Goal: Task Accomplishment & Management: Use online tool/utility

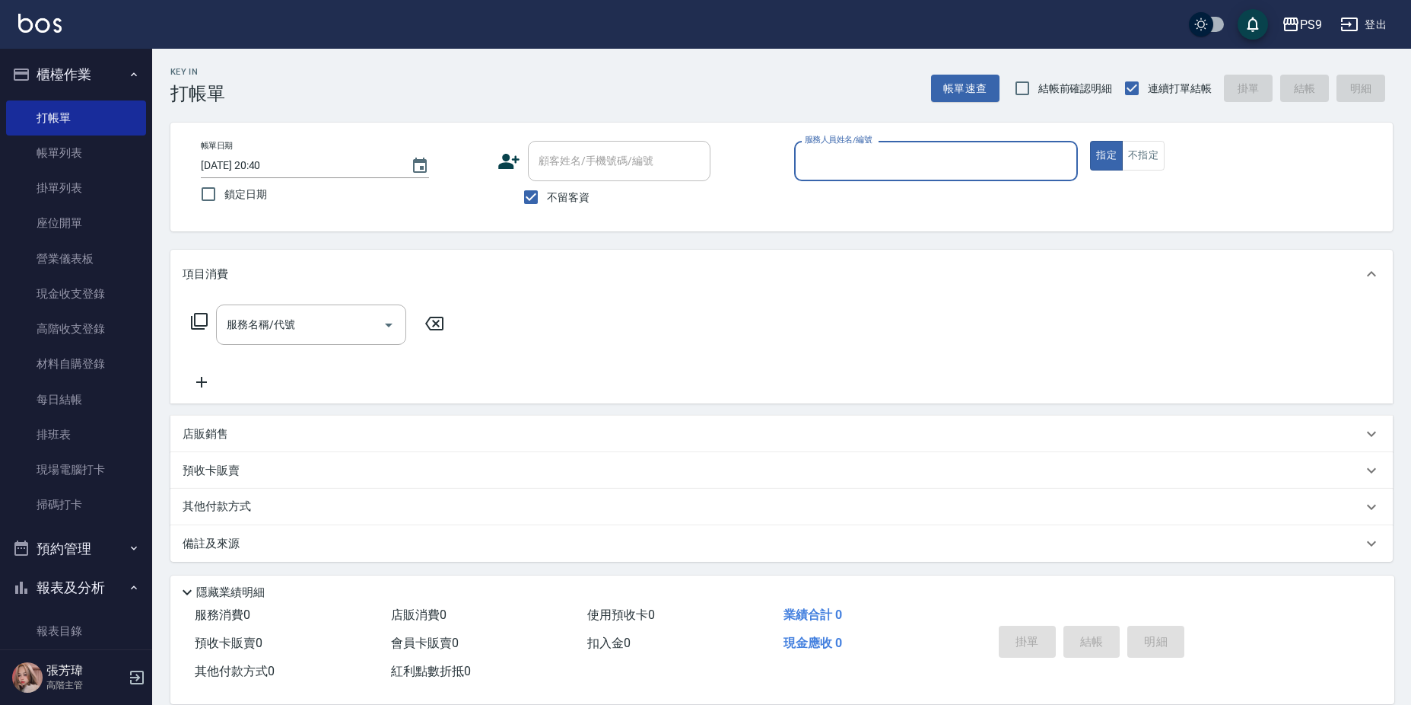
click at [950, 166] on input "服務人員姓名/編號" at bounding box center [936, 161] width 271 height 27
type input "MIA-4"
type button "true"
drag, startPoint x: 1131, startPoint y: 154, endPoint x: 1109, endPoint y: 161, distance: 22.4
click at [1131, 154] on button "不指定" at bounding box center [1143, 156] width 43 height 30
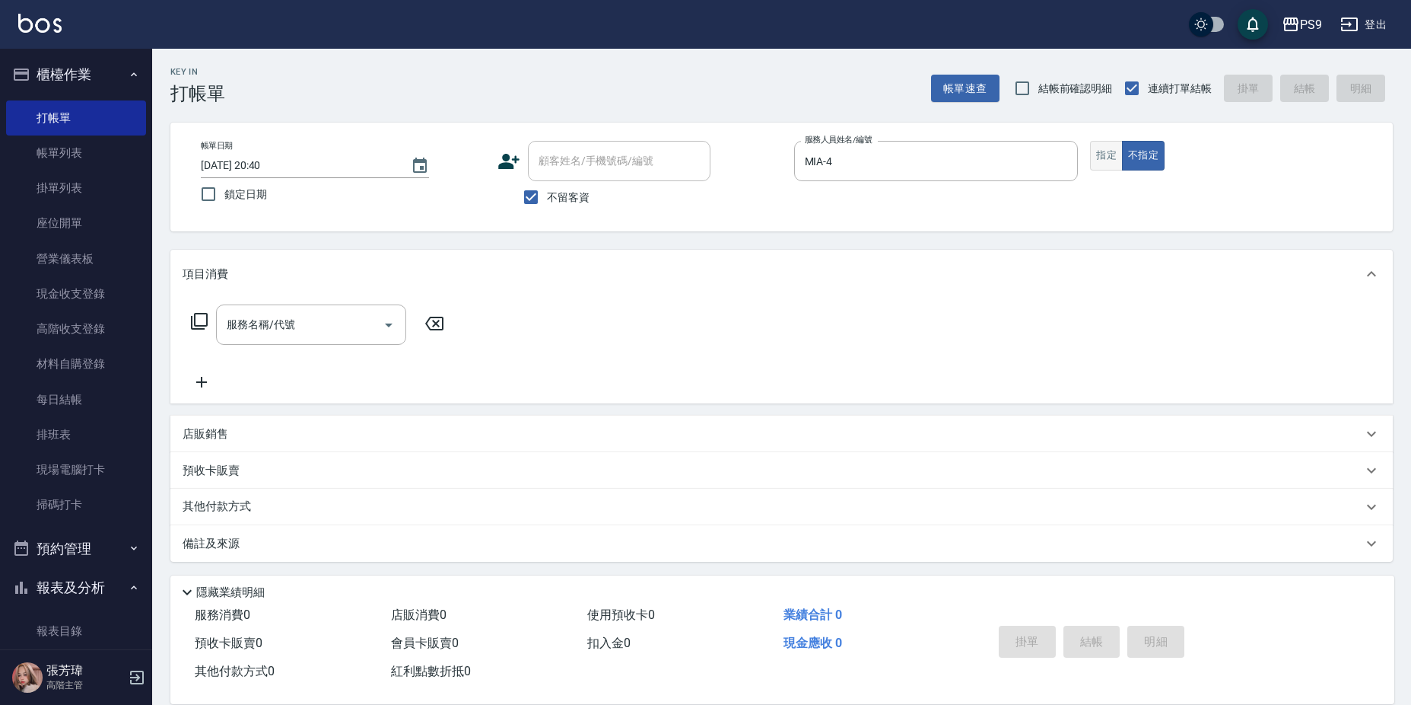
type button "false"
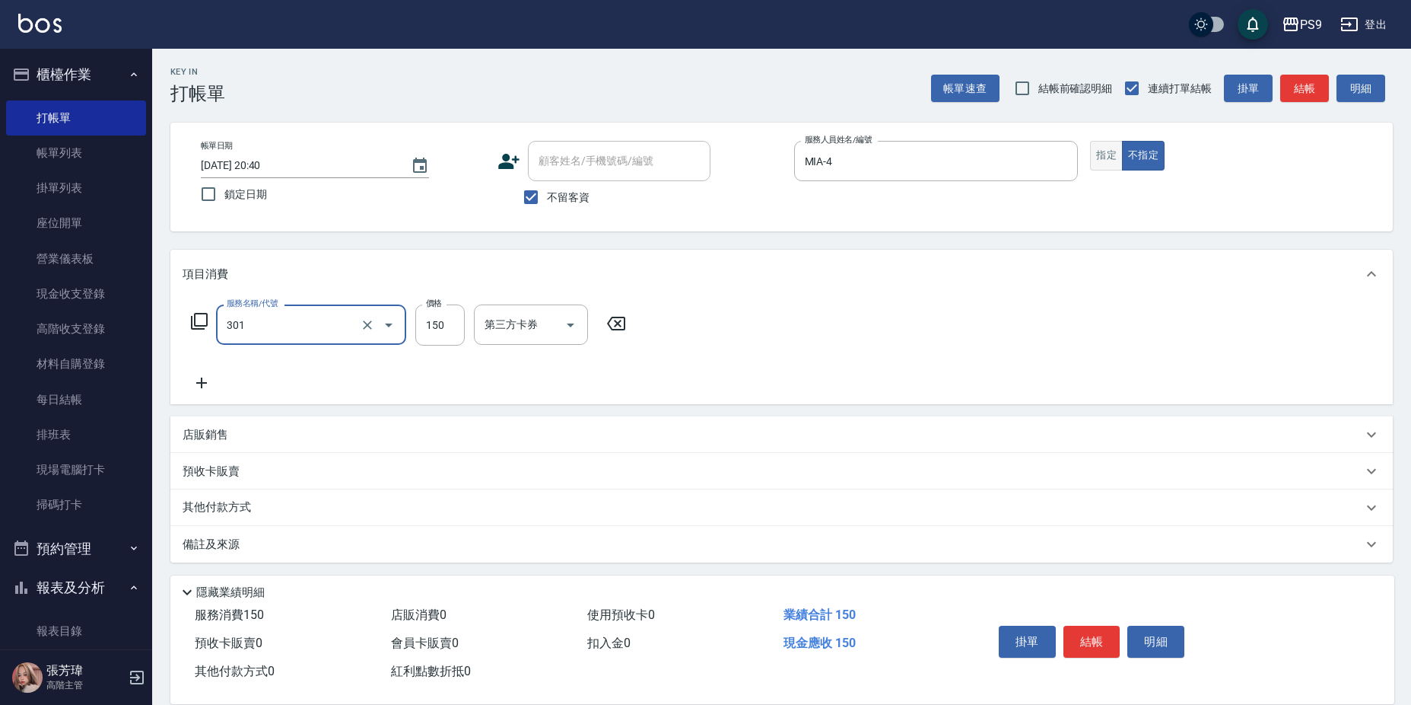
type input "剪-150(301)"
type input "449"
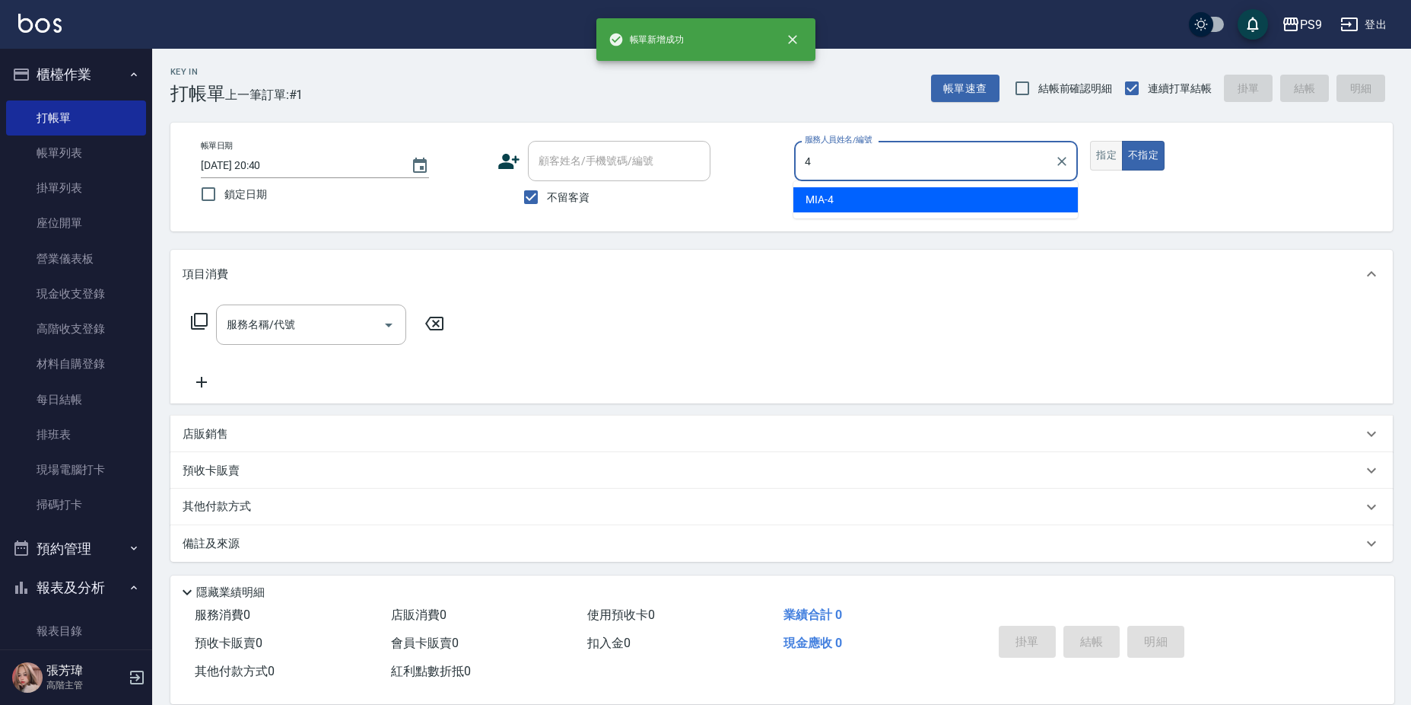
type input "MIA-4"
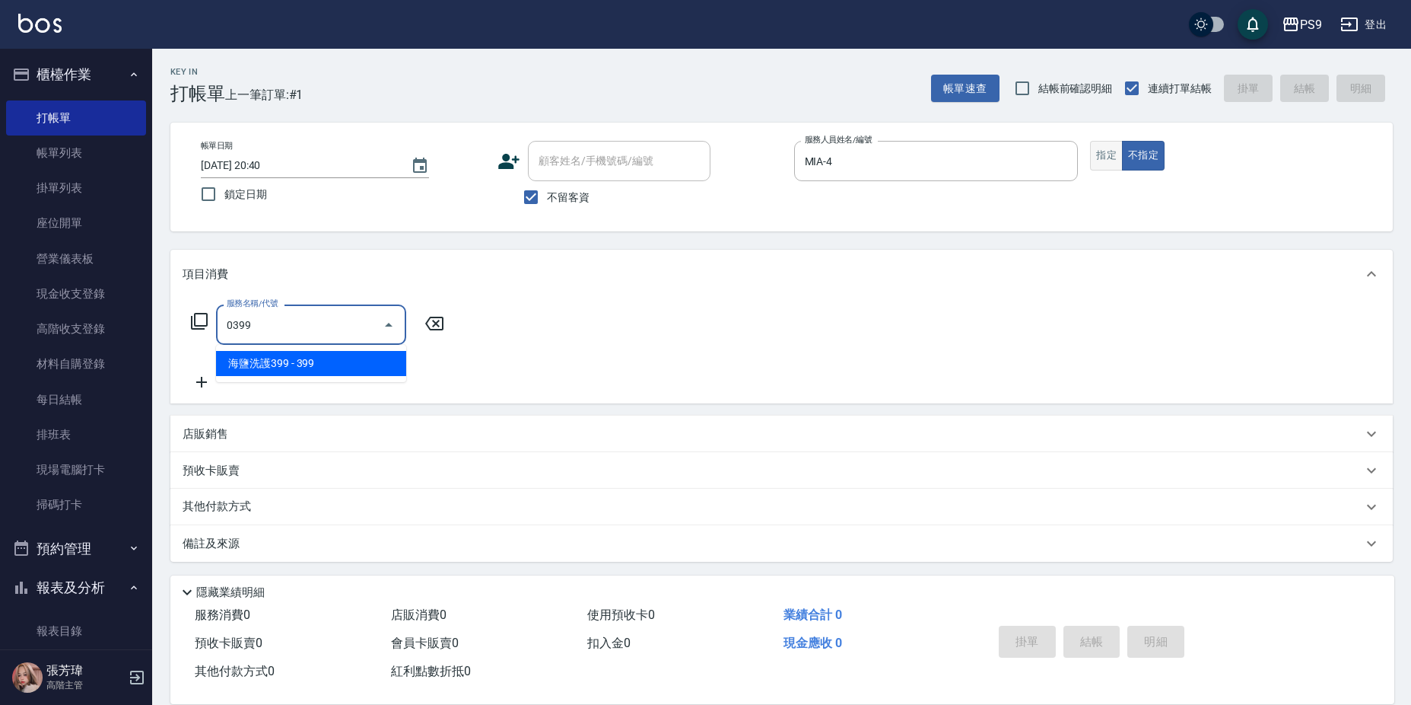
type input "海鹽洗護399(0399)"
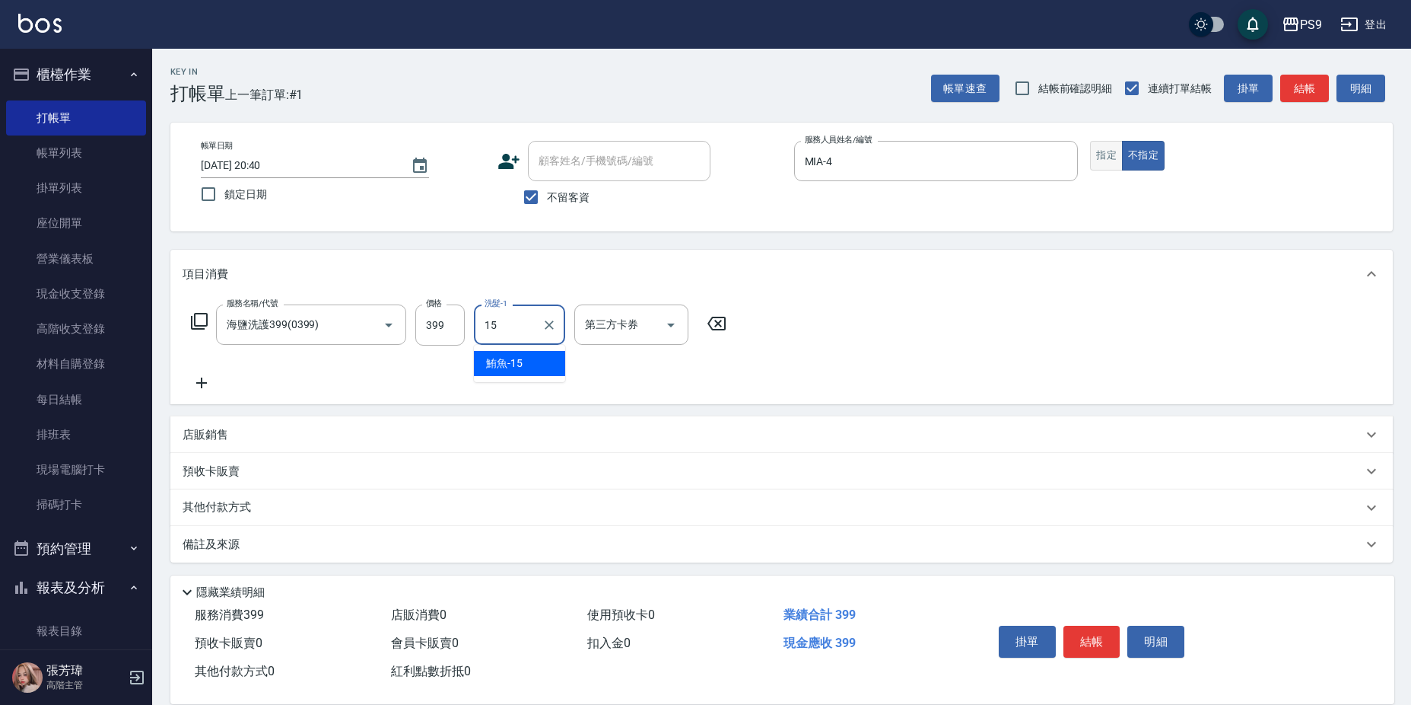
type input "鮪魚-15"
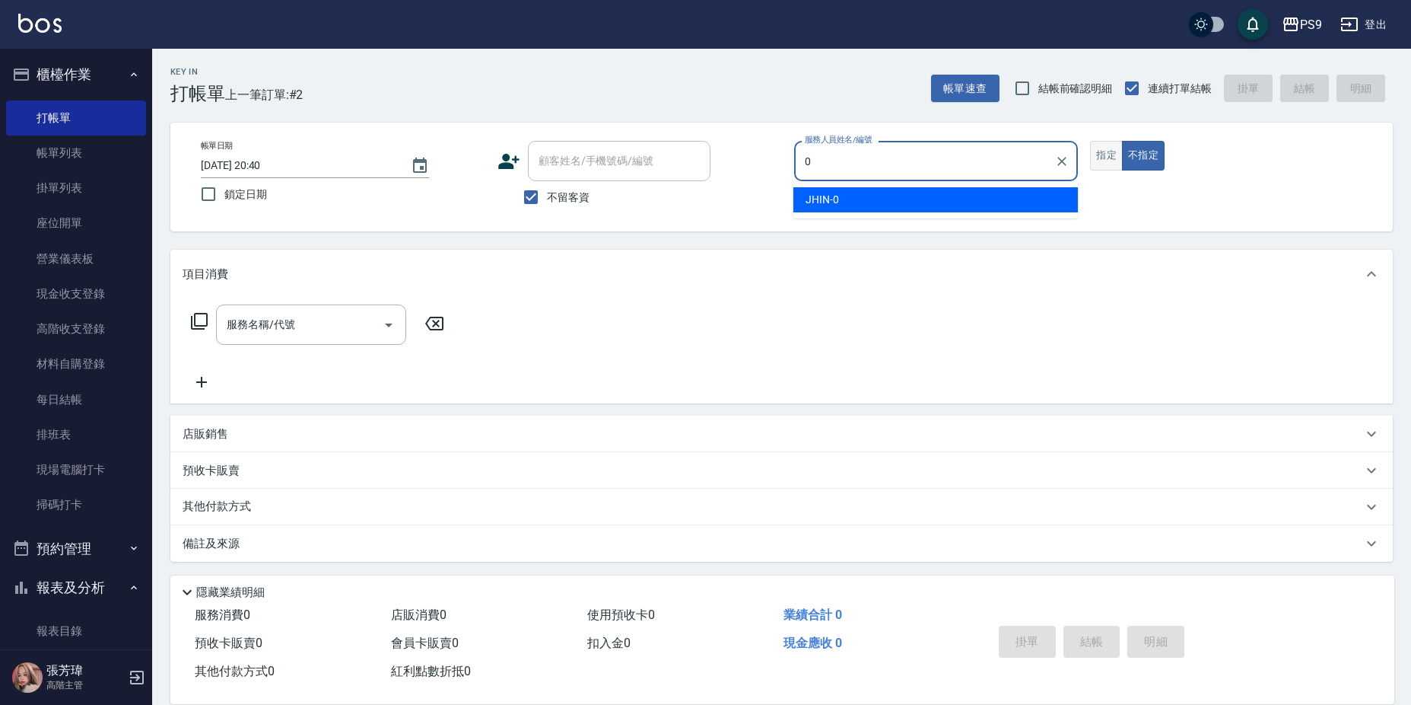
type input "JHIN-0"
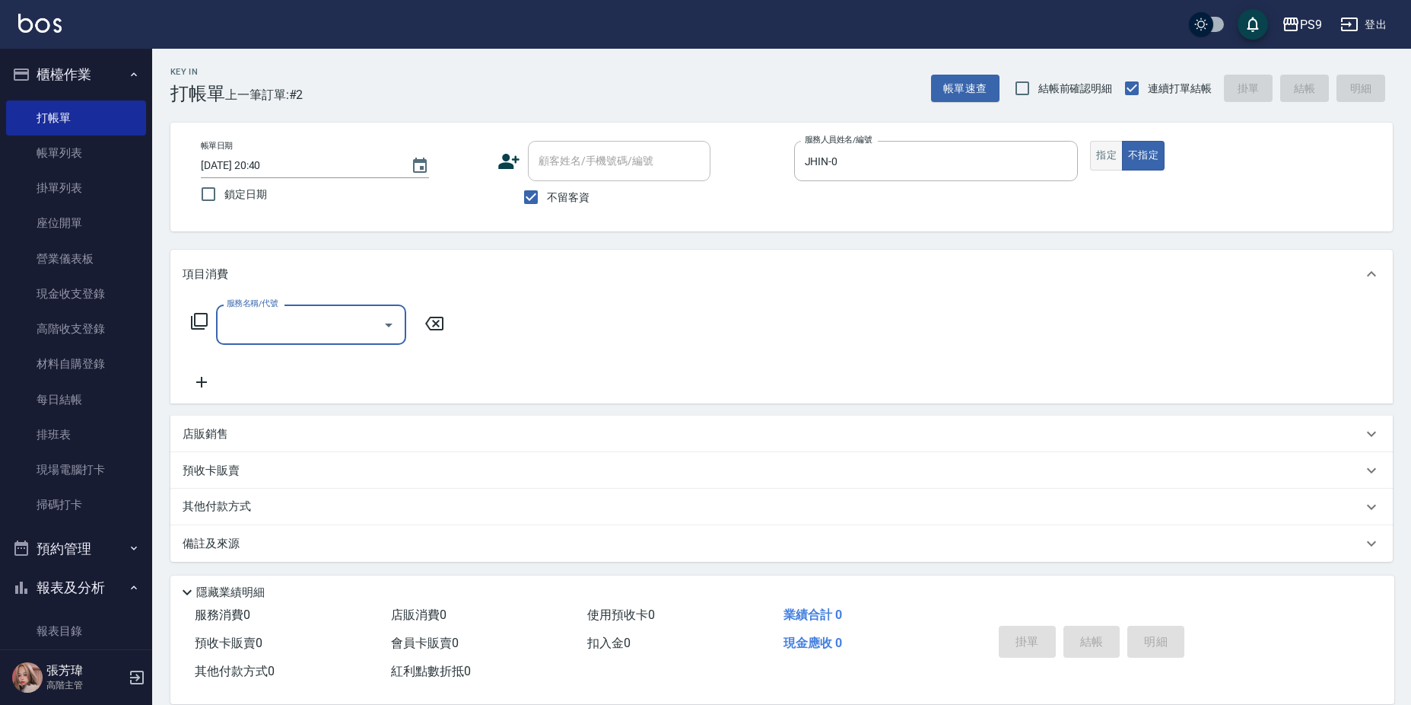
click at [1096, 164] on button "指定" at bounding box center [1106, 156] width 33 height 30
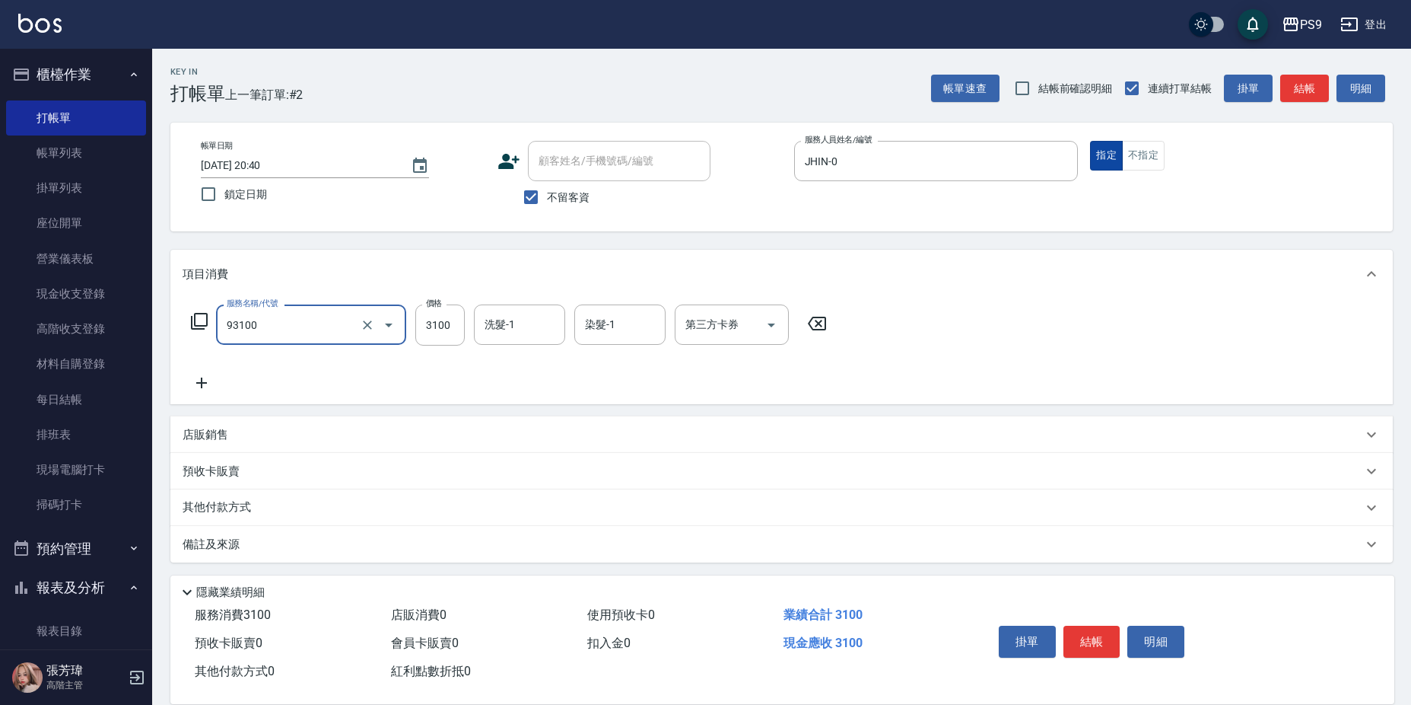
type input "過年-染A(93100)"
type input "3000"
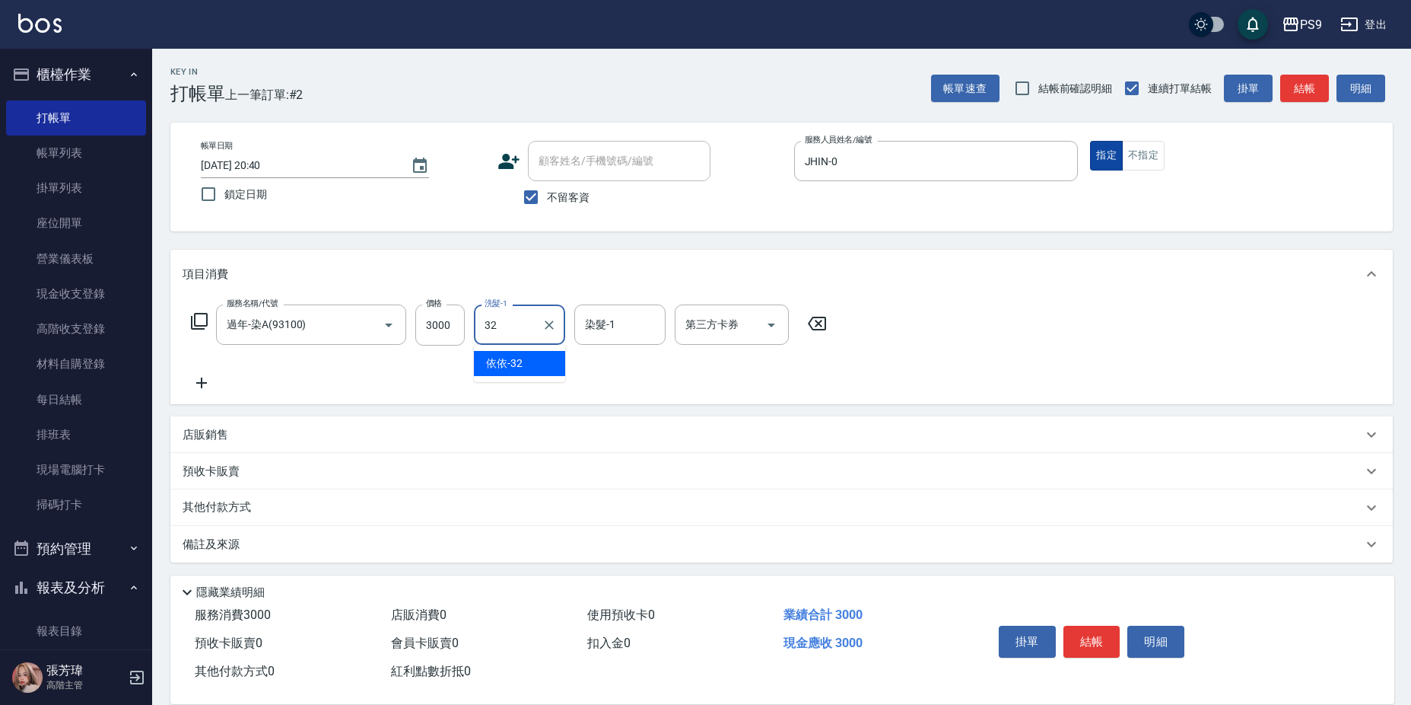
type input "依依-32"
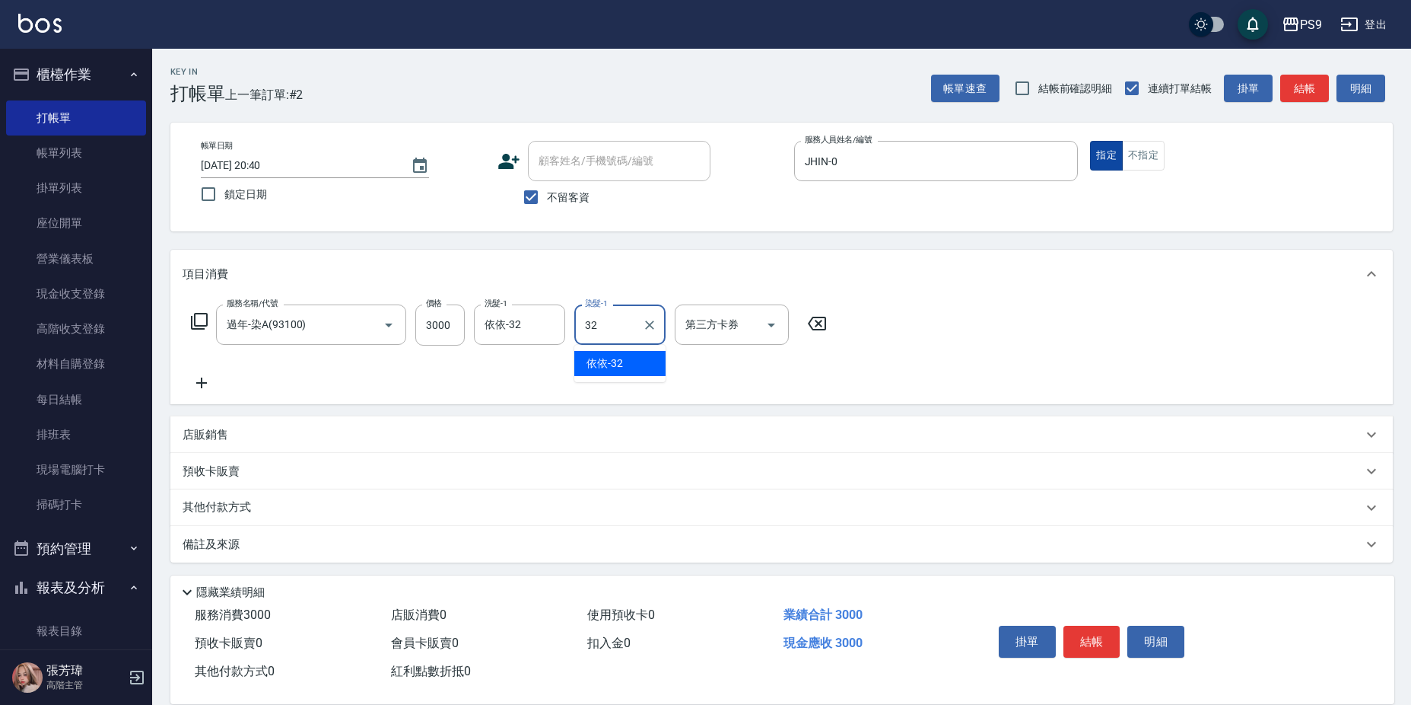
type input "依依-32"
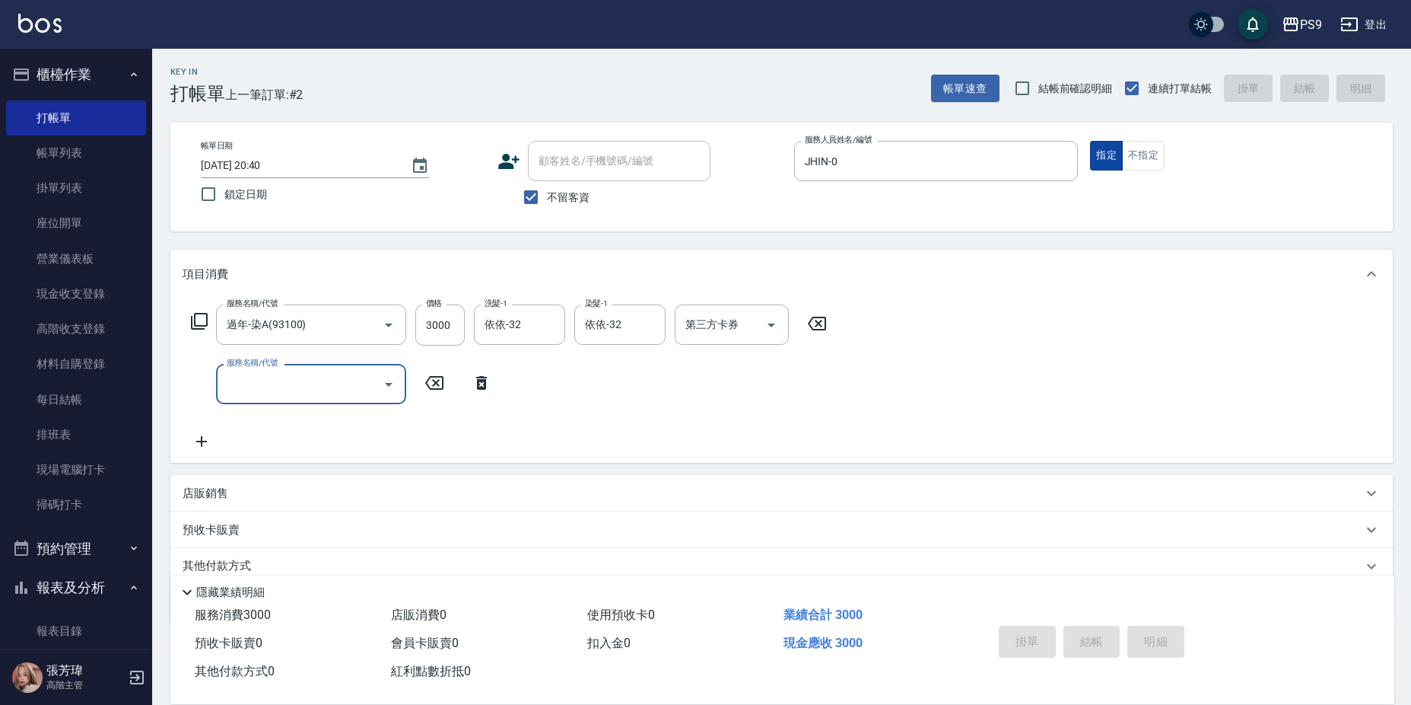
type input "[DATE] 20:41"
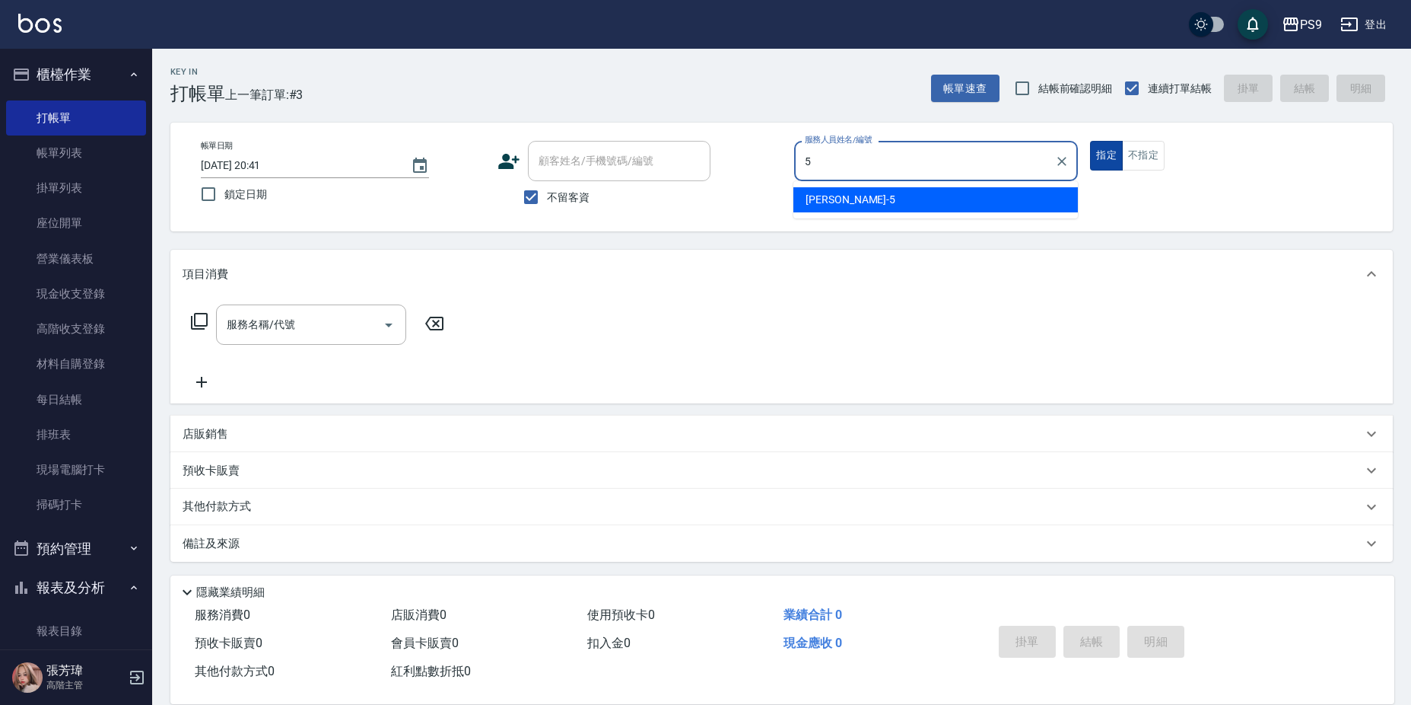
type input "[PERSON_NAME]-5"
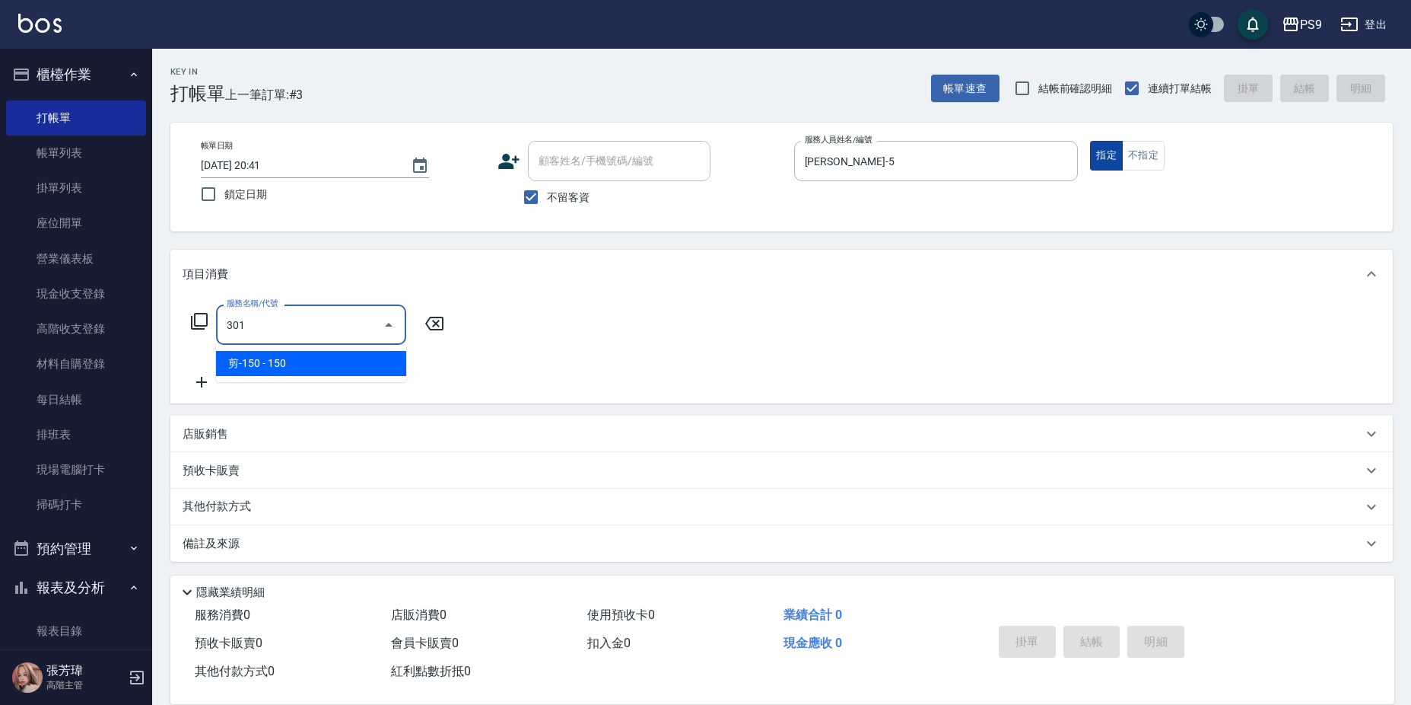
type input "剪-150(301)"
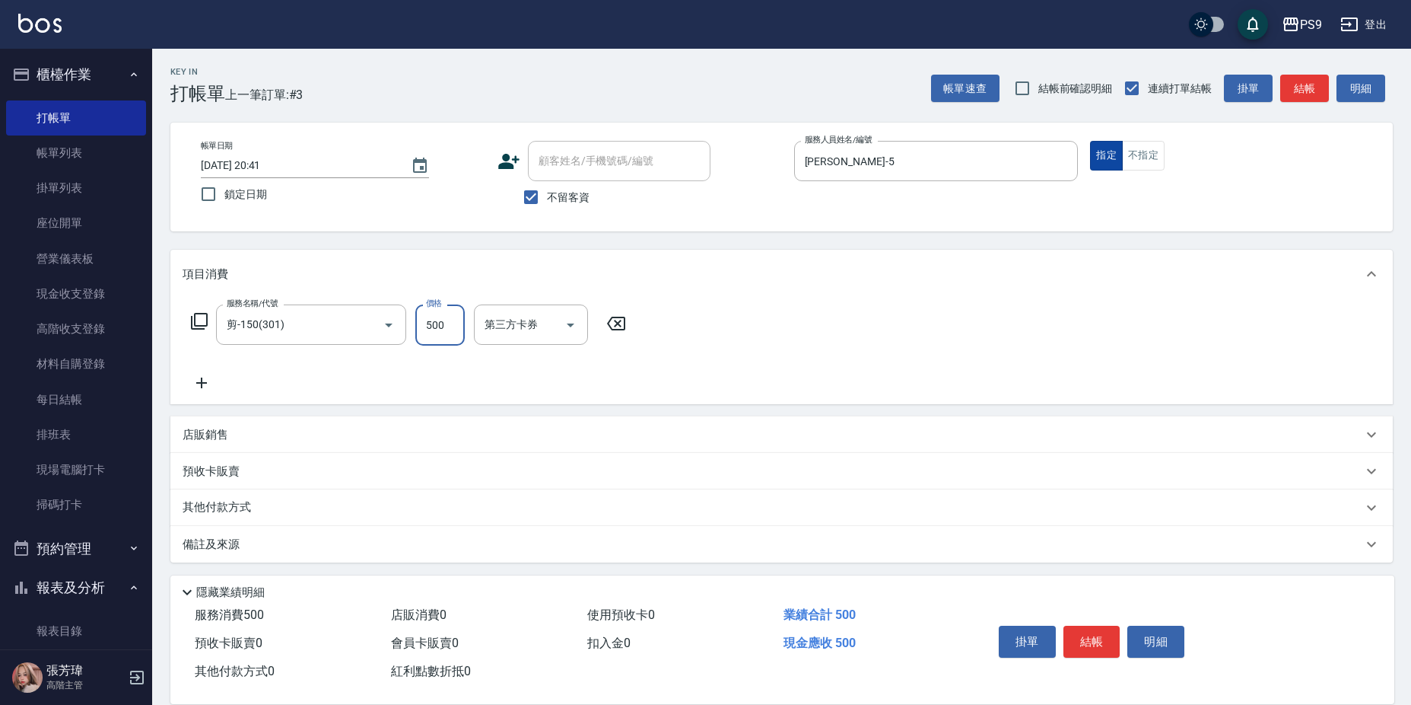
type input "500"
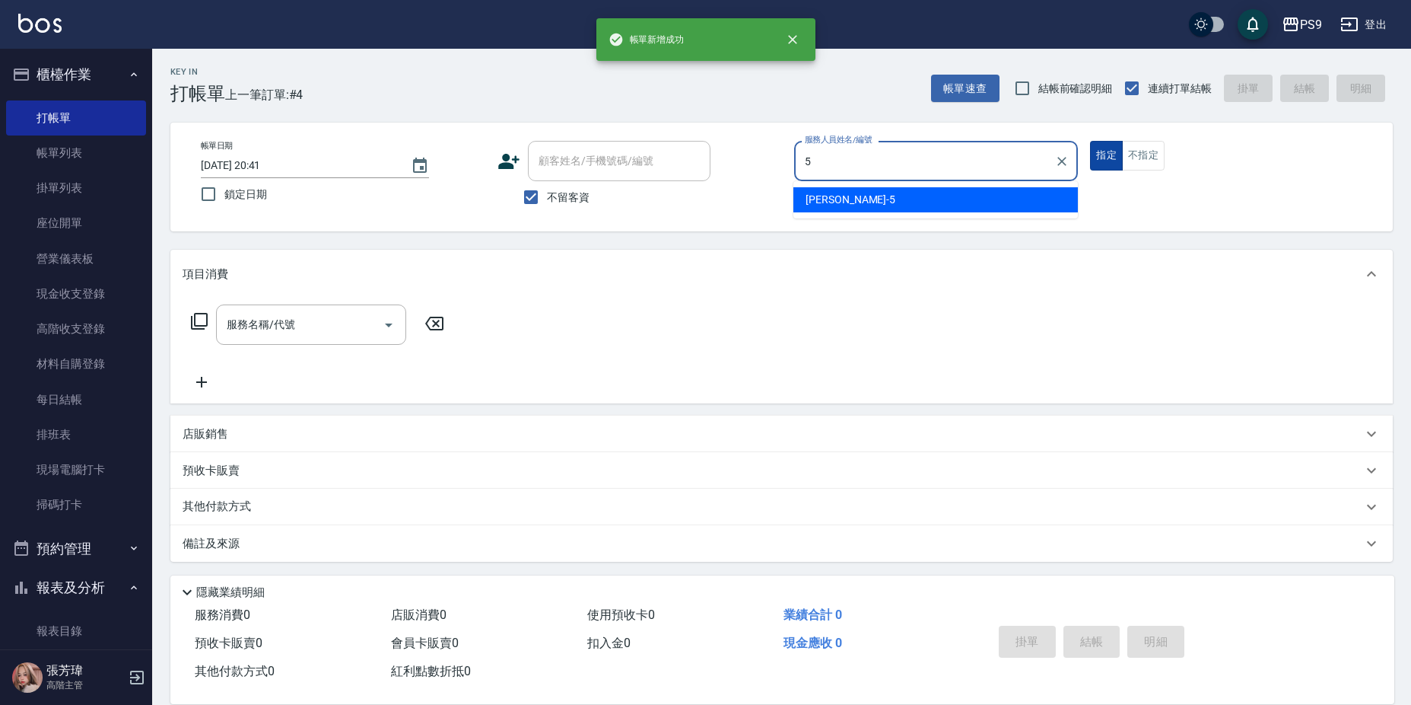
type input "[PERSON_NAME]-5"
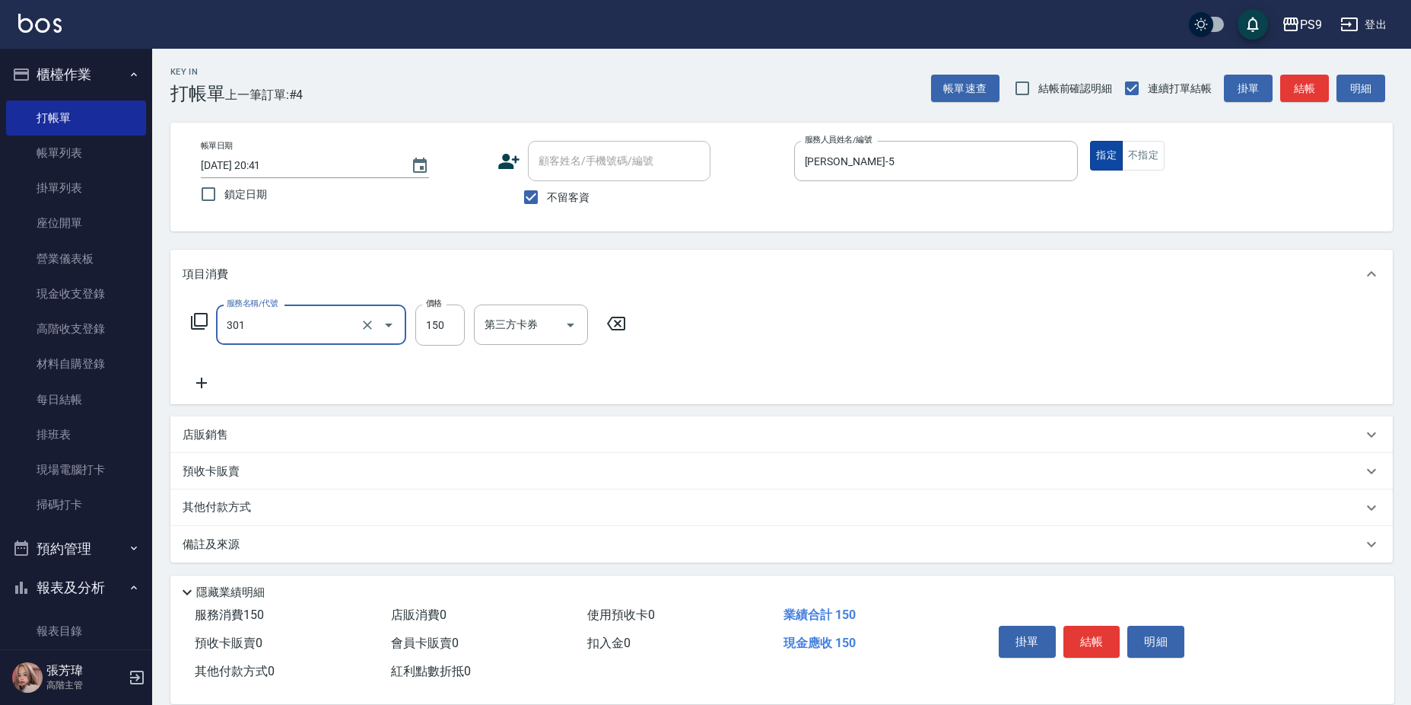
type input "剪-150(301)"
type input "500"
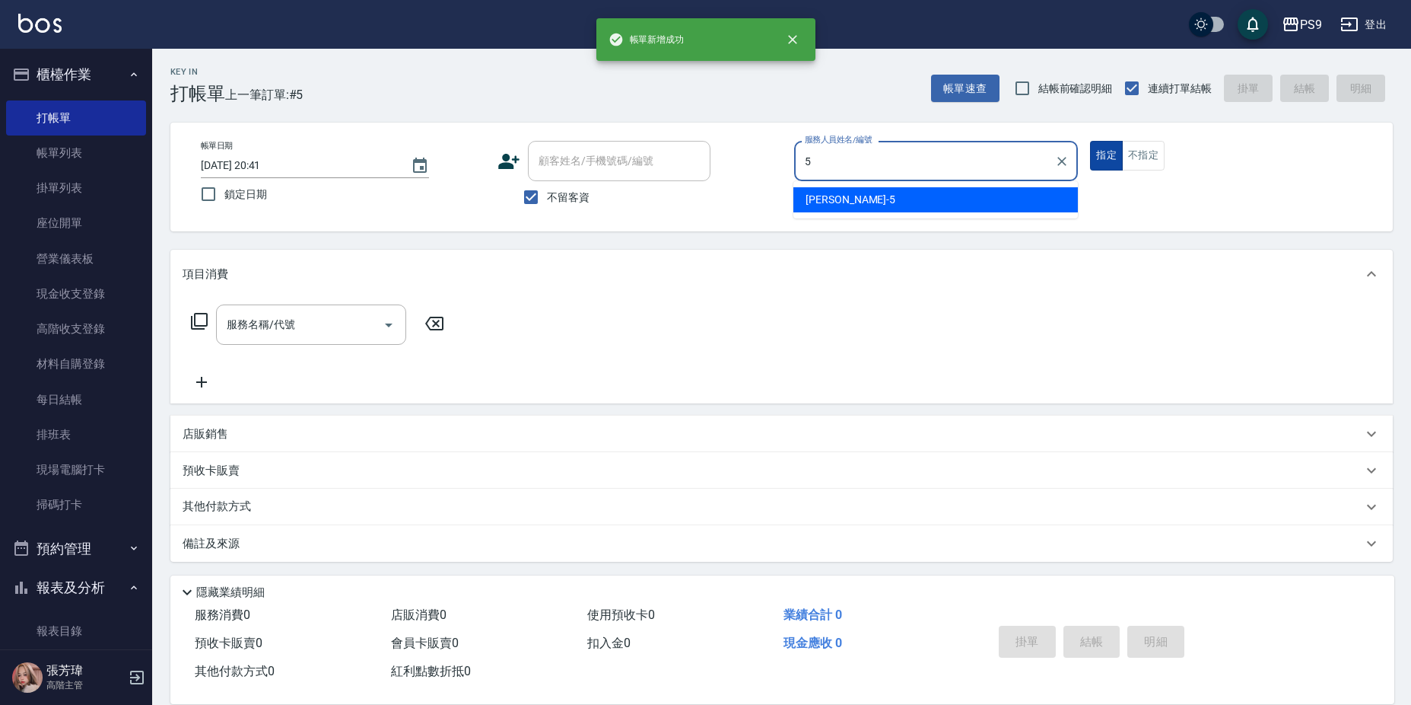
type input "[PERSON_NAME]-5"
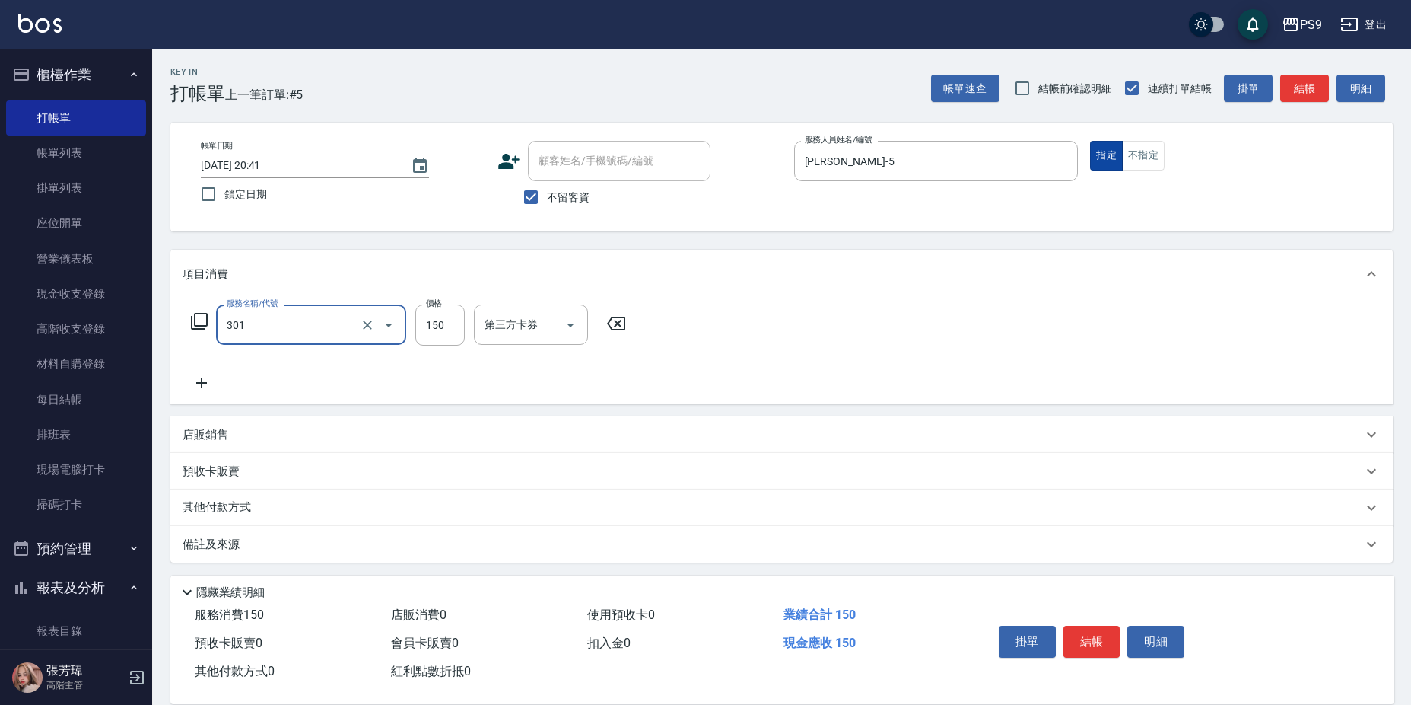
type input "剪-150(301)"
type input "599"
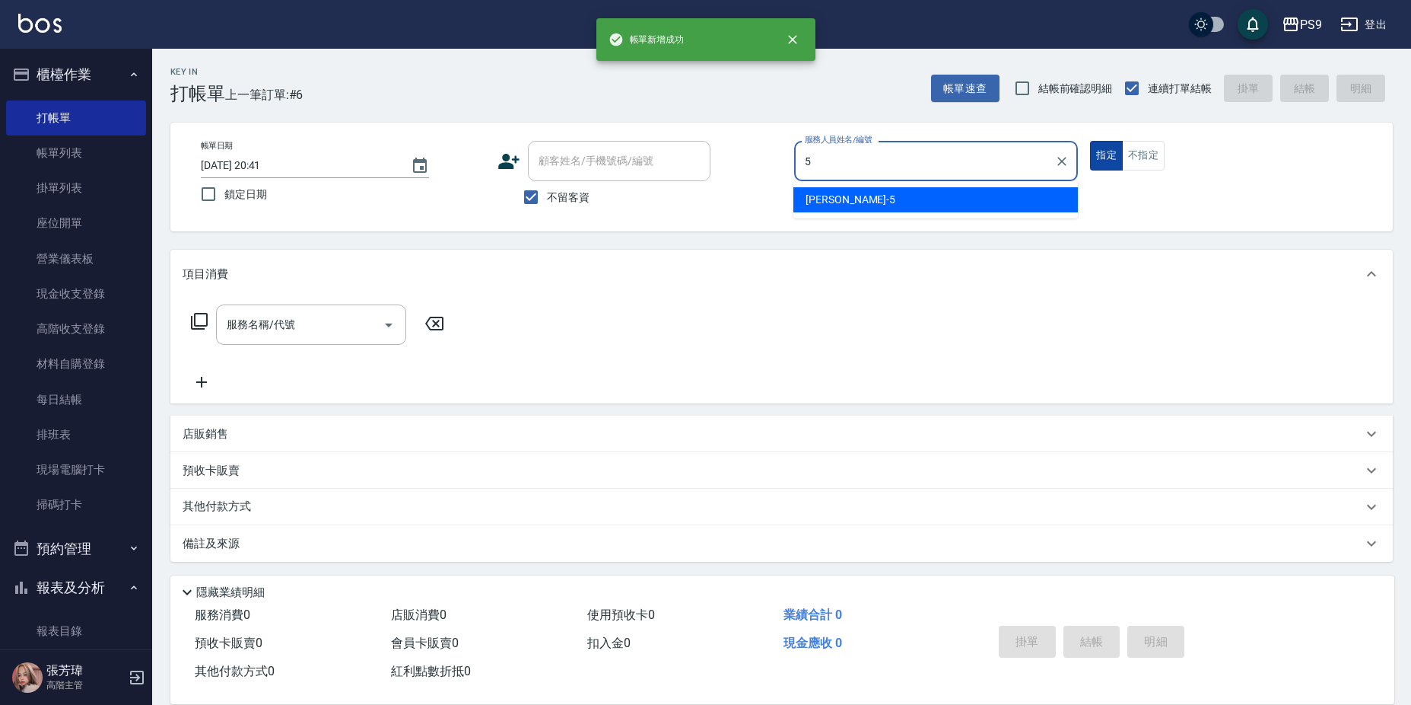
type input "[PERSON_NAME]-5"
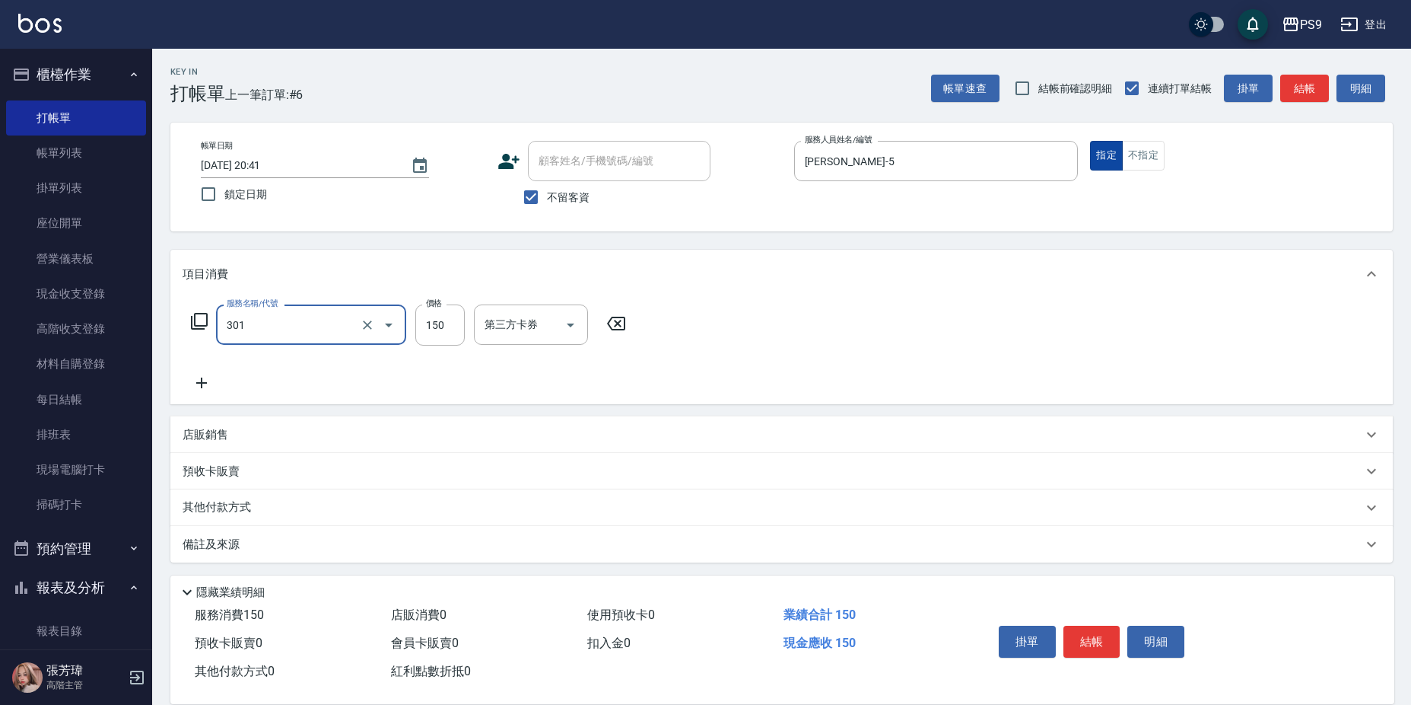
type input "剪-150(301)"
type input "2500"
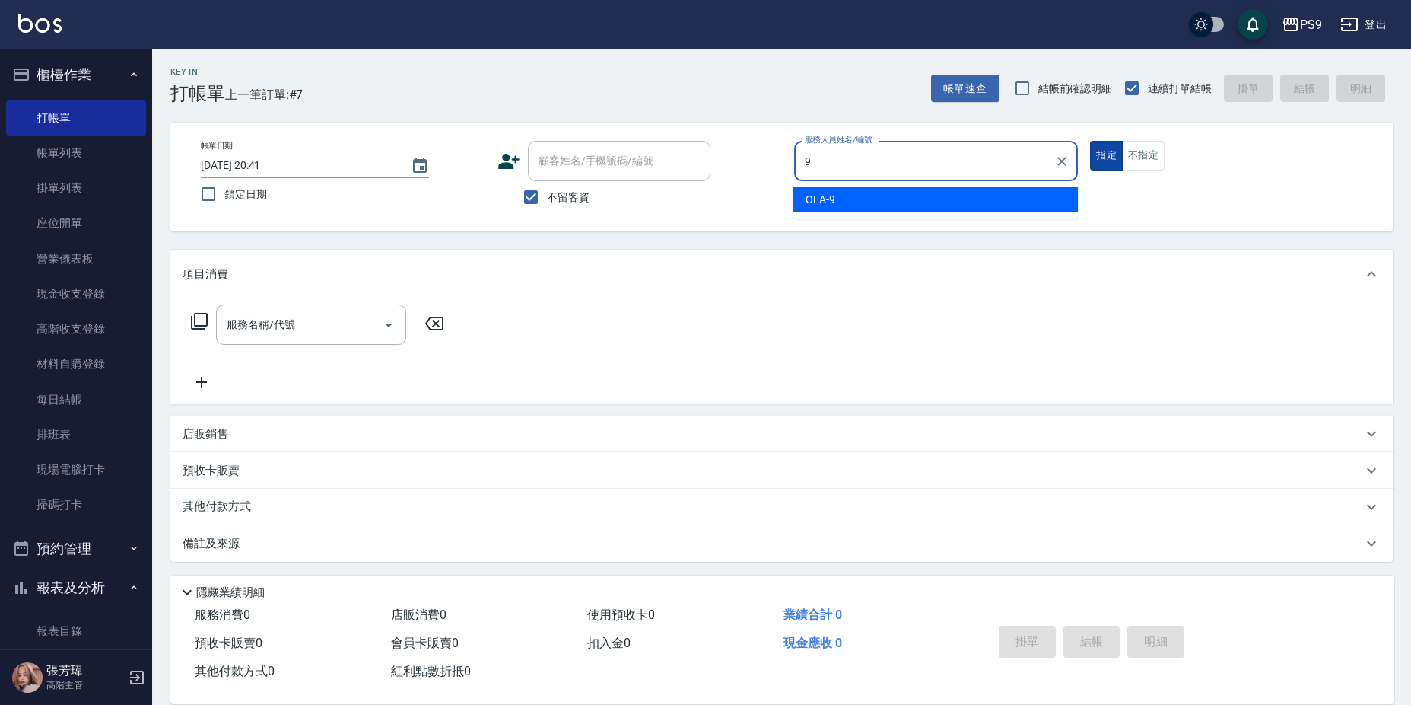
type input "OLA-9"
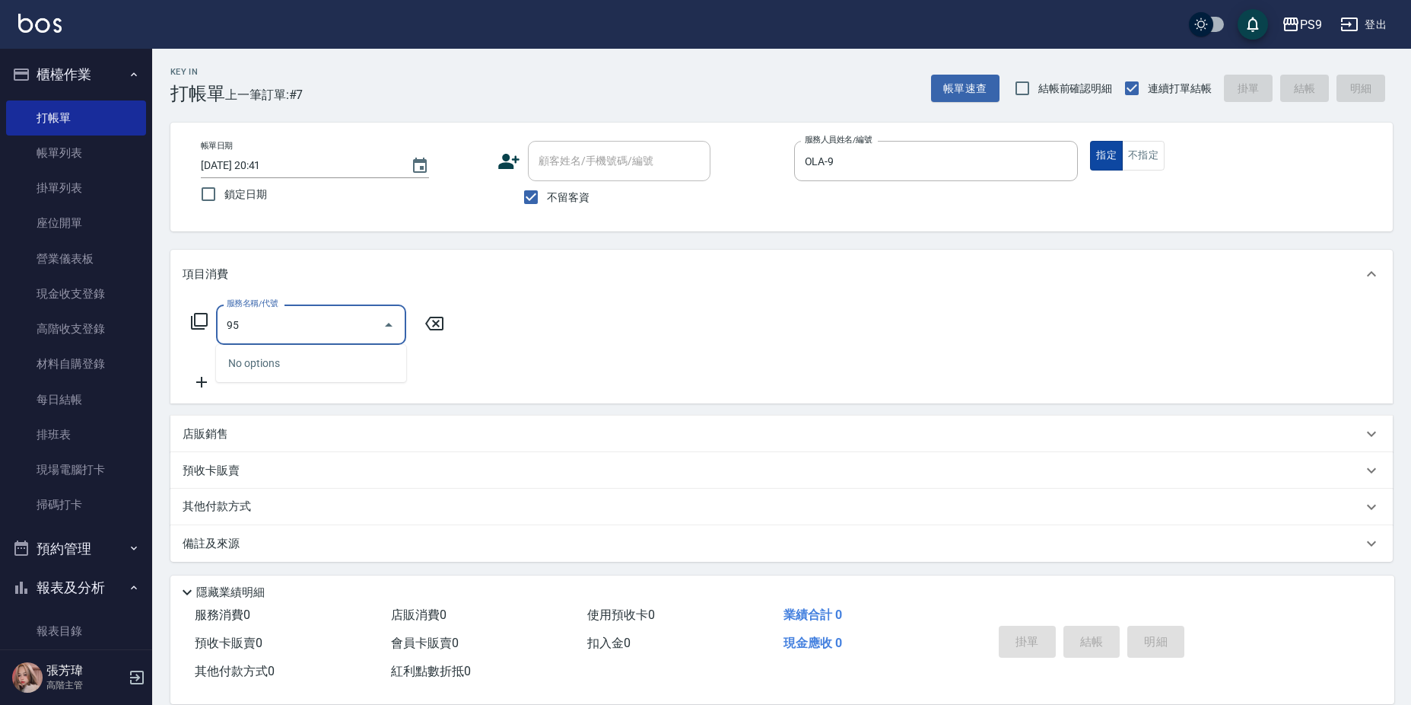
type input "9"
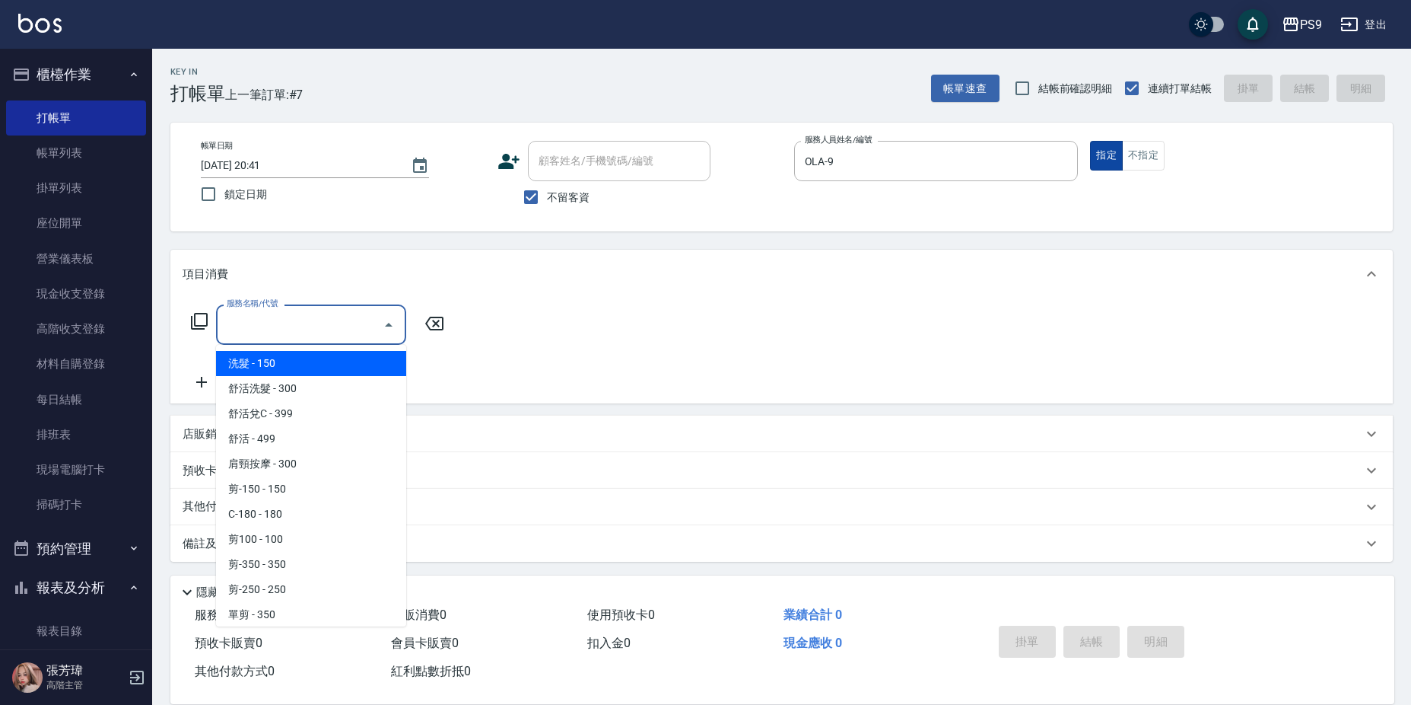
type input "0"
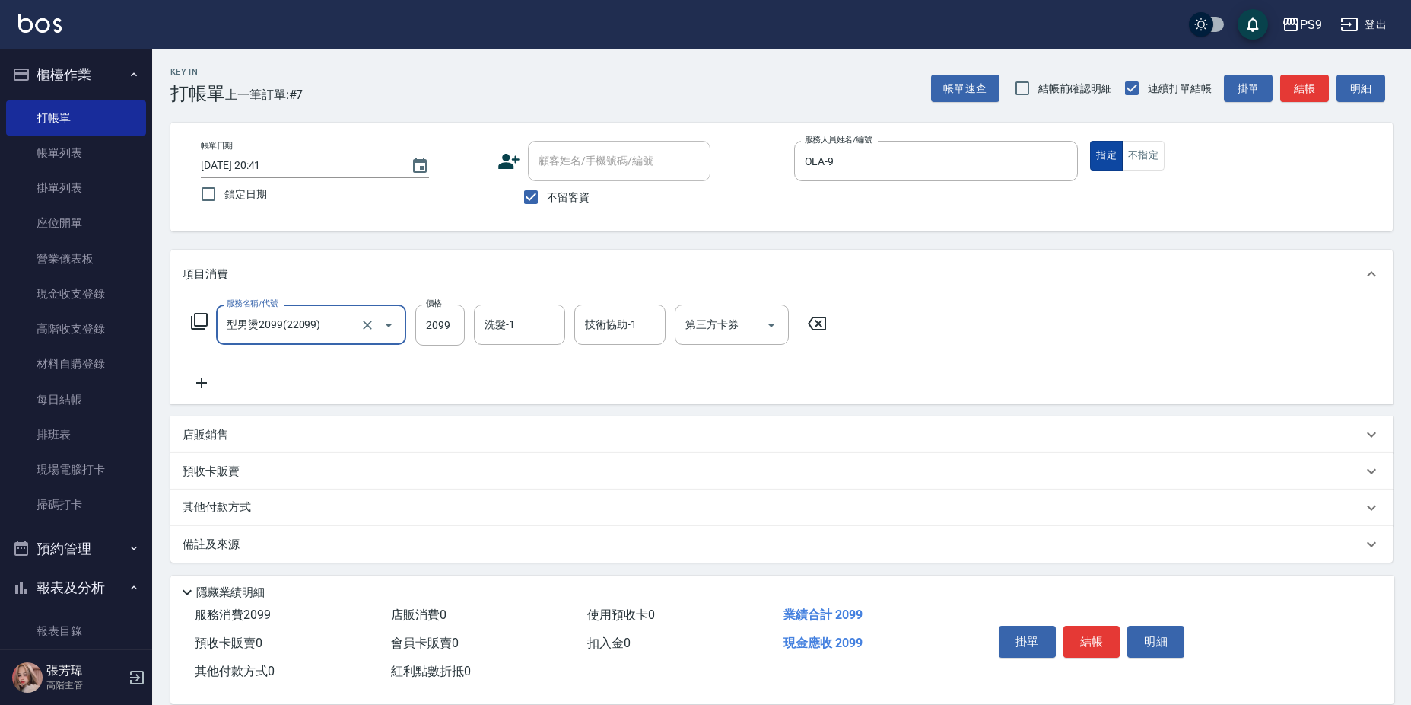
type input "型男燙2099(22099)"
type input "2100"
type input "鮪魚-15"
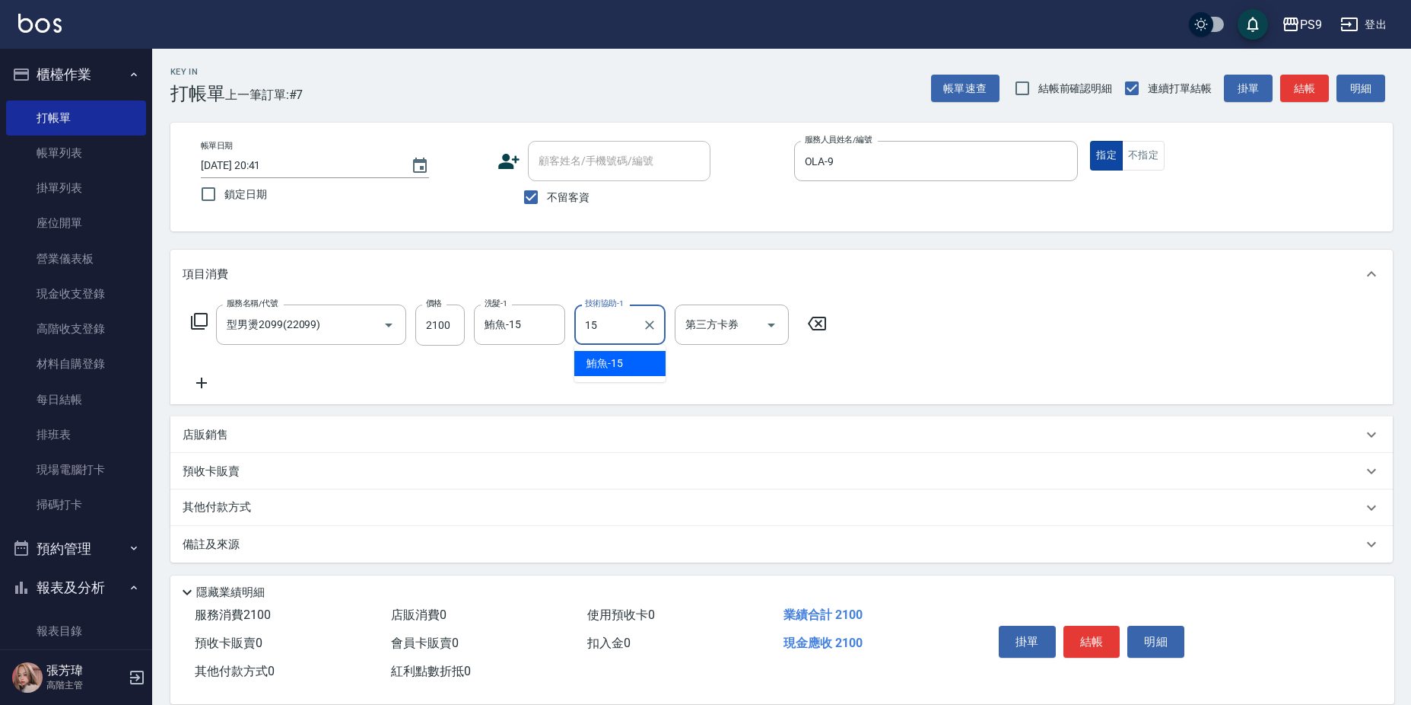
type input "鮪魚-15"
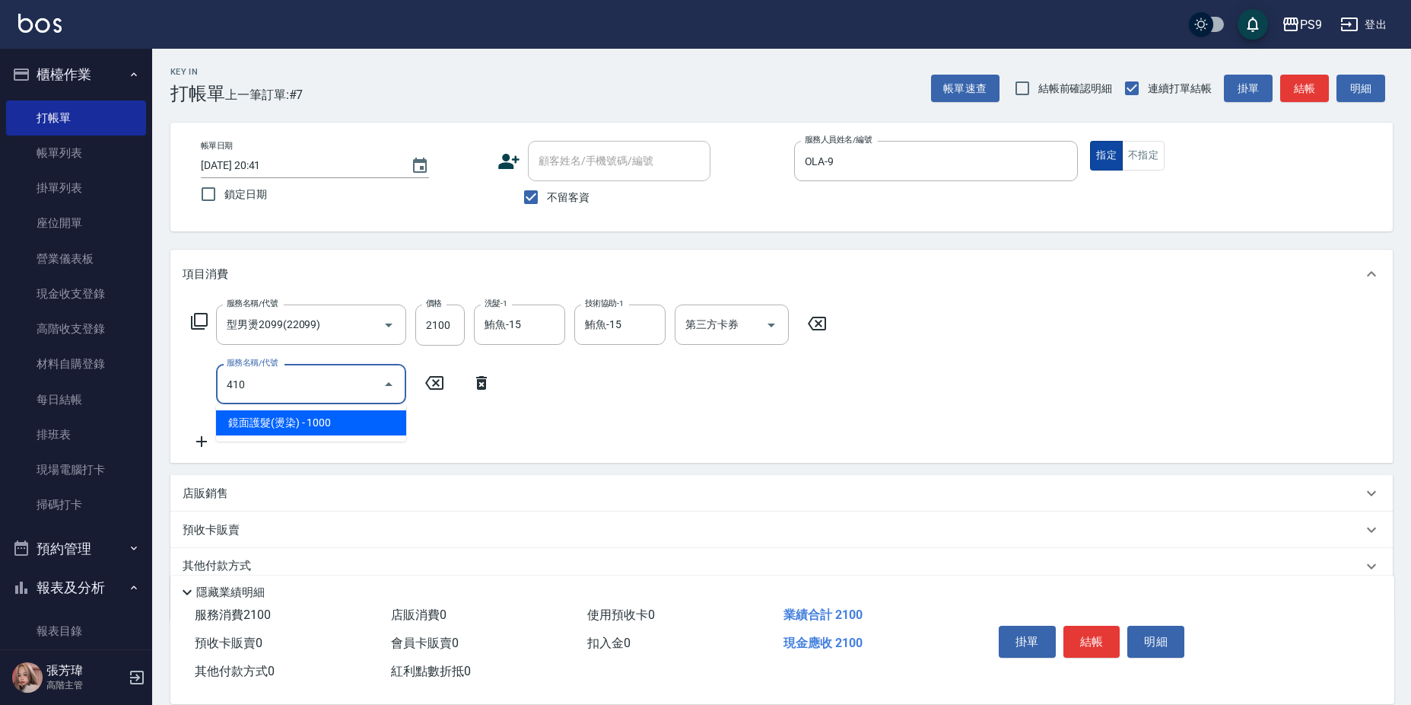
type input "鏡面護髮(燙染)(410)"
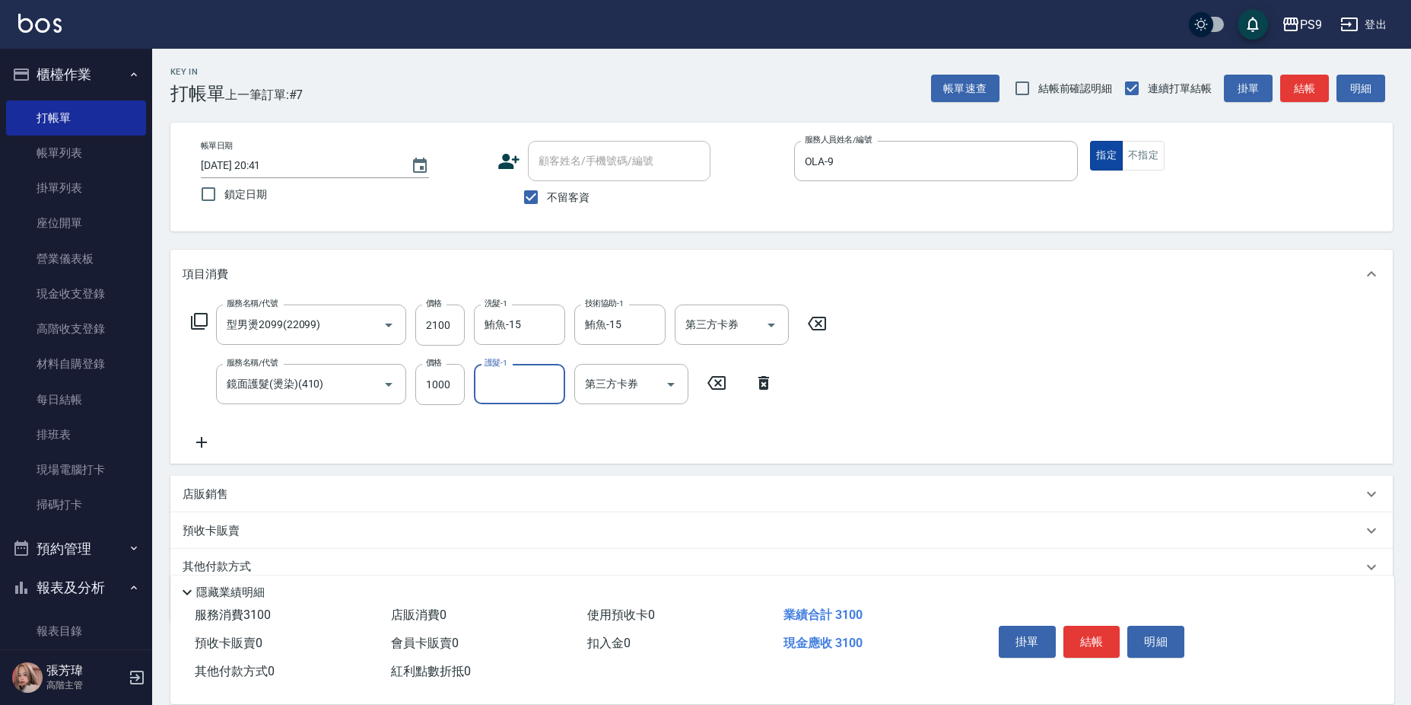
type input "2"
type input "鮪魚-15"
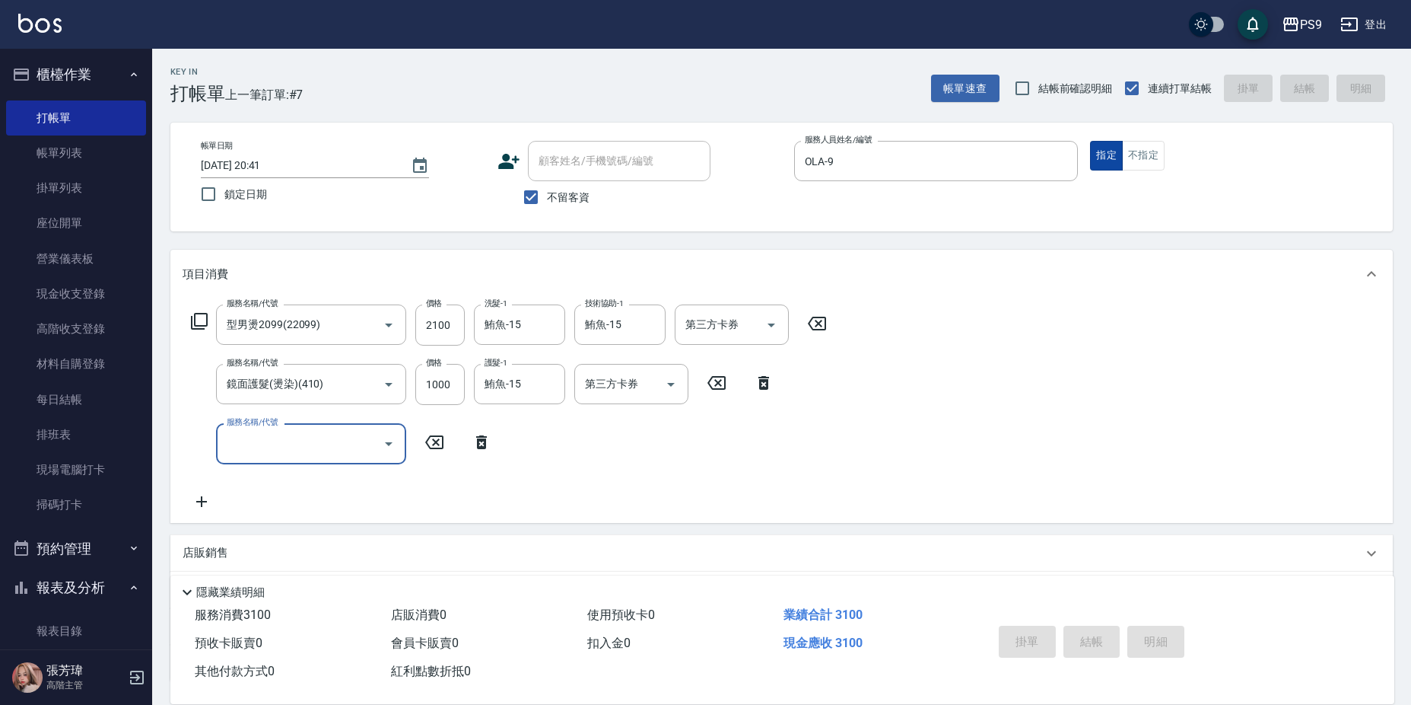
type input "[DATE] 20:42"
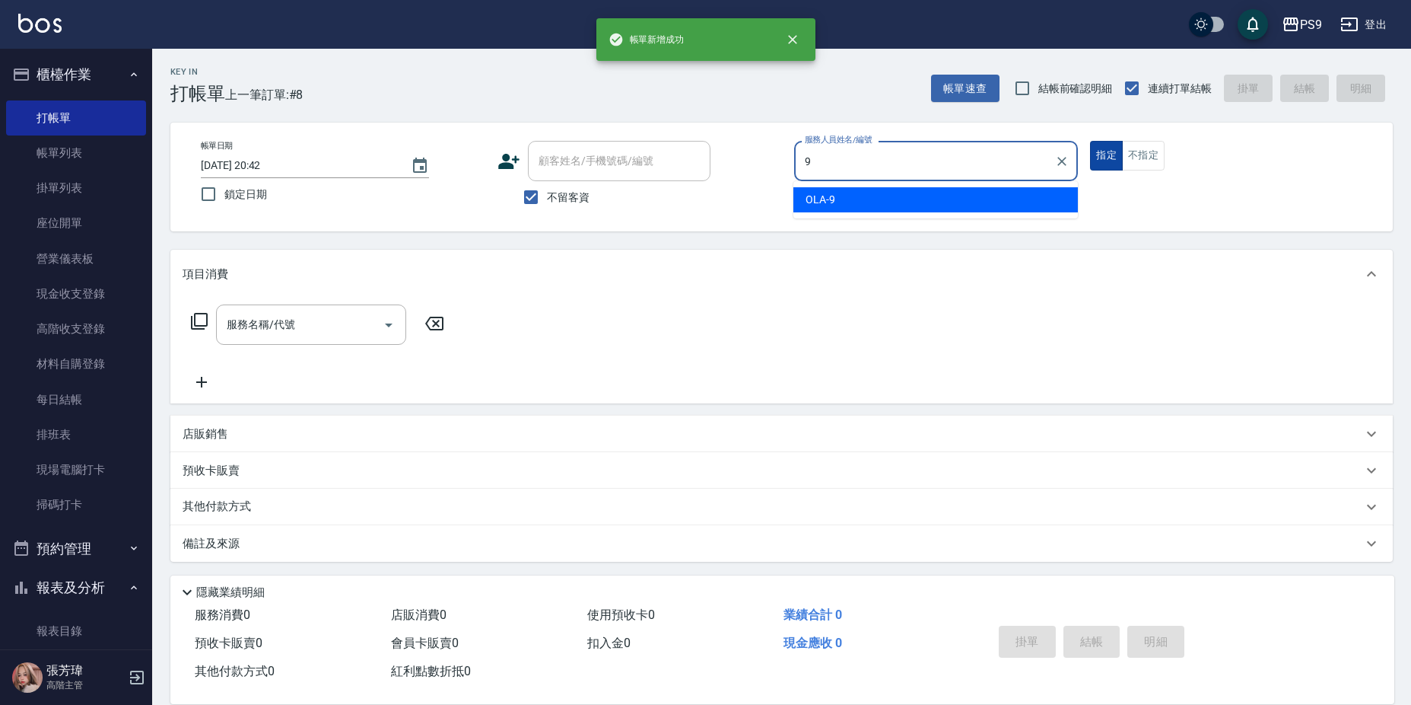
type input "OLA-9"
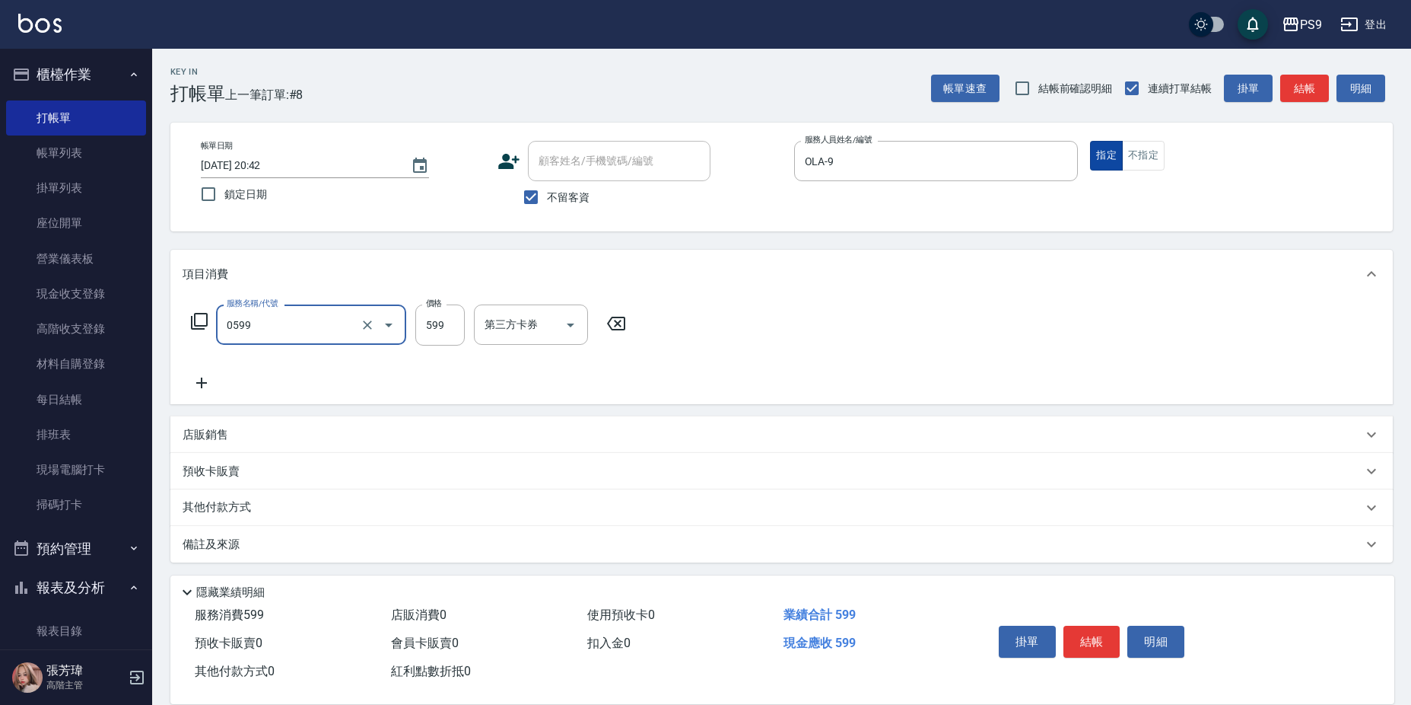
type input "[PERSON_NAME]599(0599)"
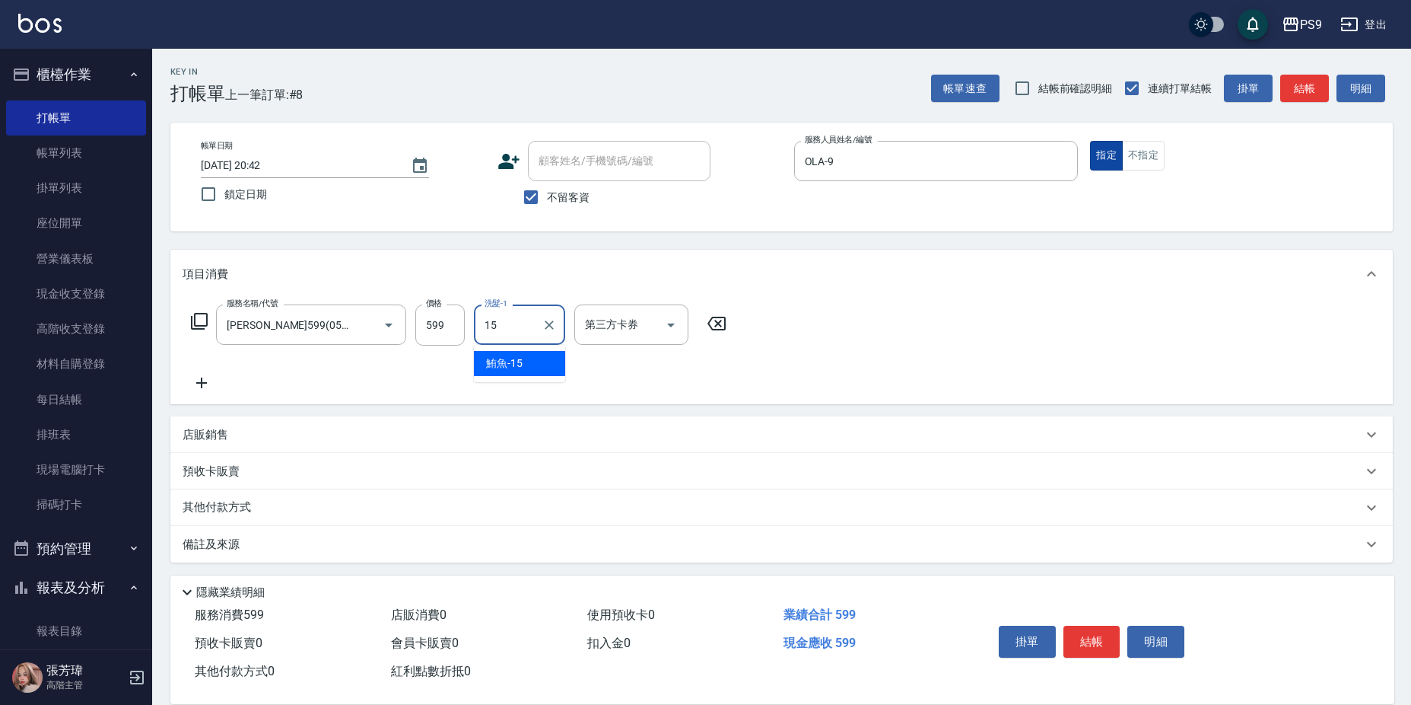
type input "鮪魚-15"
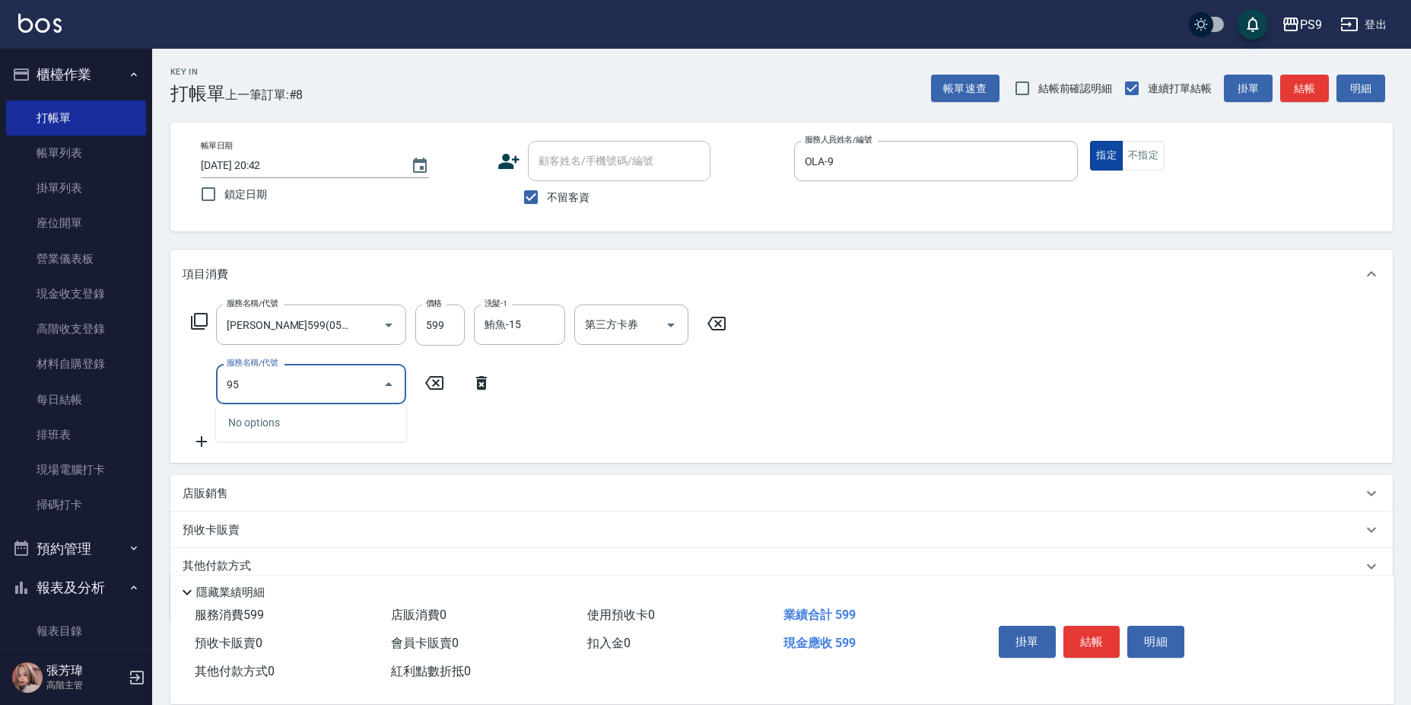
type input "9"
type input "燙髮2000(52000)"
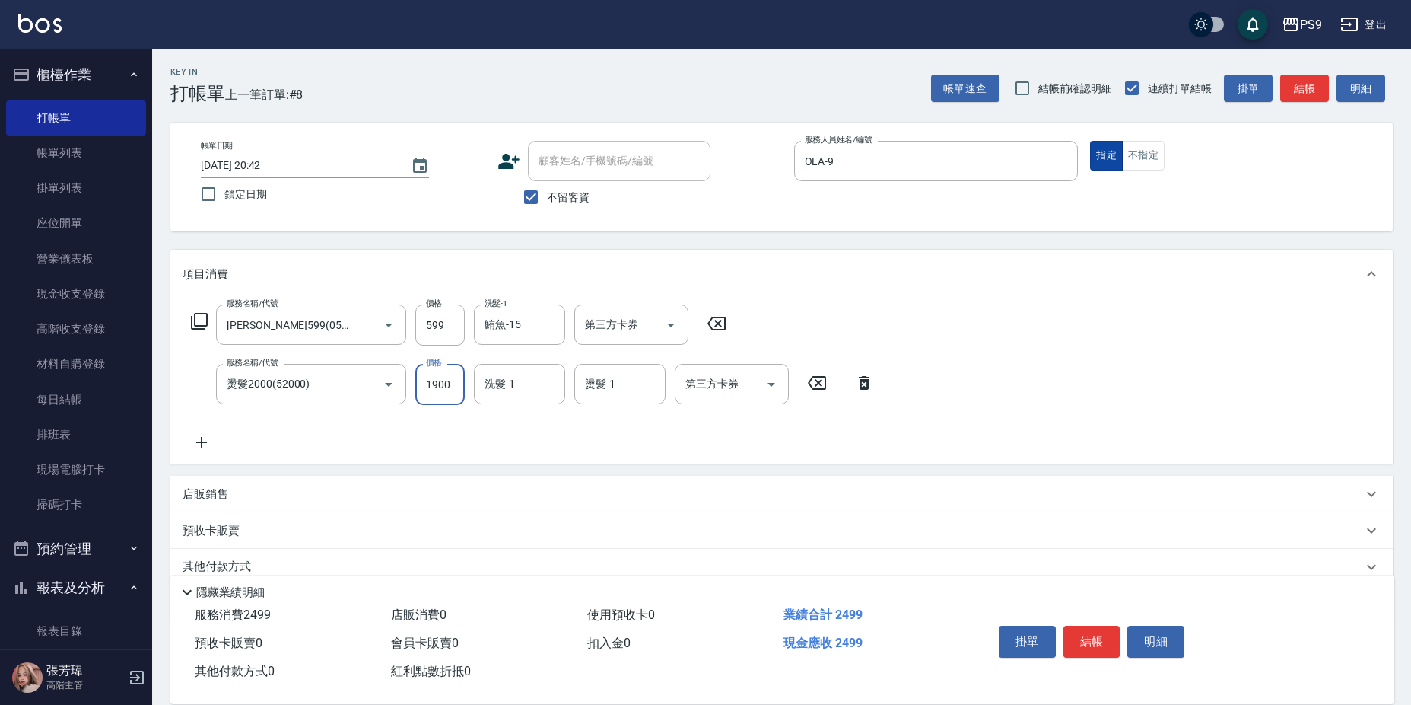
type input "1900"
type input "1"
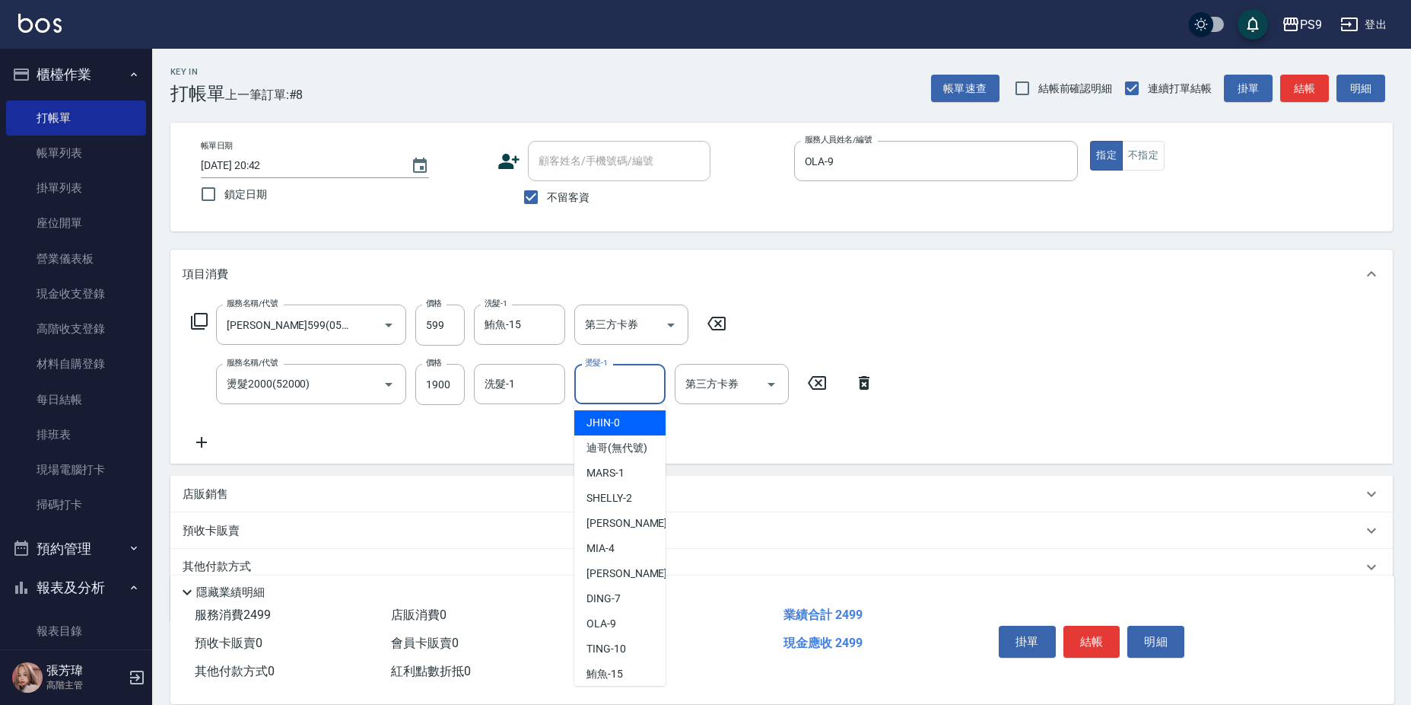
click at [613, 379] on div "燙髮-1 燙髮-1" at bounding box center [619, 384] width 91 height 40
type input "鮪魚-15"
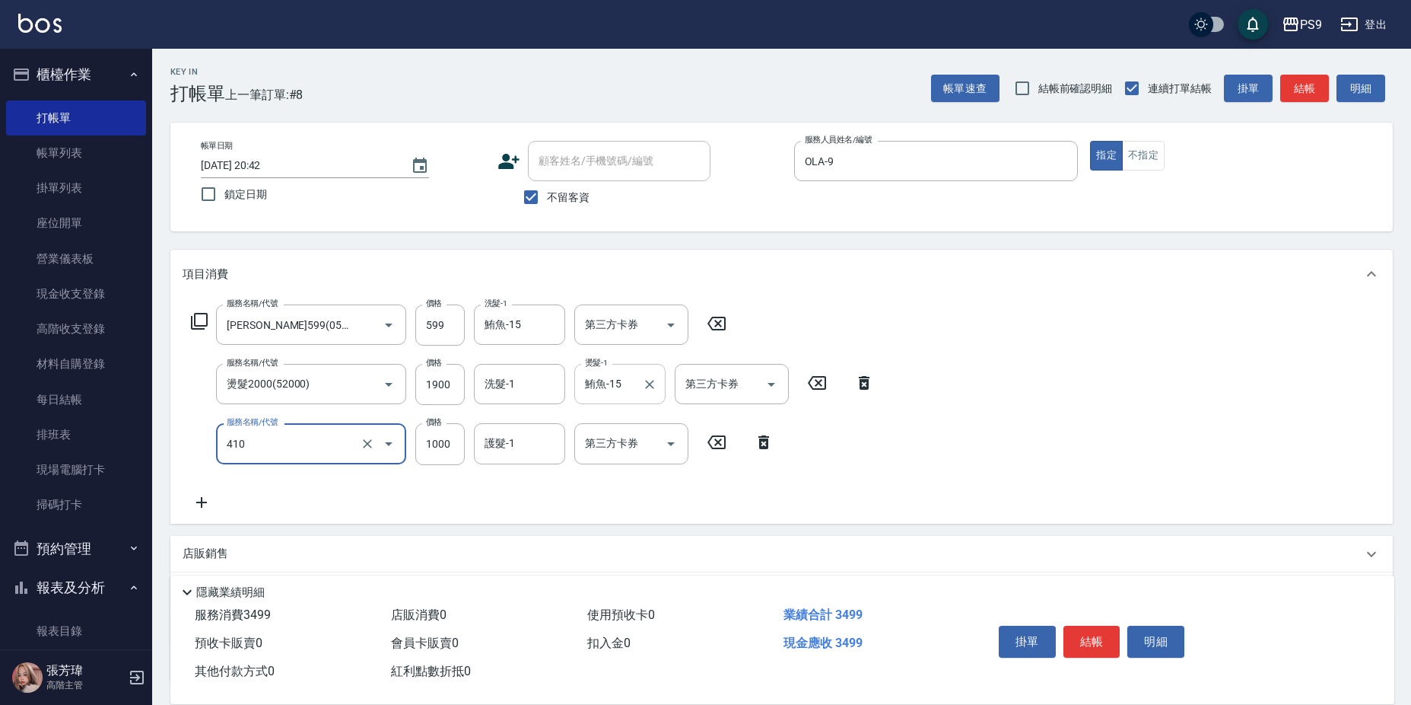
type input "鏡面護髮(燙染)(410)"
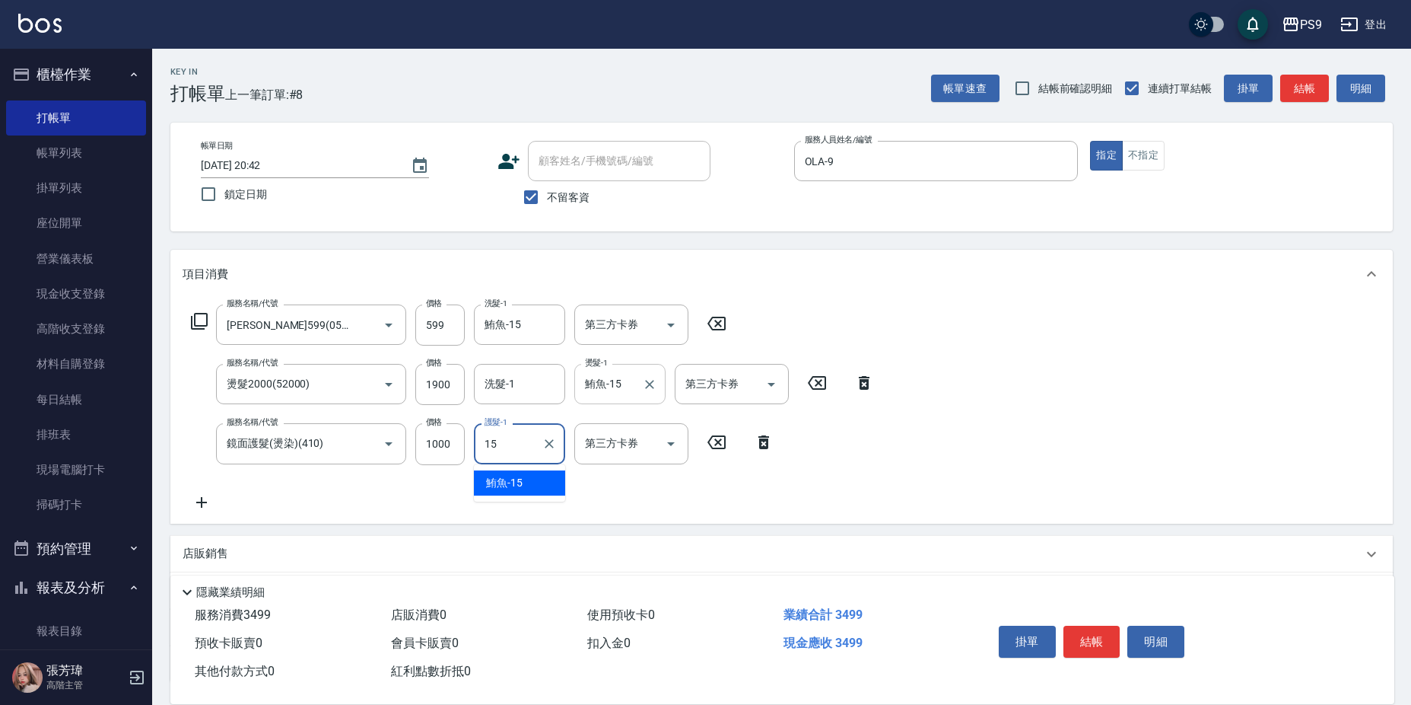
type input "鮪魚-15"
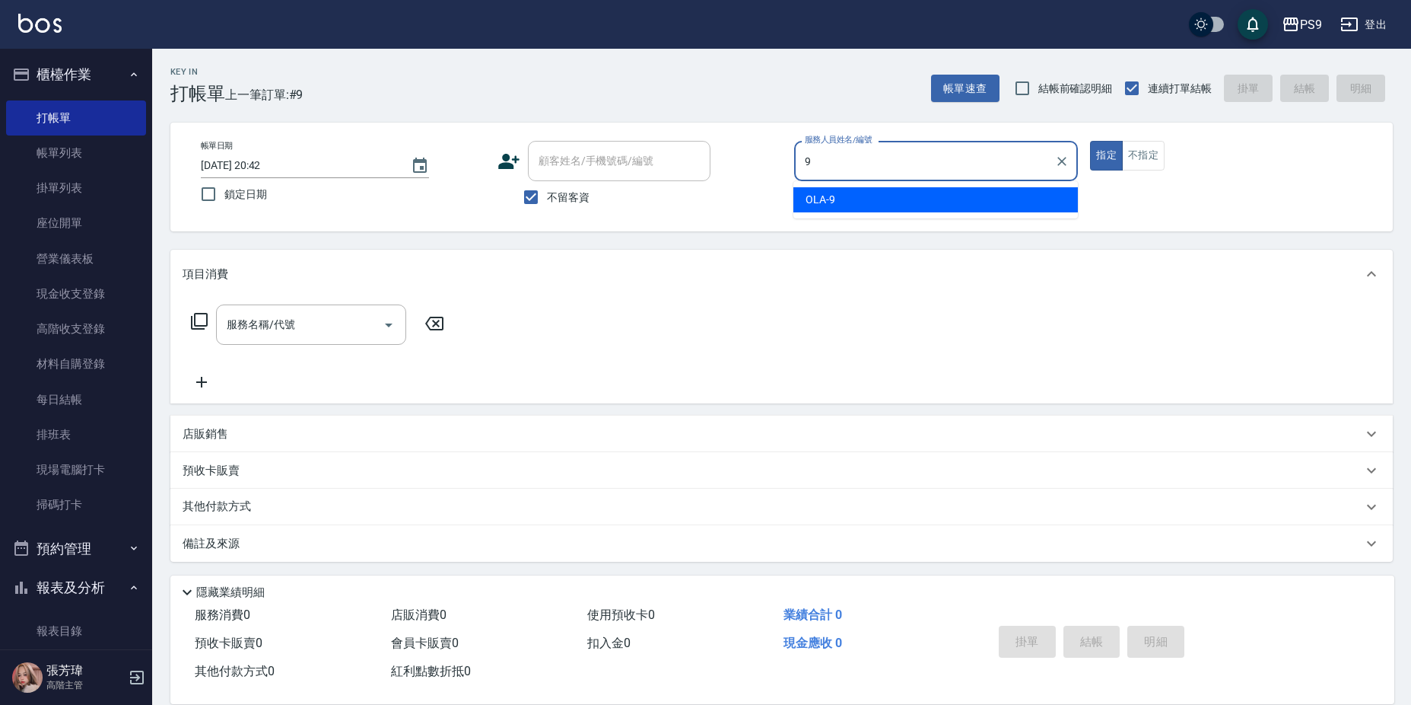
type input "OLA-9"
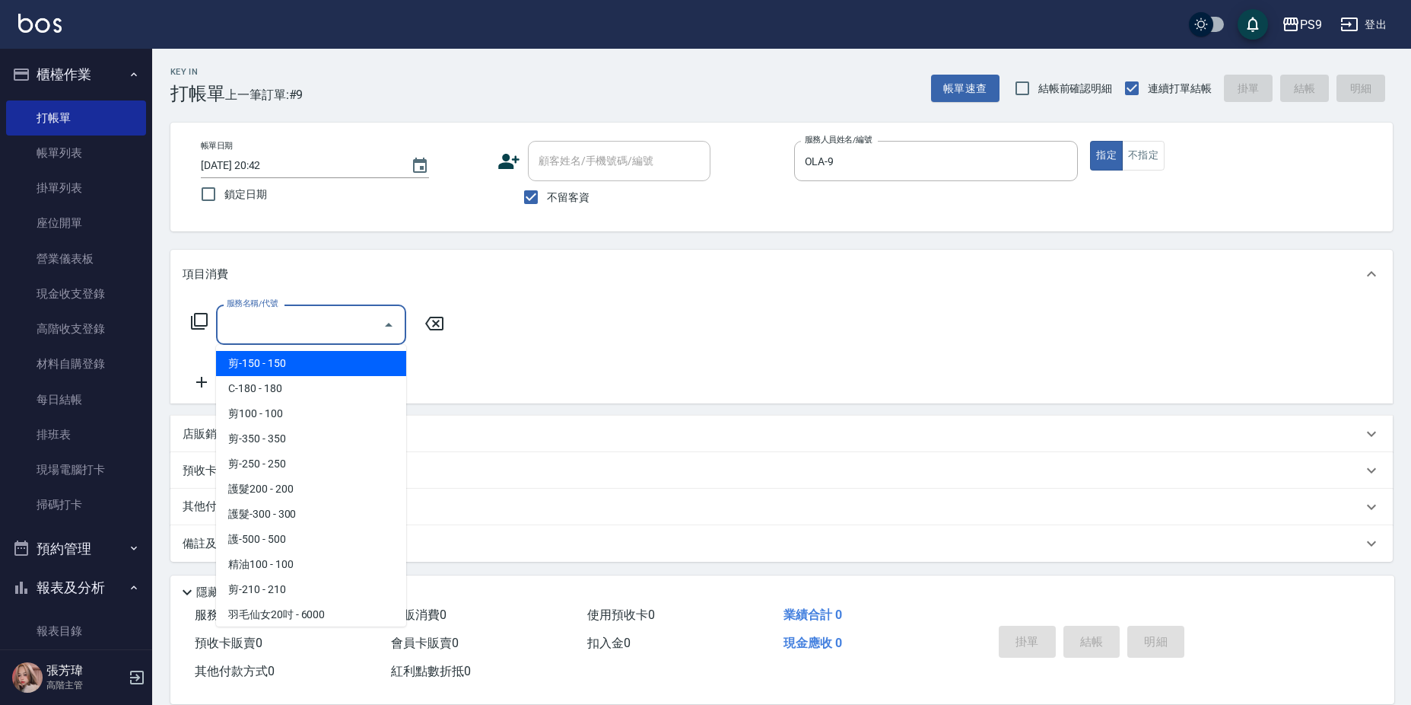
type input "0"
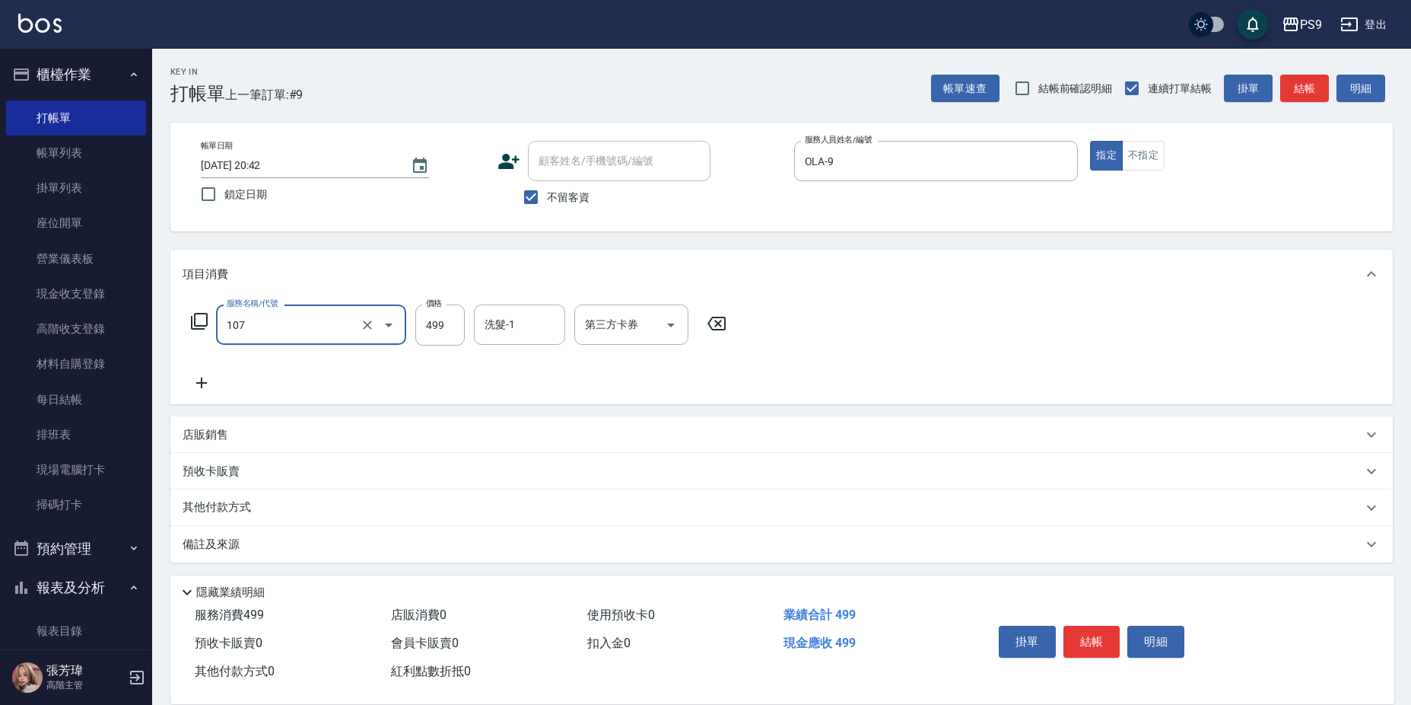
type input "[PERSON_NAME](107)"
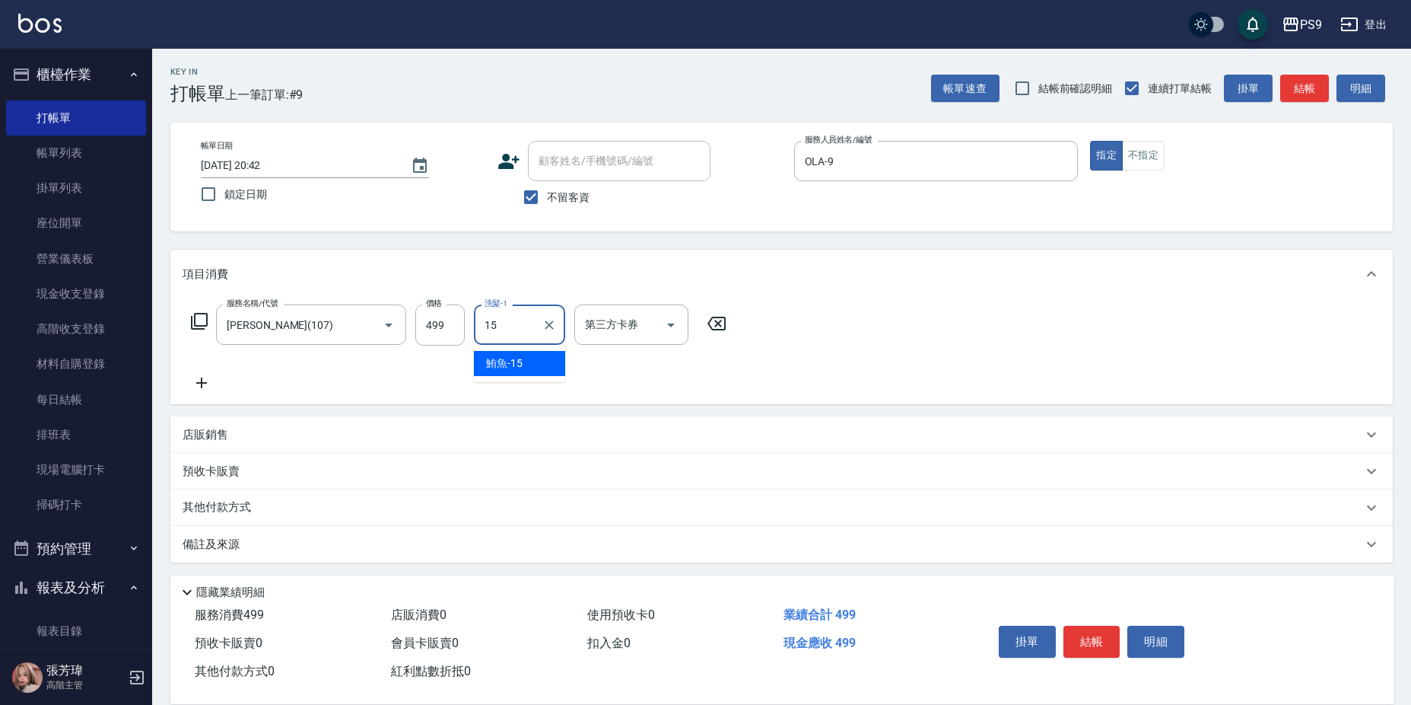
type input "鮪魚-15"
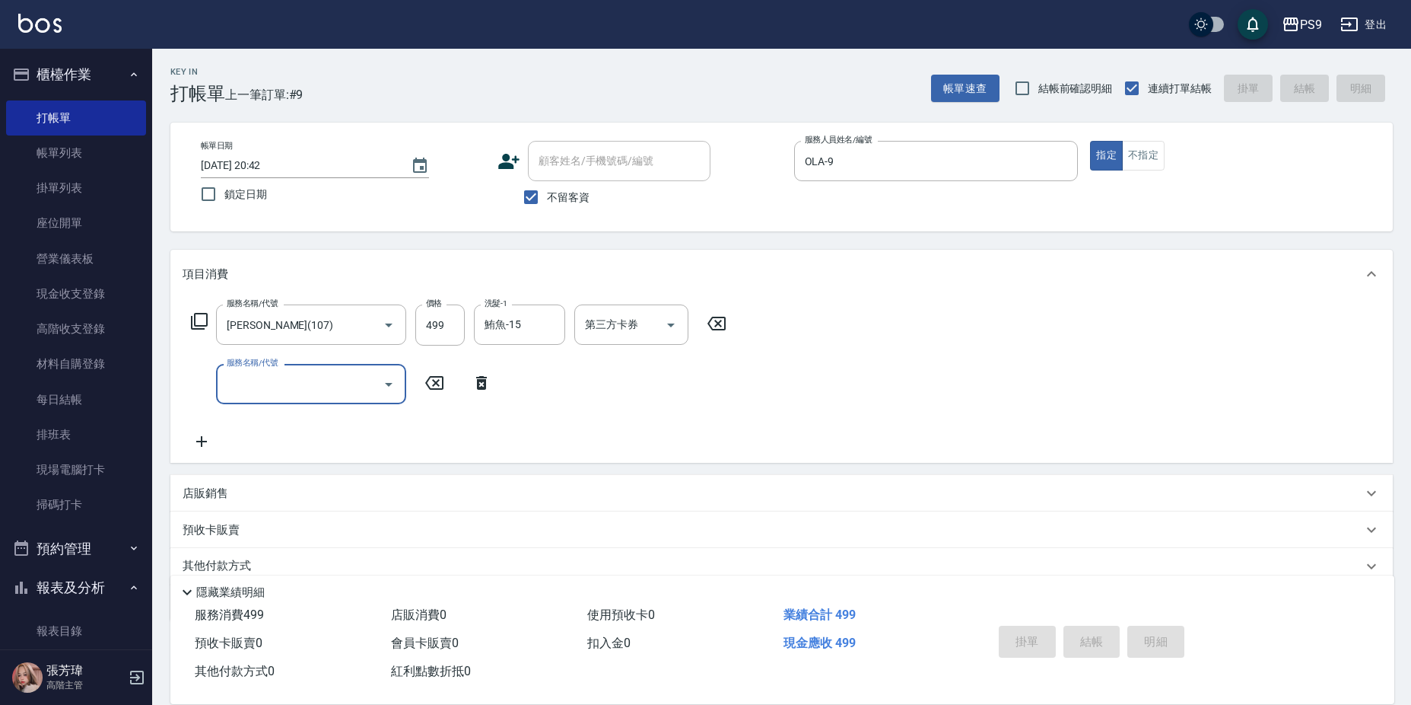
type input "[DATE] 20:43"
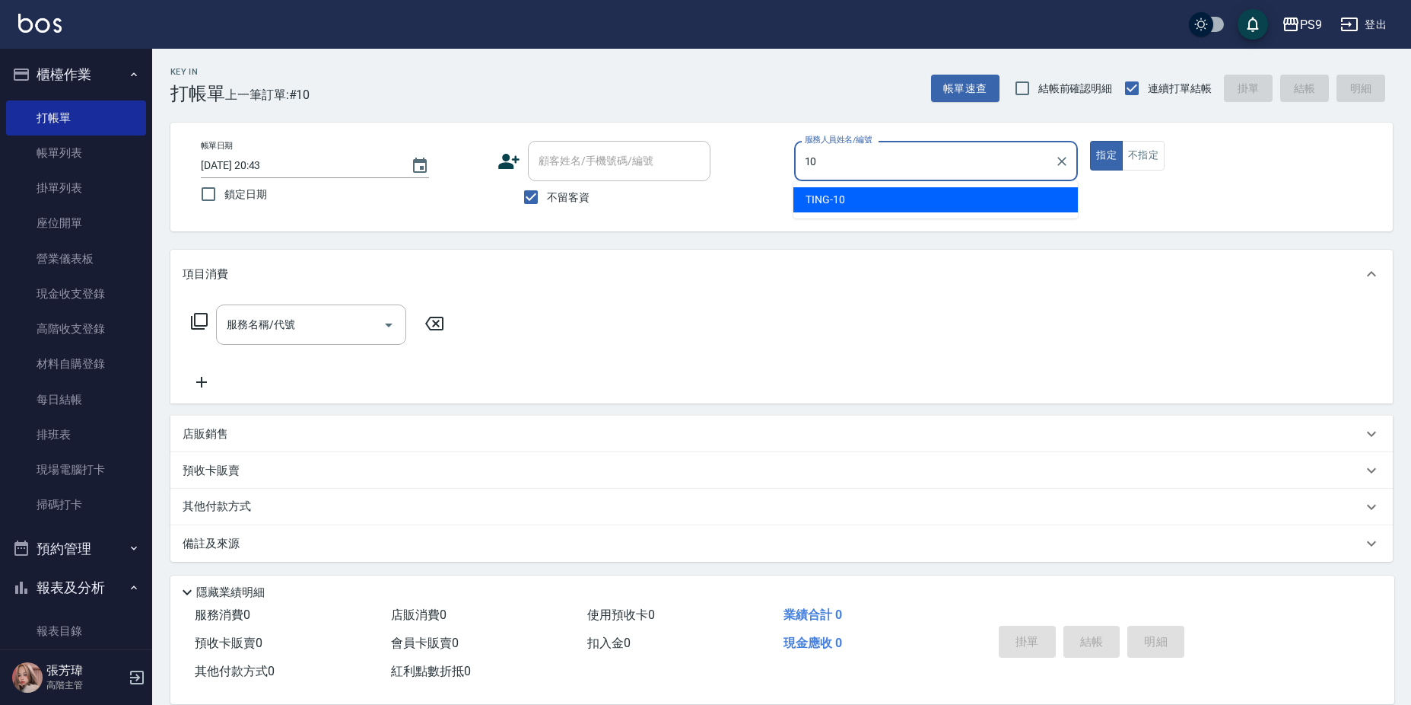
type input "TING-10"
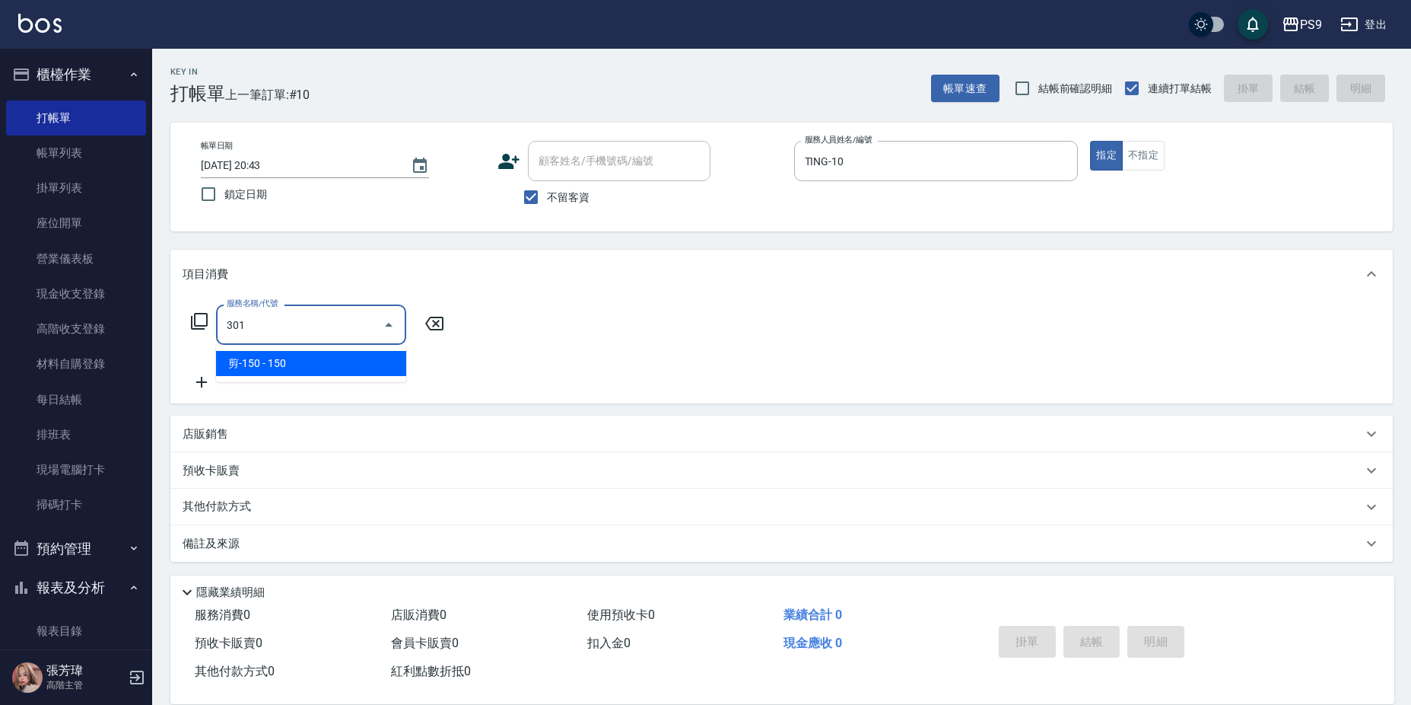
type input "剪-150(301)"
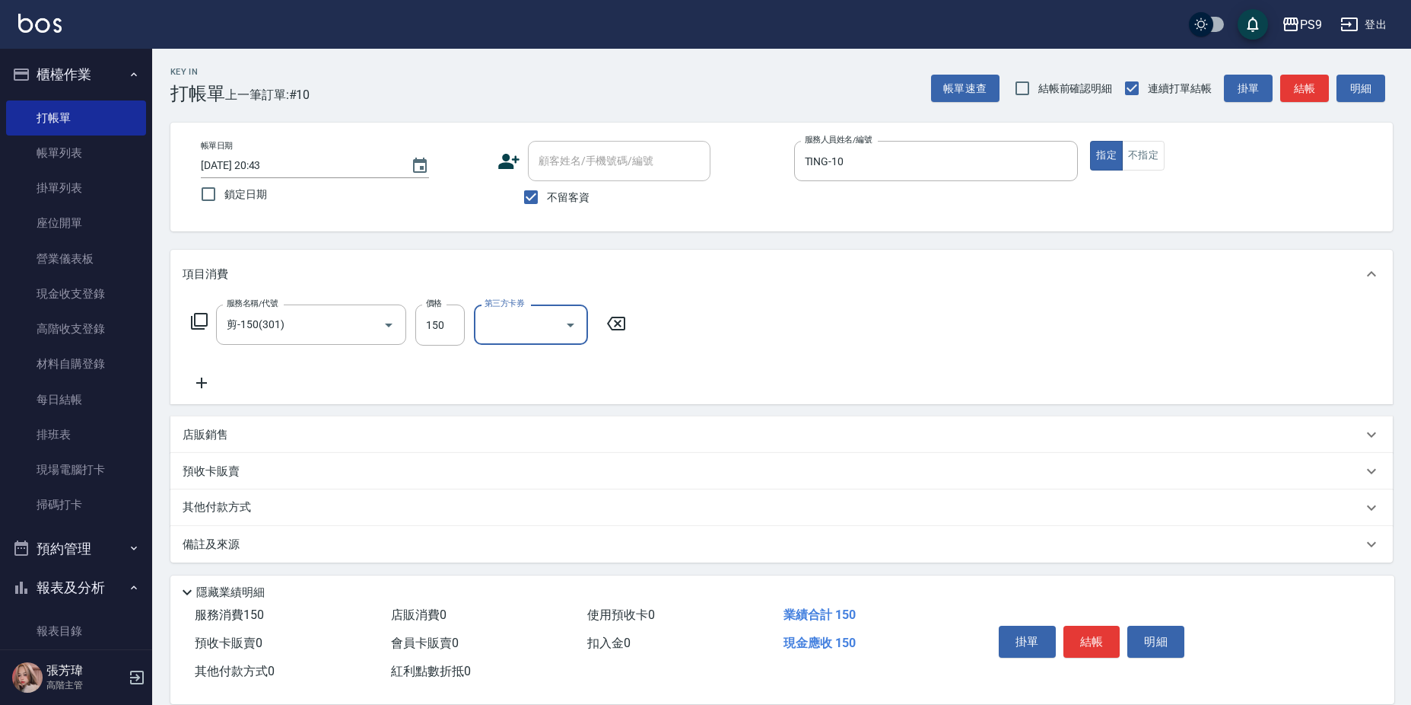
click at [431, 307] on label "價格" at bounding box center [434, 303] width 16 height 11
click at [431, 307] on input "150" at bounding box center [439, 324] width 49 height 41
type input "350"
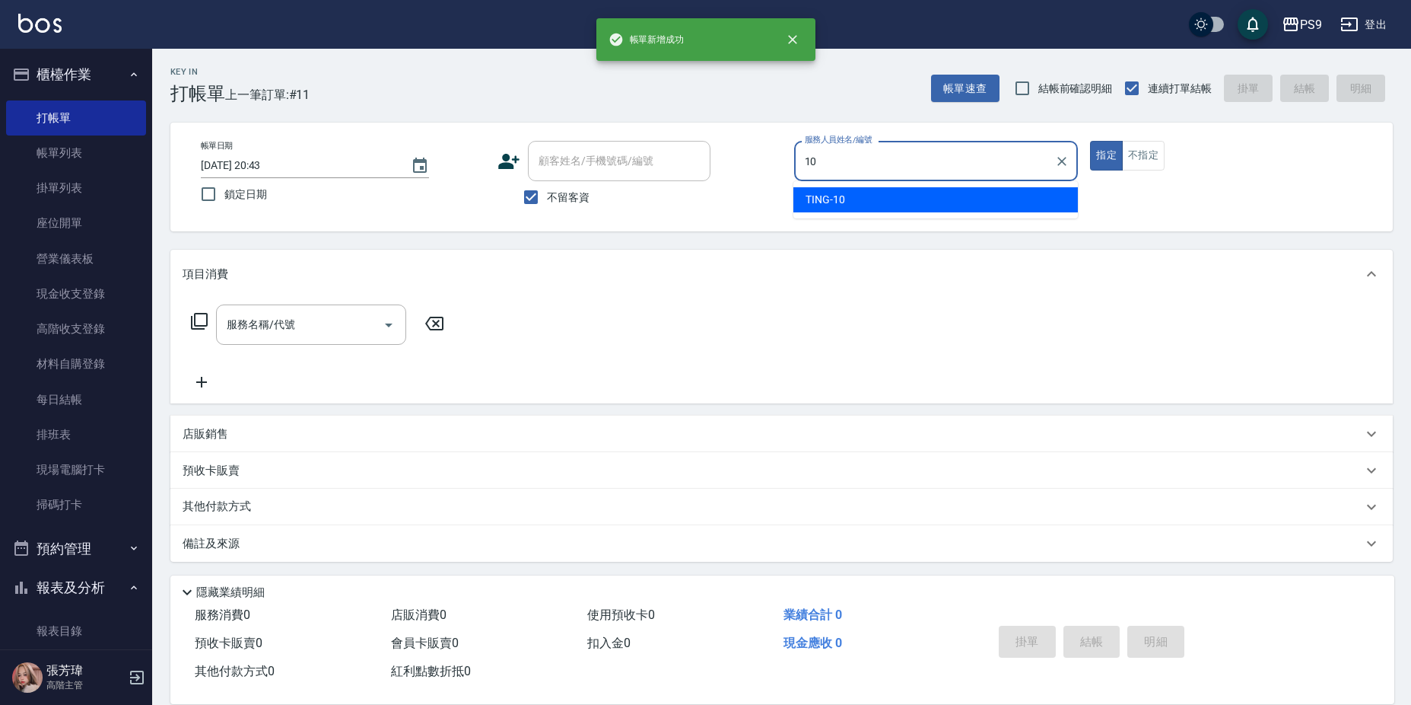
type input "TING-10"
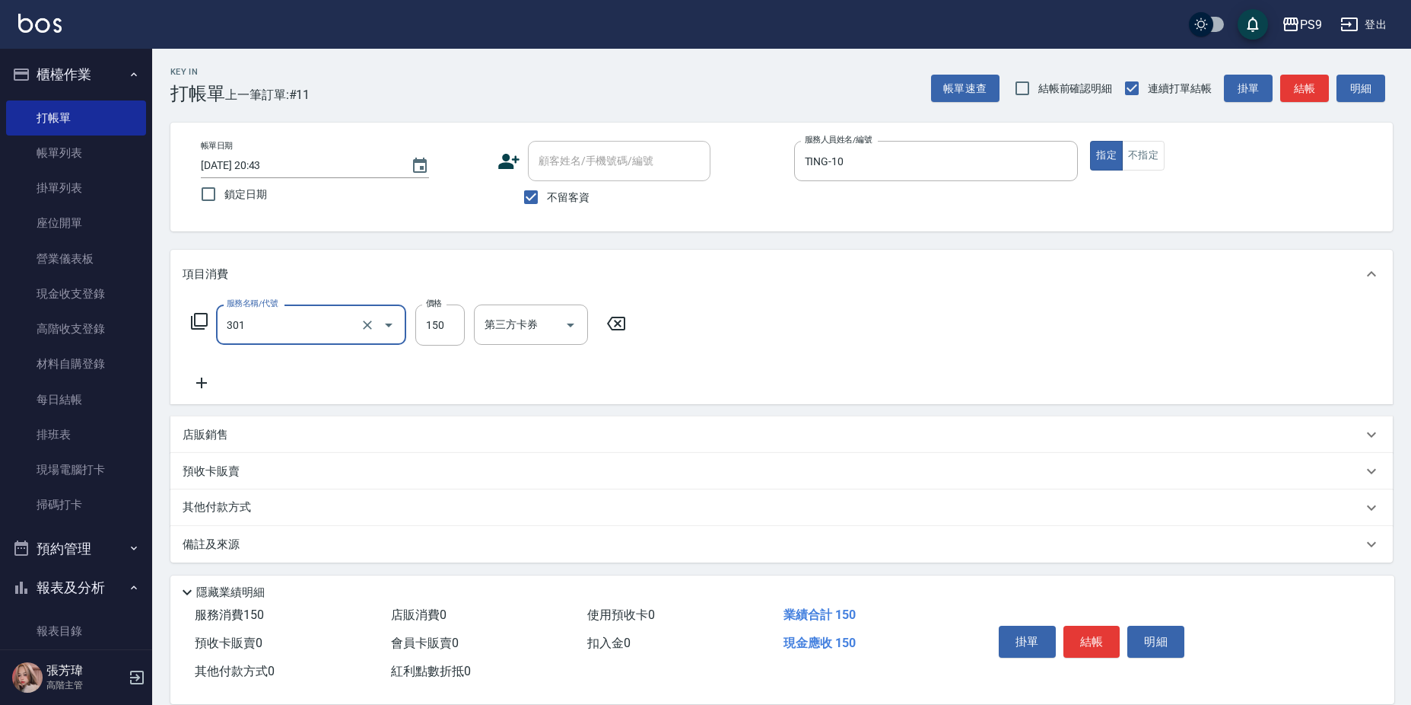
type input "剪-150(301)"
type input "350"
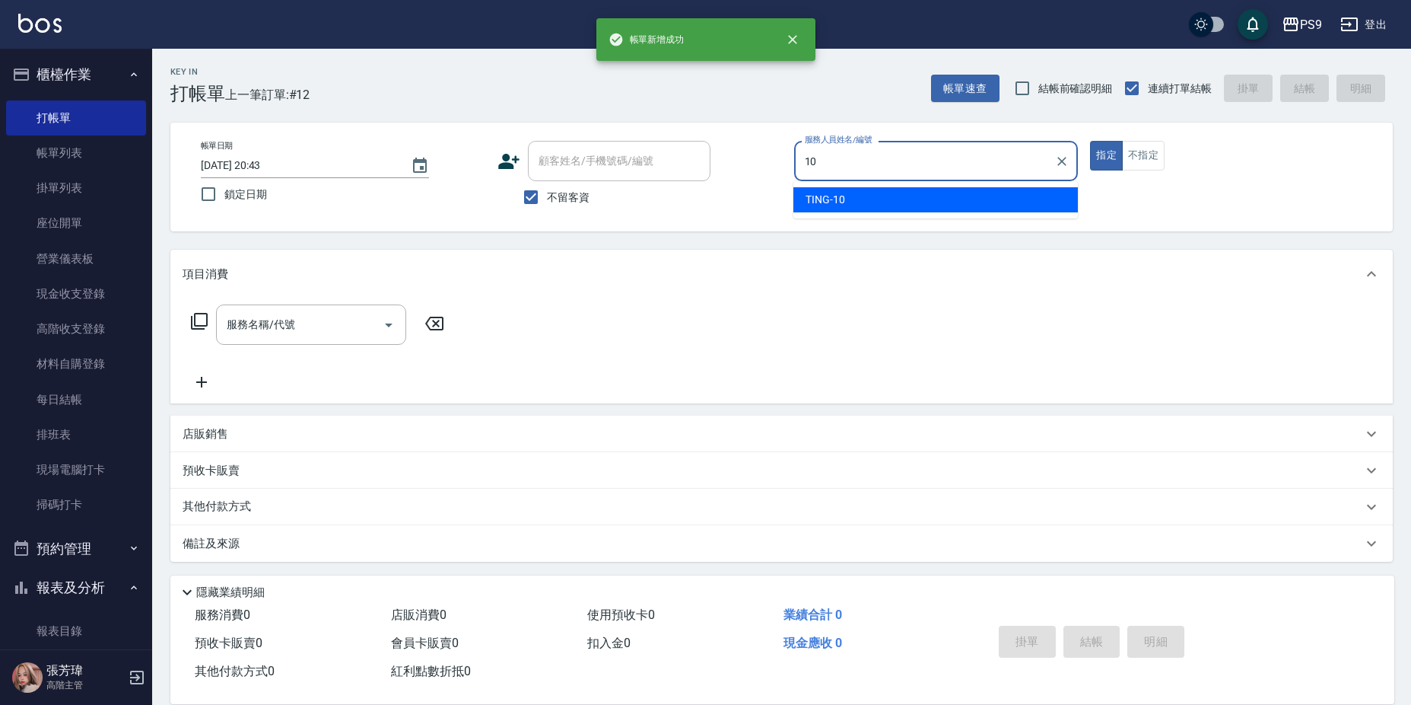
type input "TING-10"
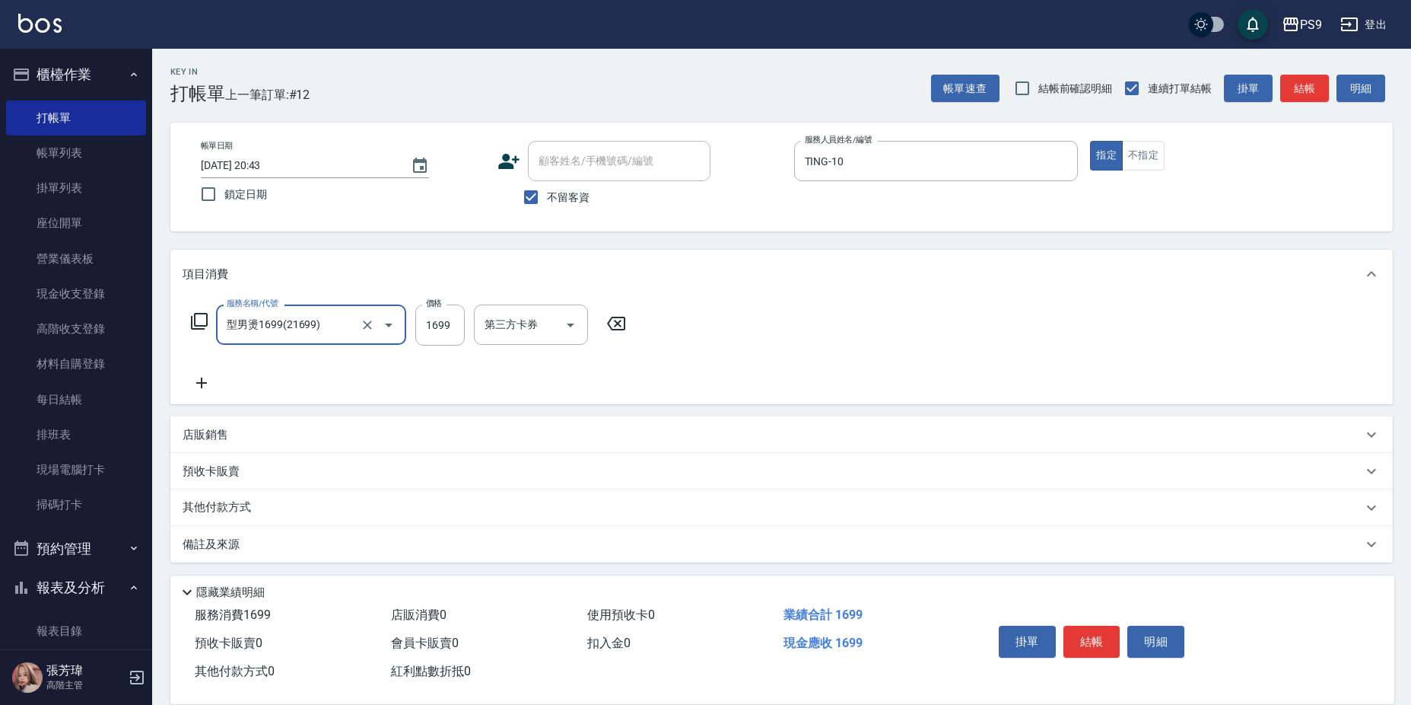
type input "型男燙1699(21699)"
type input "1799"
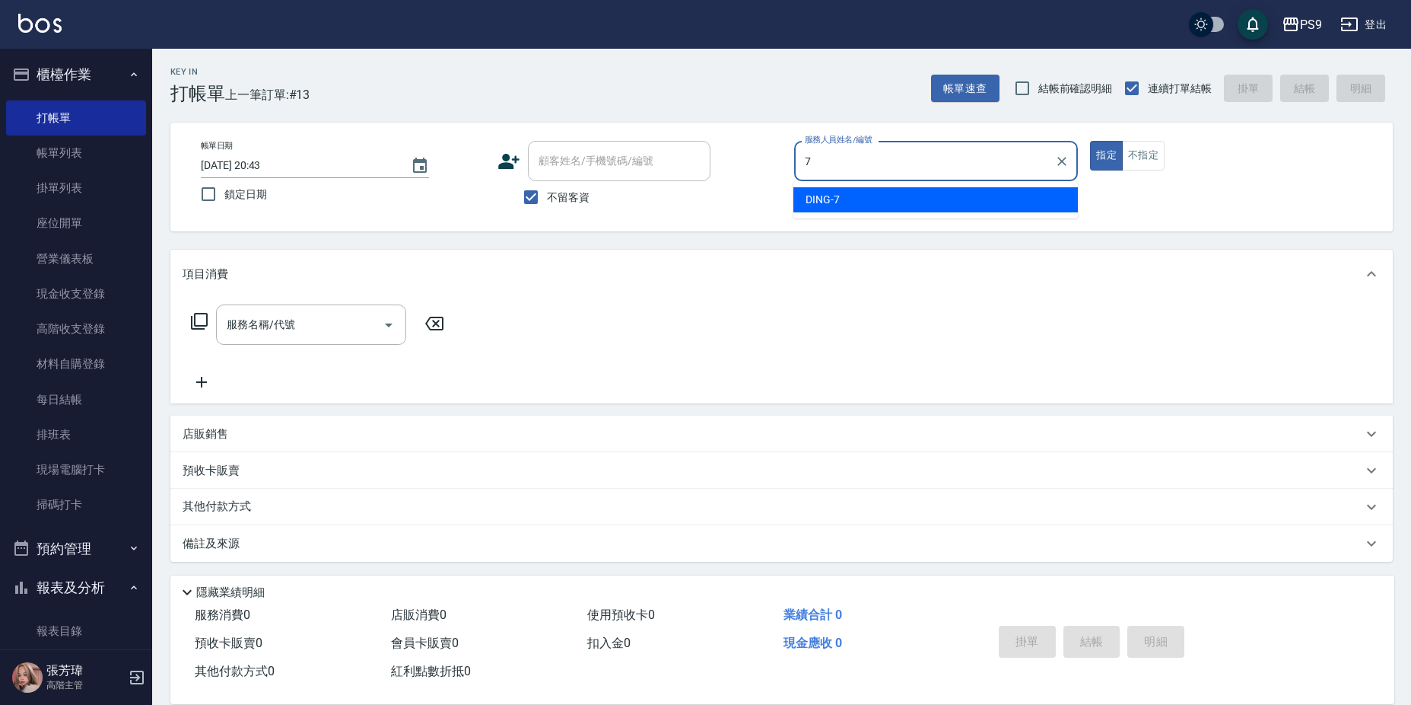
type input "DING-7"
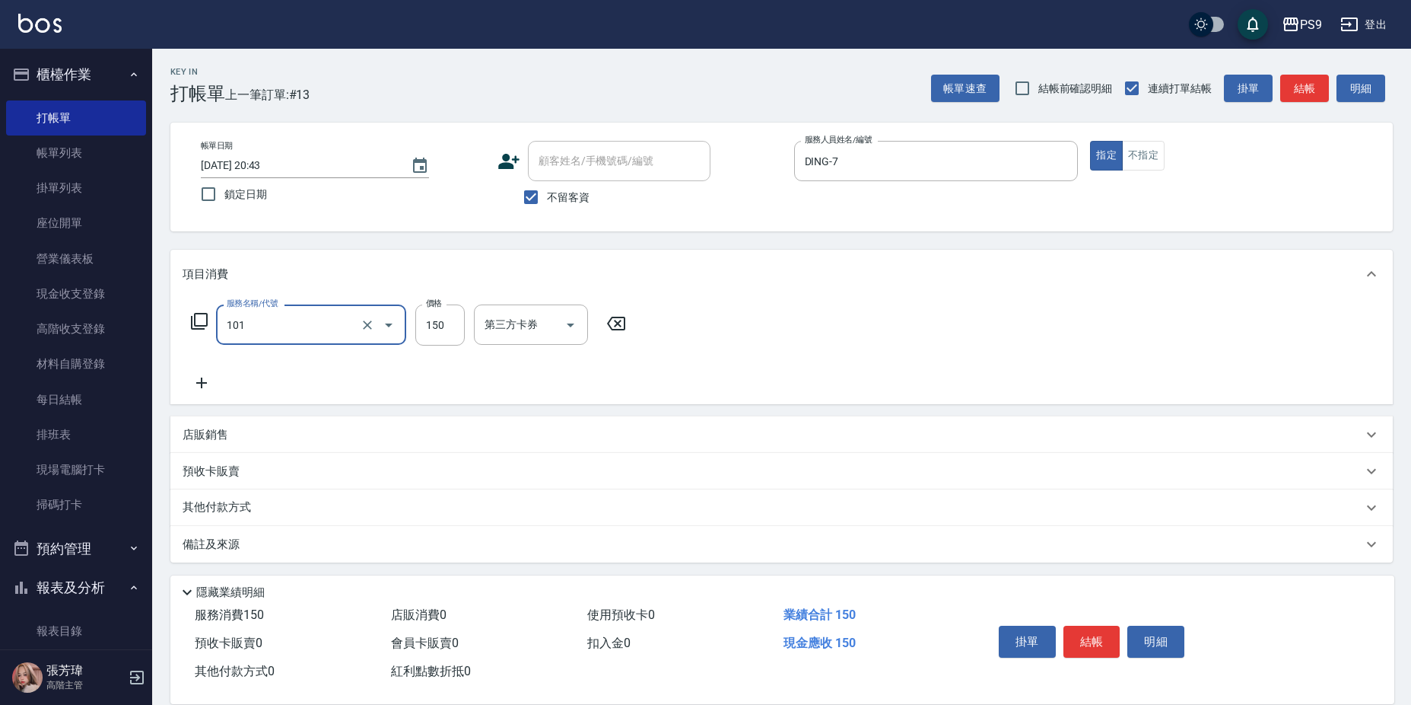
type input "洗髮(101)"
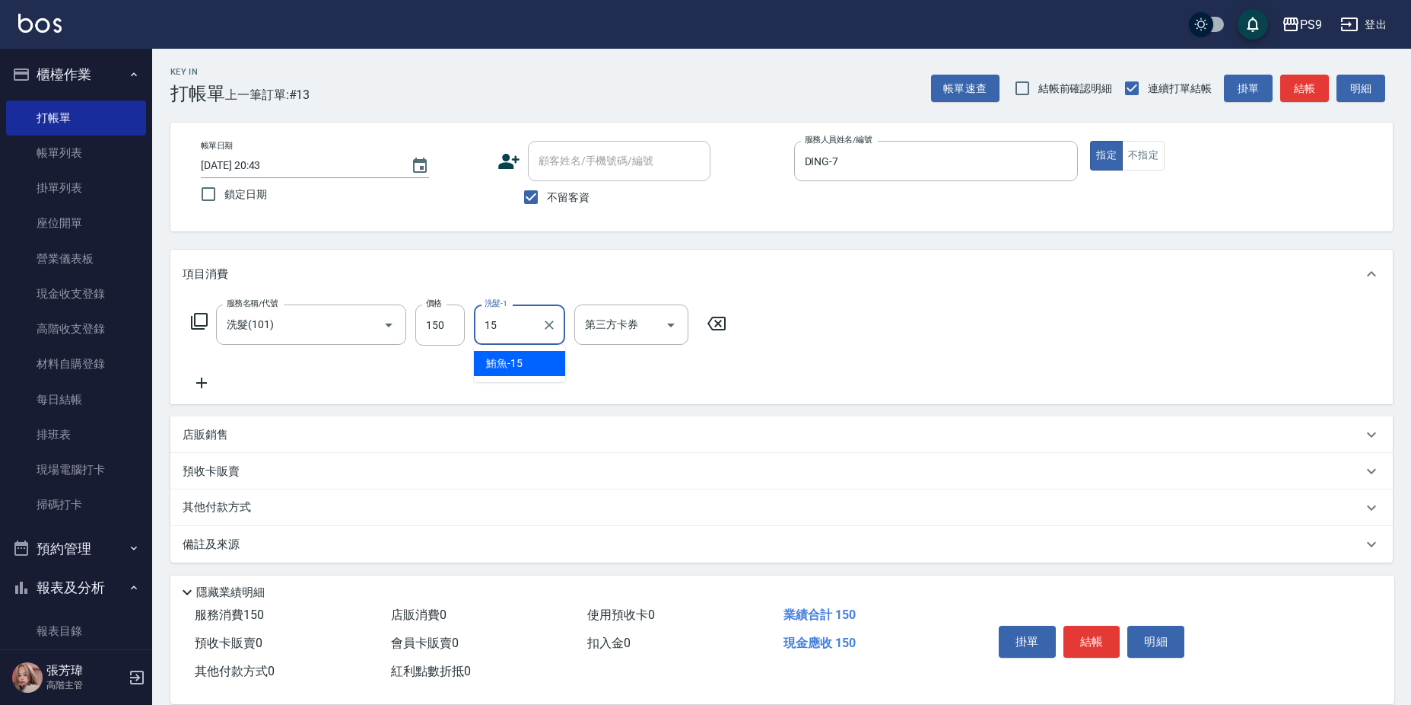
type input "鮪魚-15"
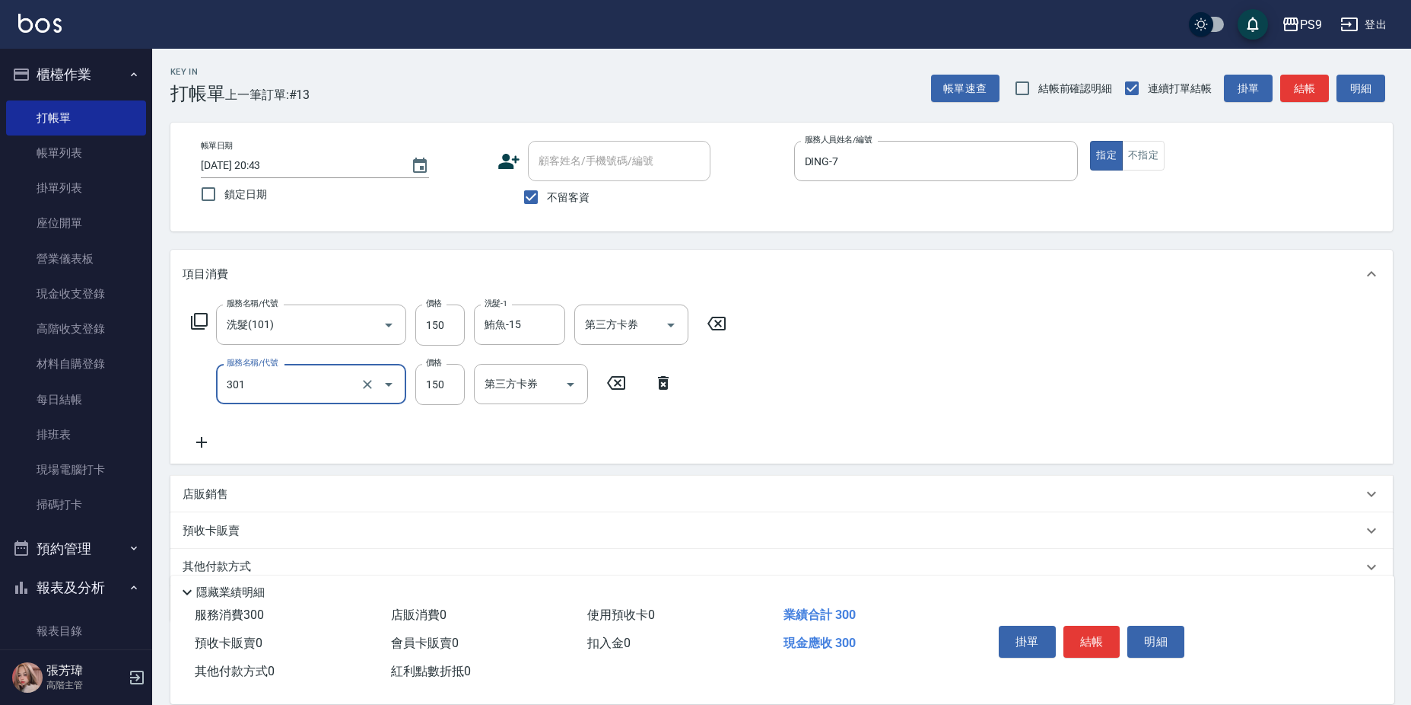
type input "剪-150(301)"
drag, startPoint x: 434, startPoint y: 383, endPoint x: 442, endPoint y: 384, distance: 7.6
click at [437, 383] on input "50" at bounding box center [439, 384] width 49 height 41
type input "200"
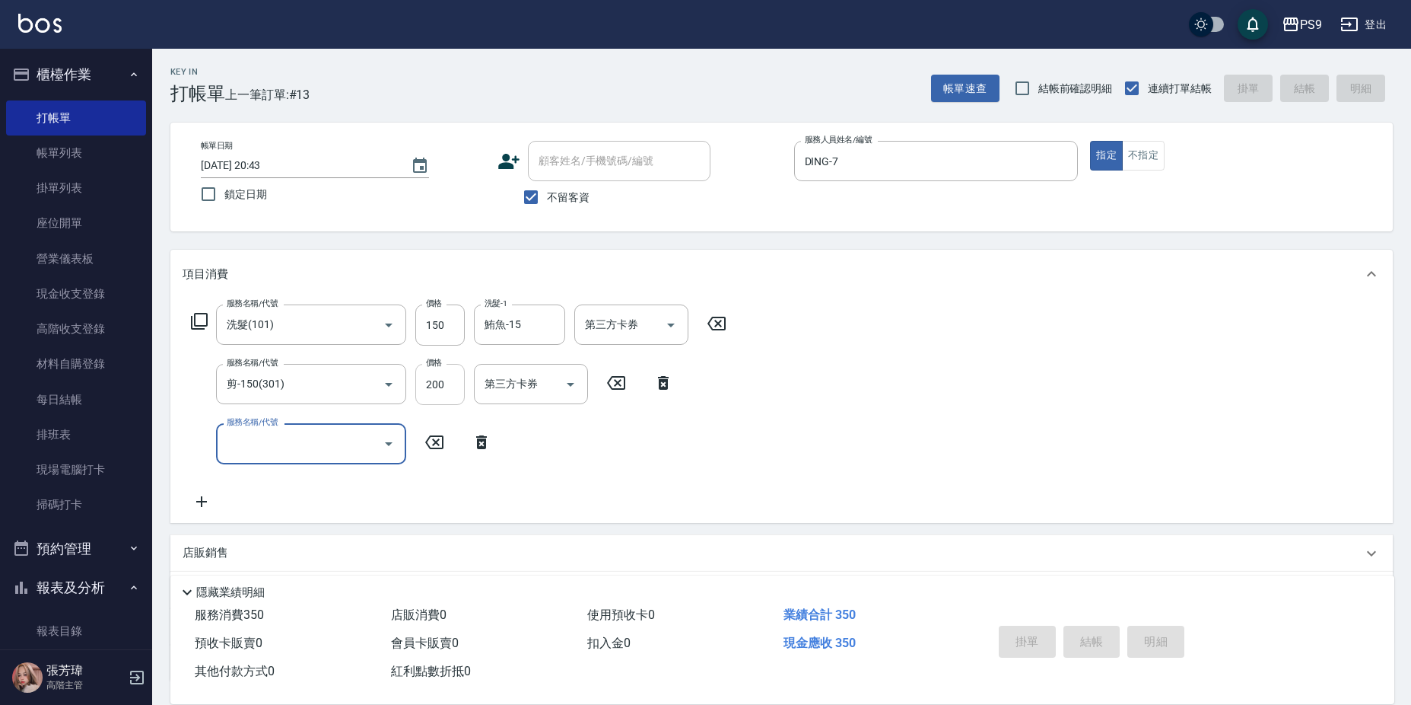
type input "[DATE] 20:44"
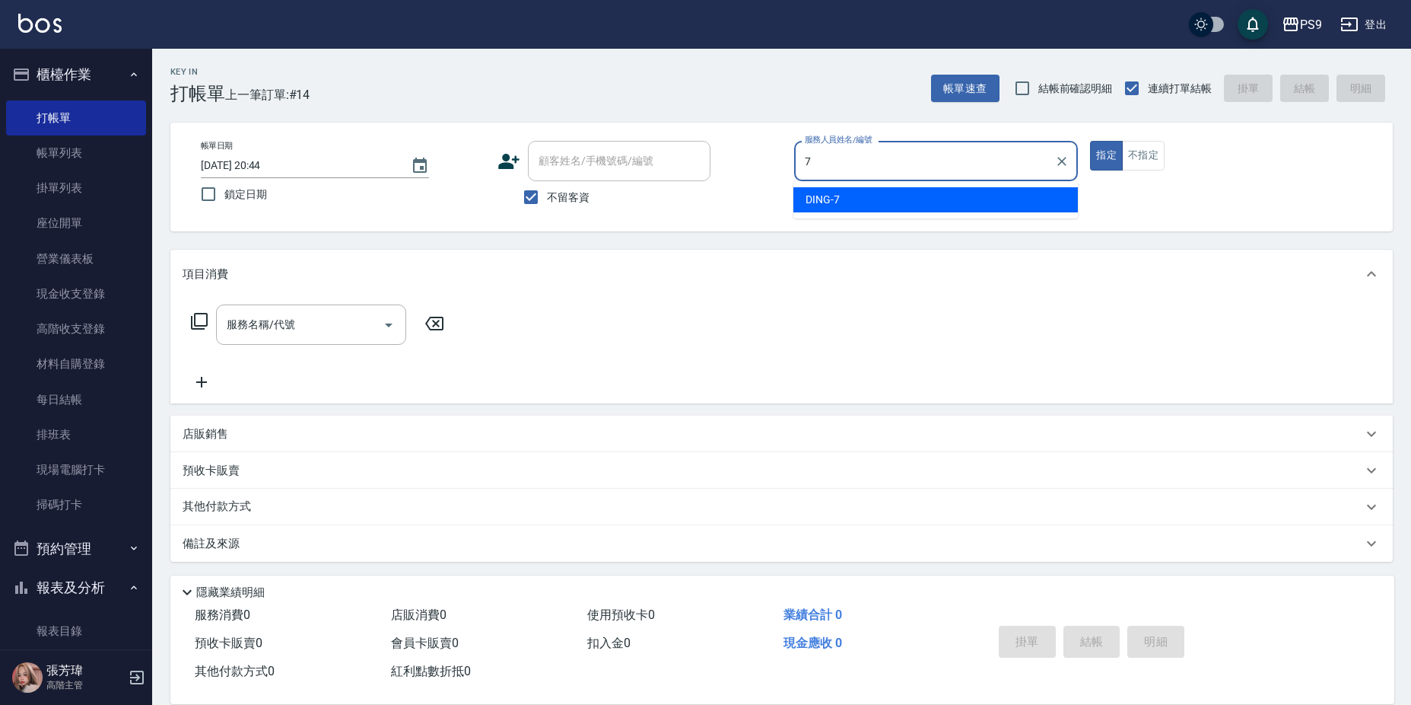
type input "DING-7"
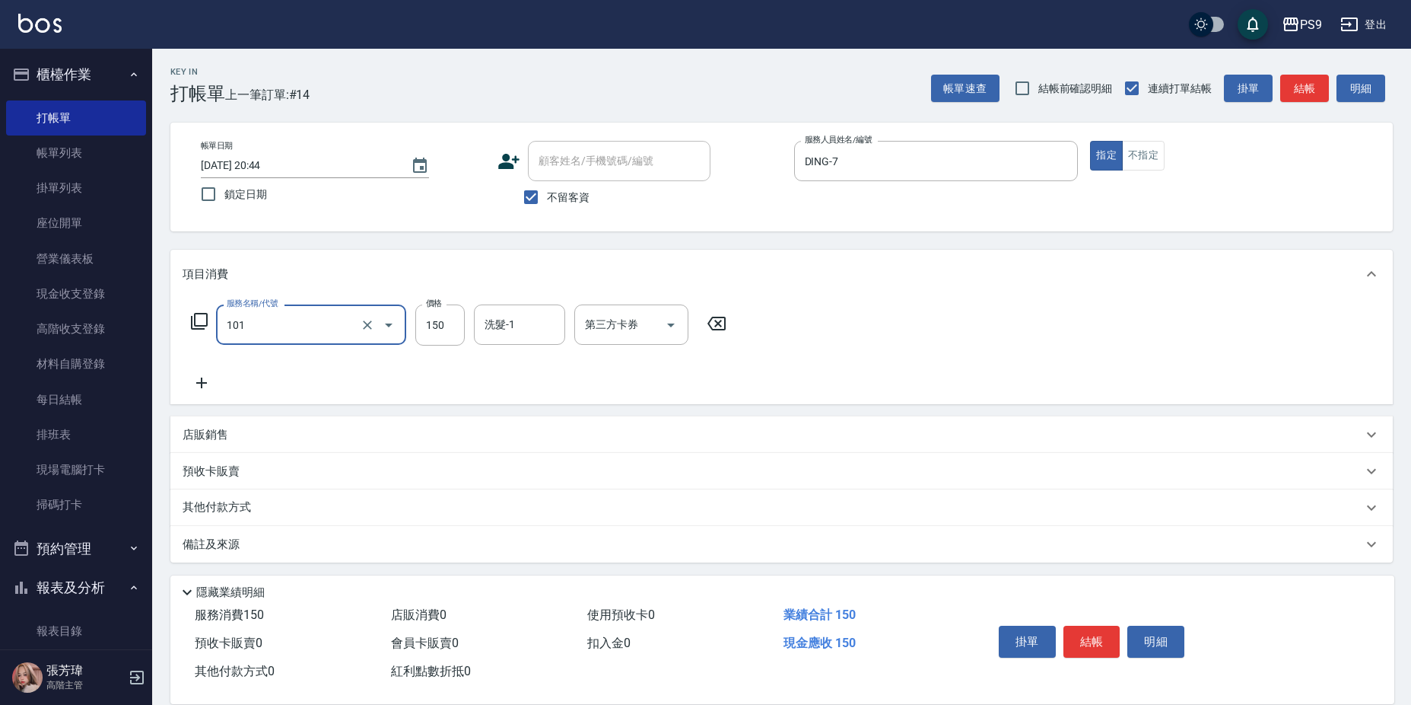
type input "洗髮(101)"
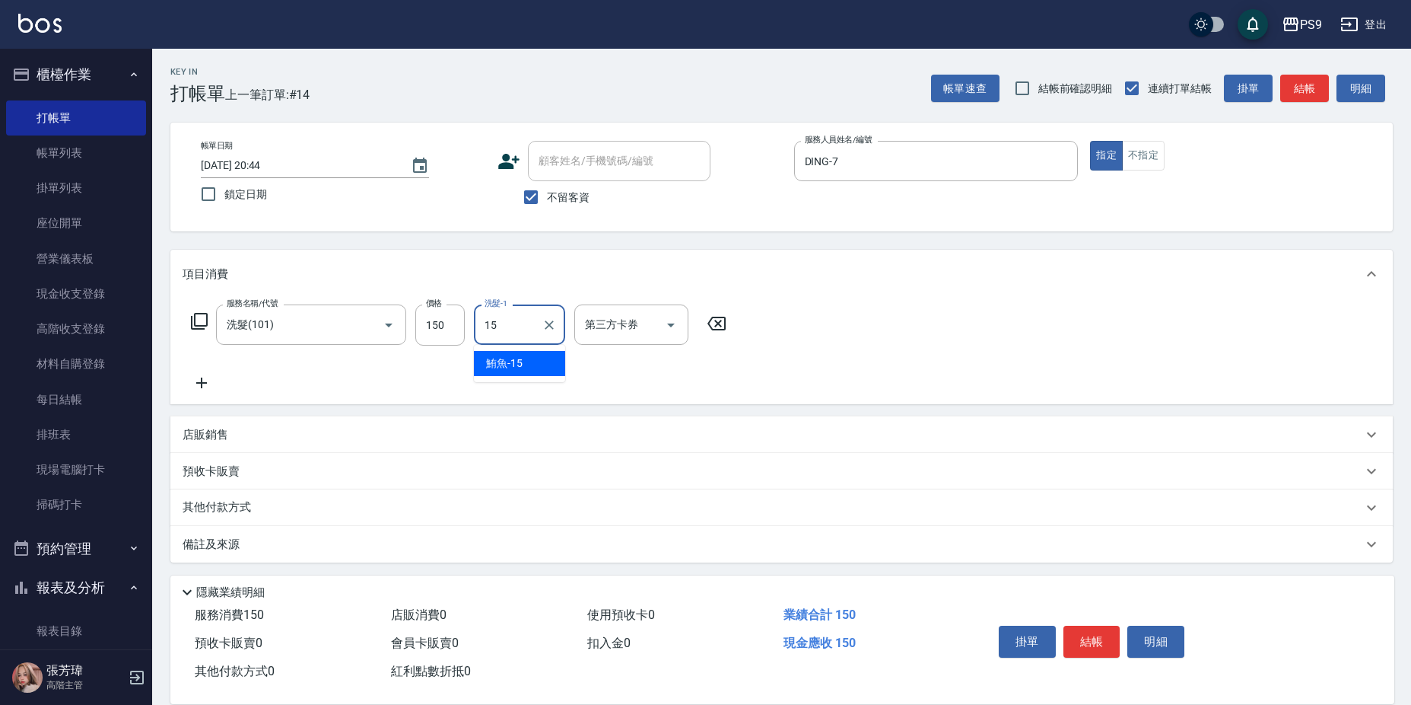
type input "鮪魚-15"
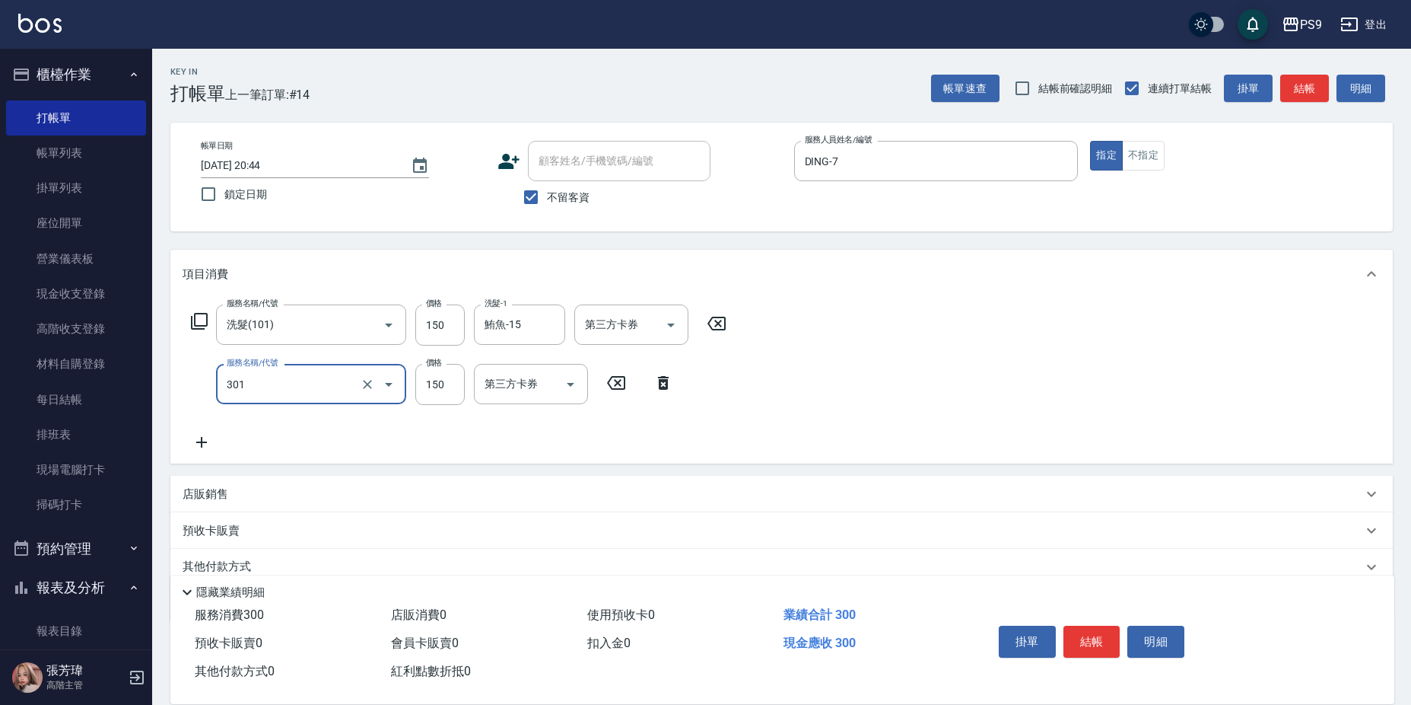
type input "剪-150(301)"
type input "200"
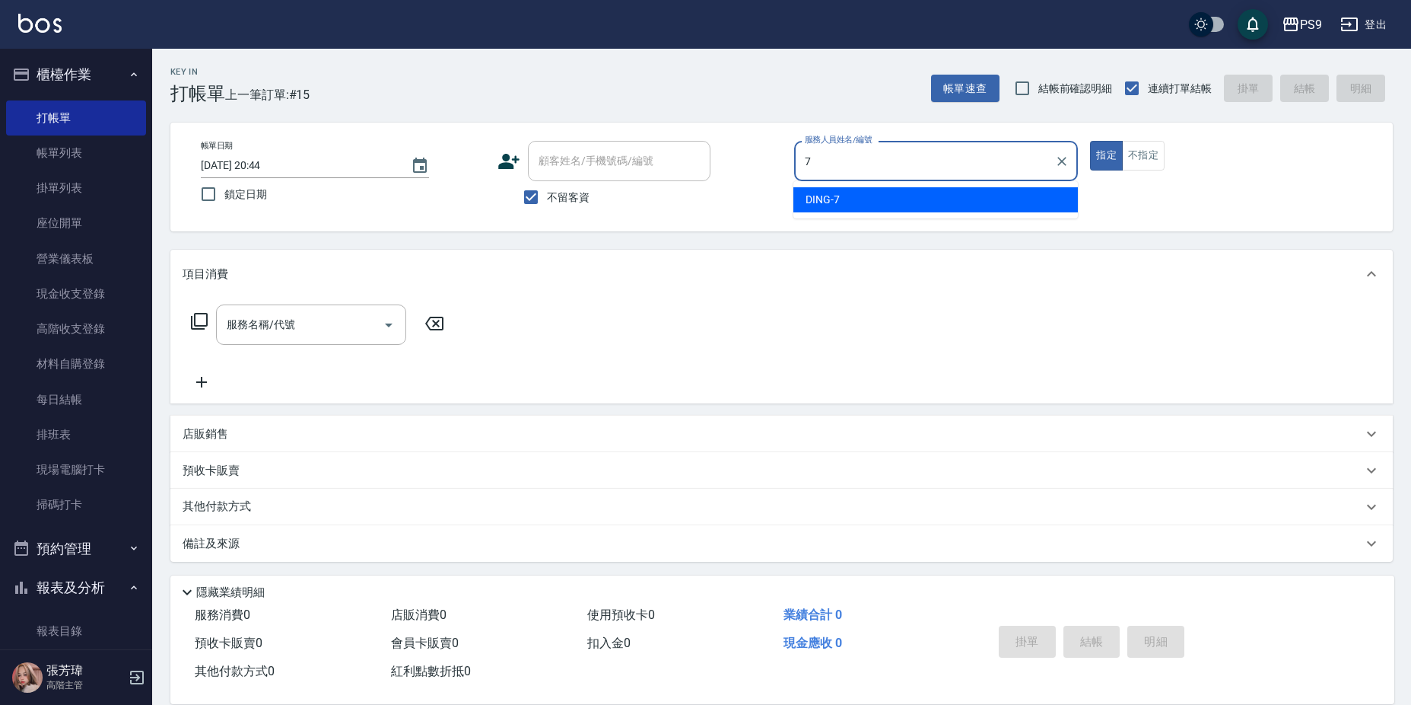
type input "DING-7"
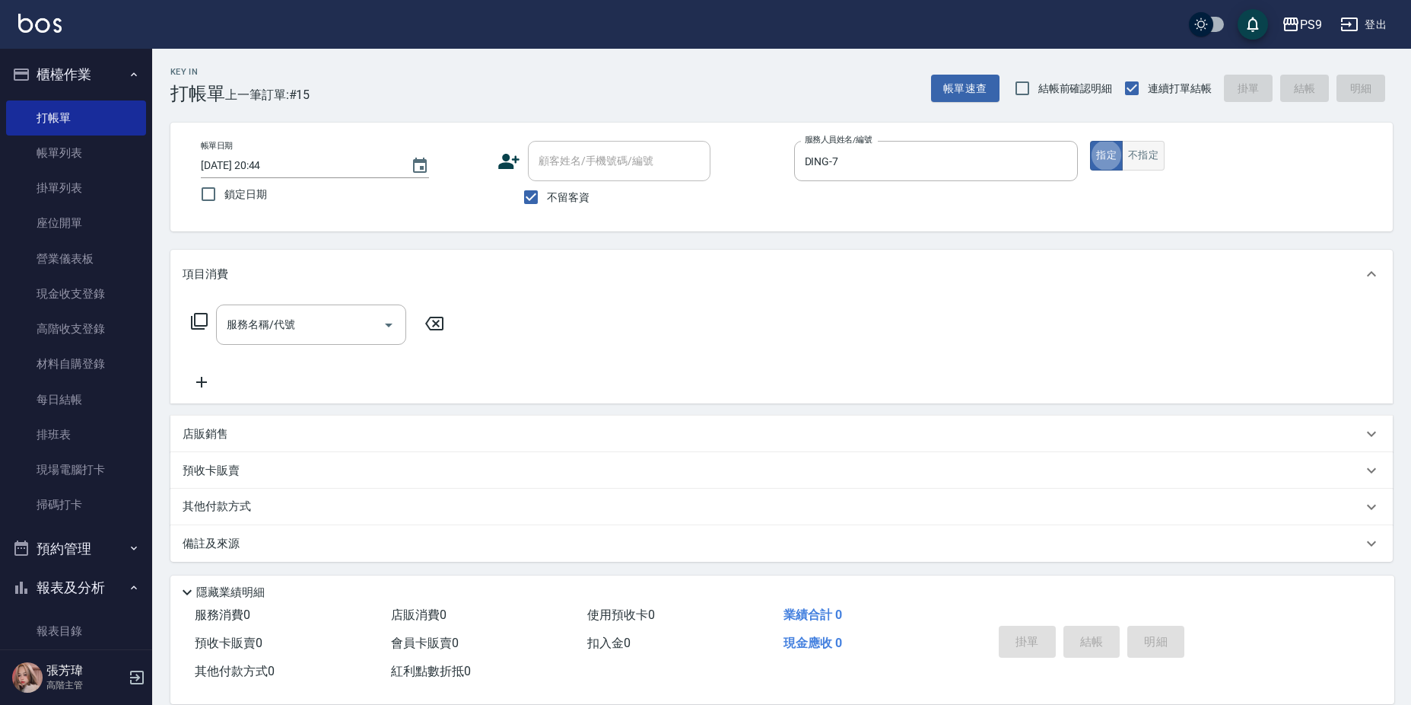
click at [1150, 158] on button "不指定" at bounding box center [1143, 156] width 43 height 30
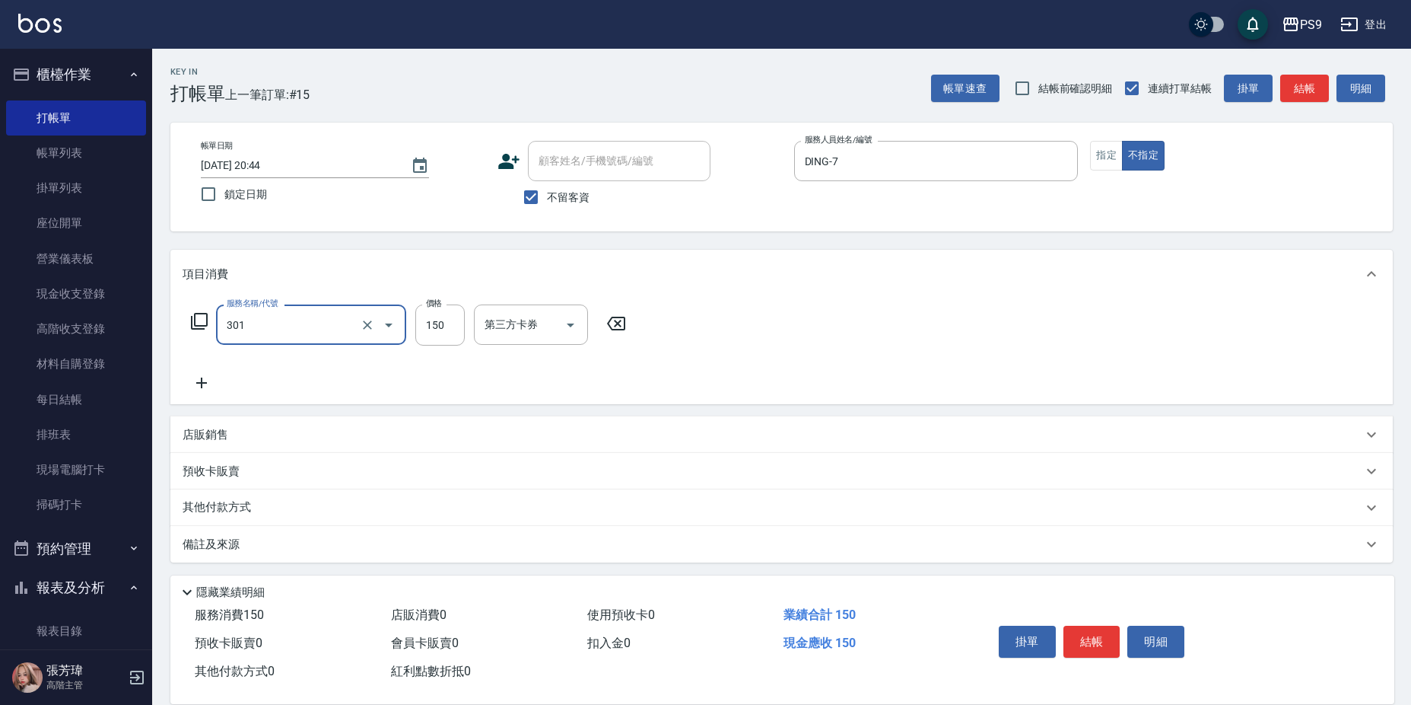
type input "剪-150(301)"
type input "400"
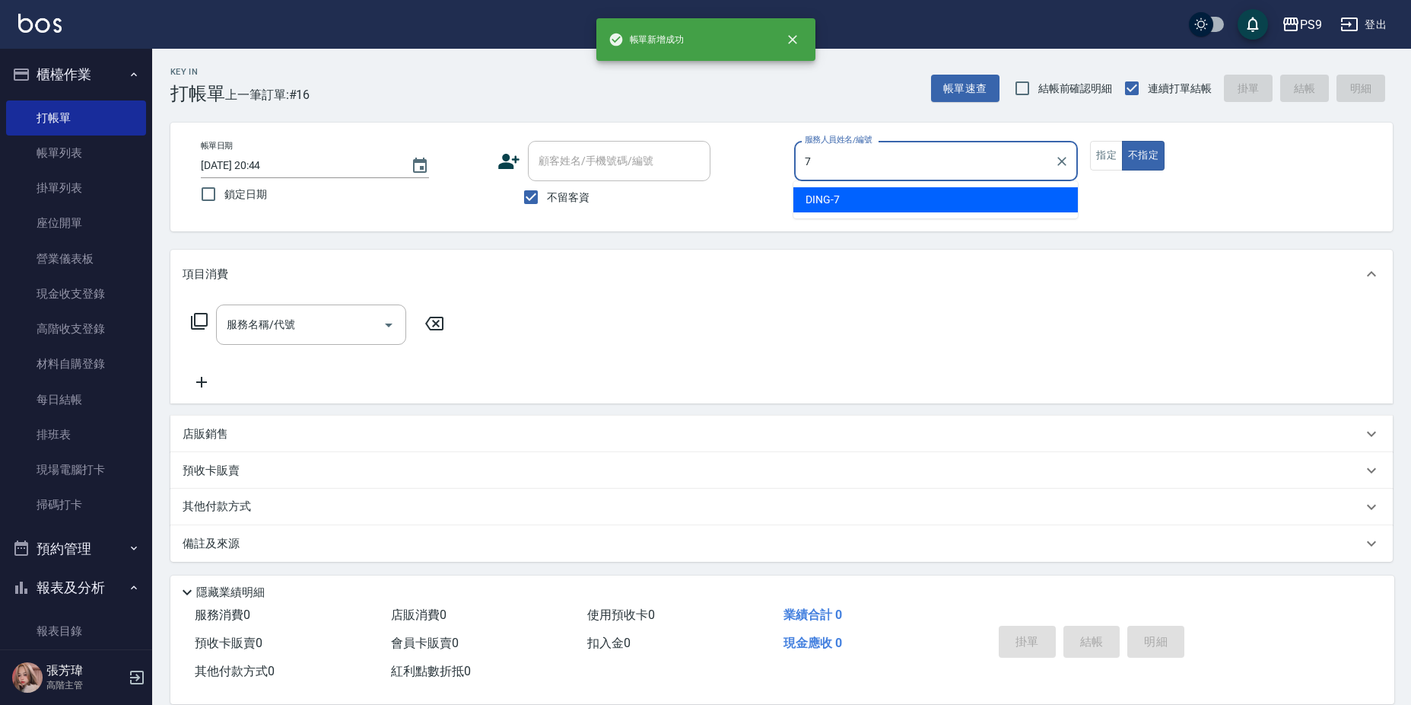
type input "DING-7"
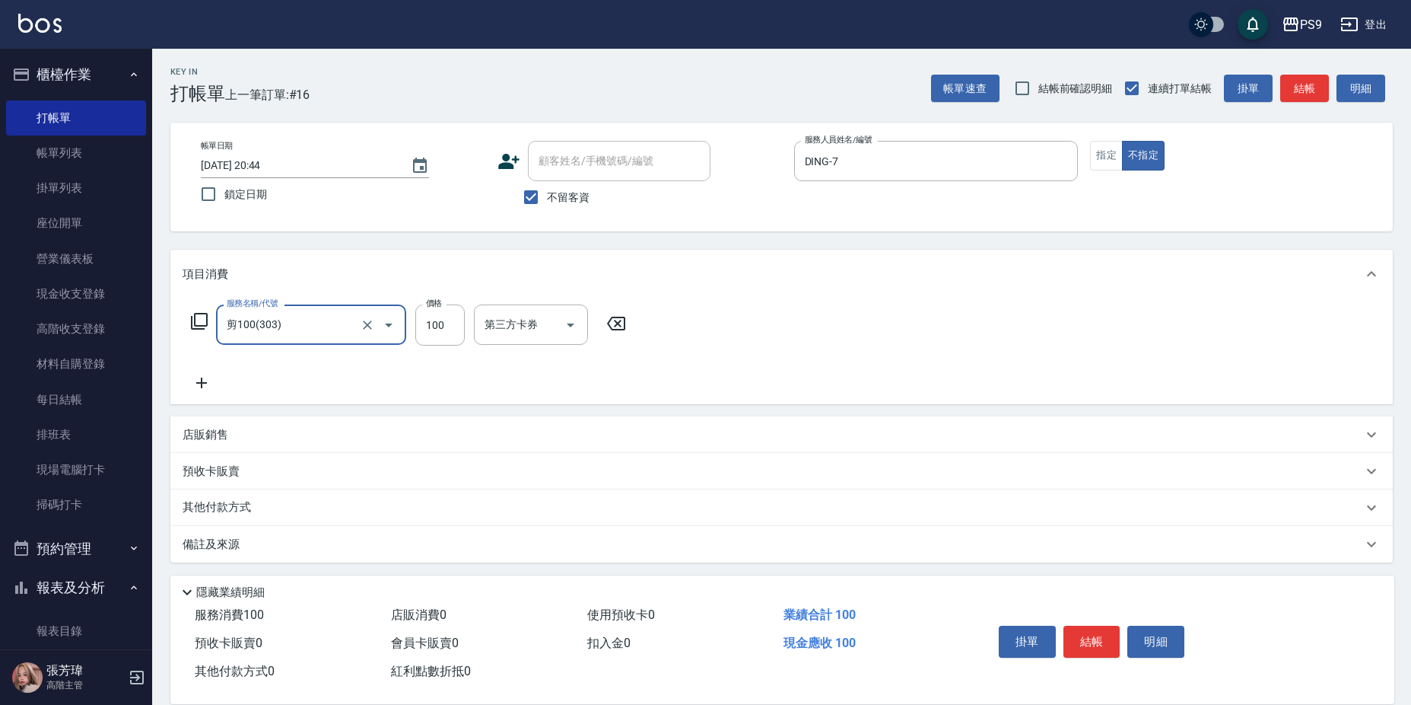
type input "剪100(303)"
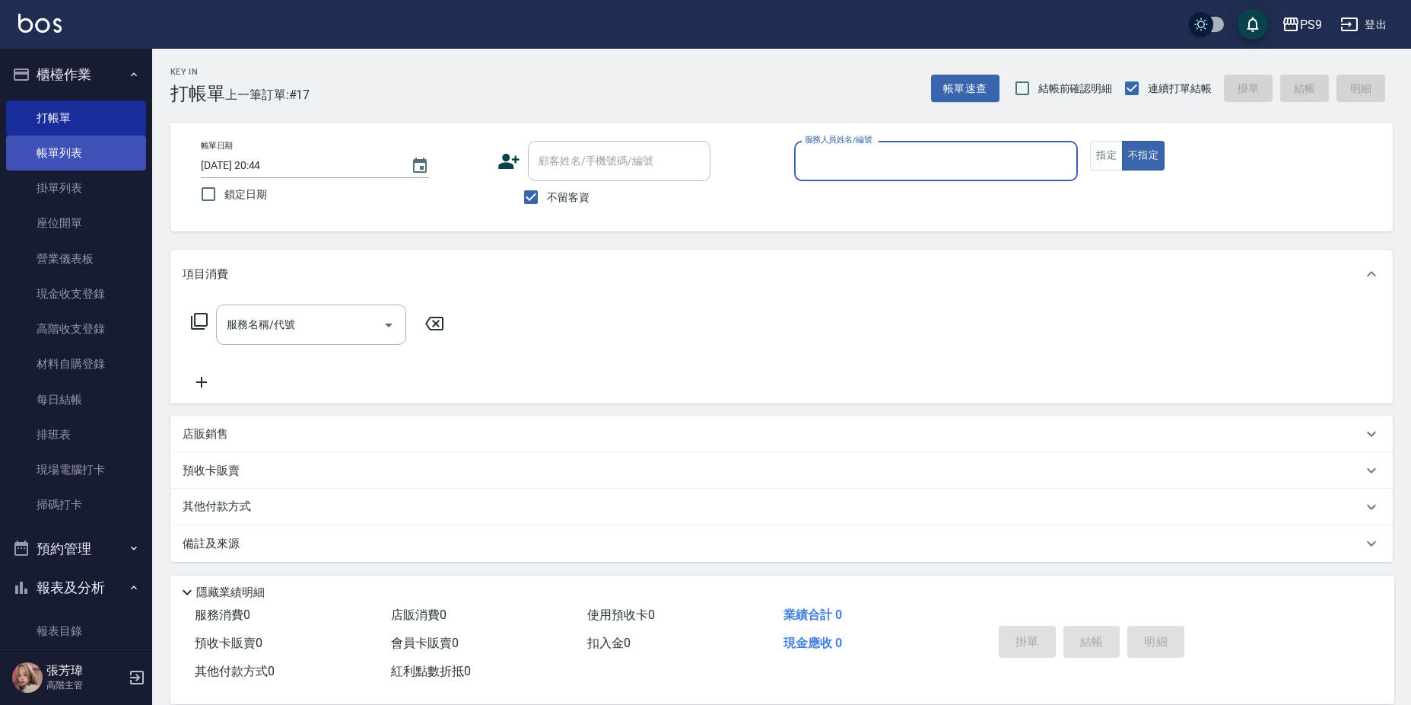
click at [63, 139] on link "帳單列表" at bounding box center [76, 152] width 140 height 35
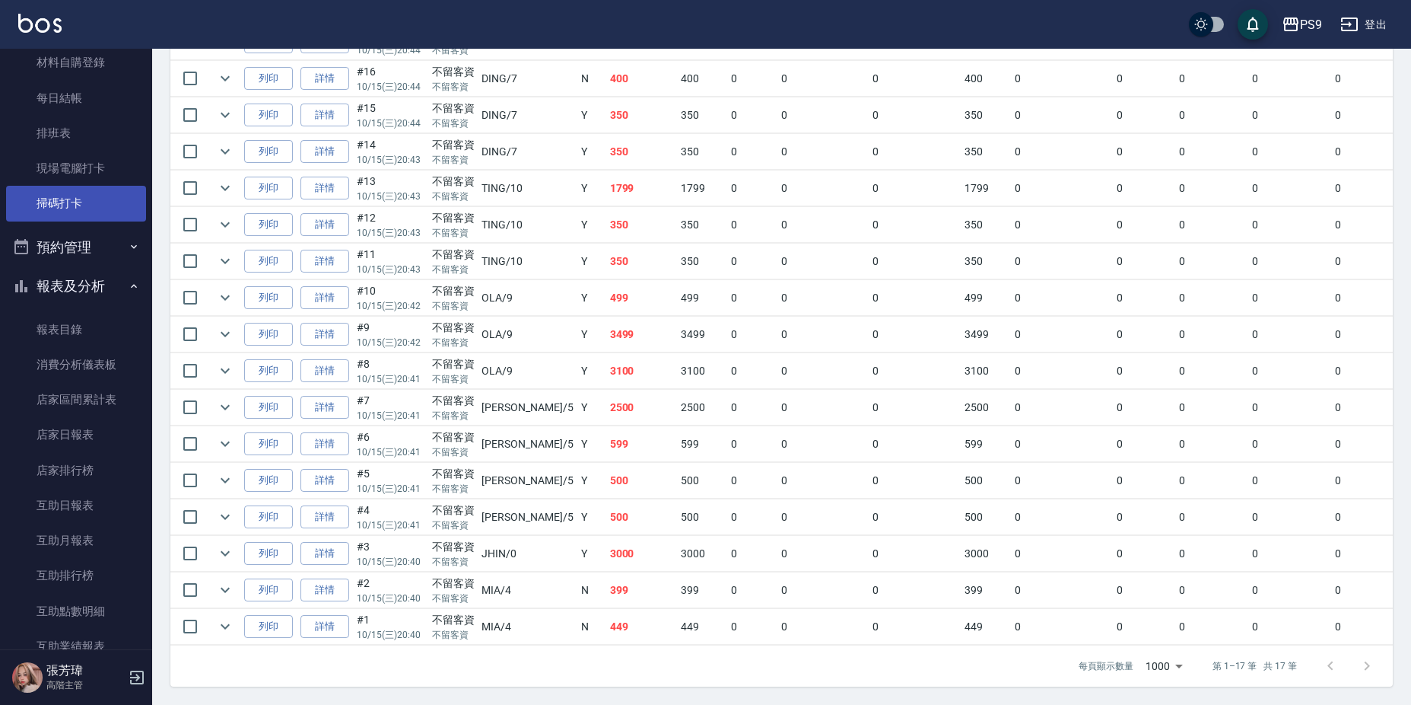
scroll to position [304, 0]
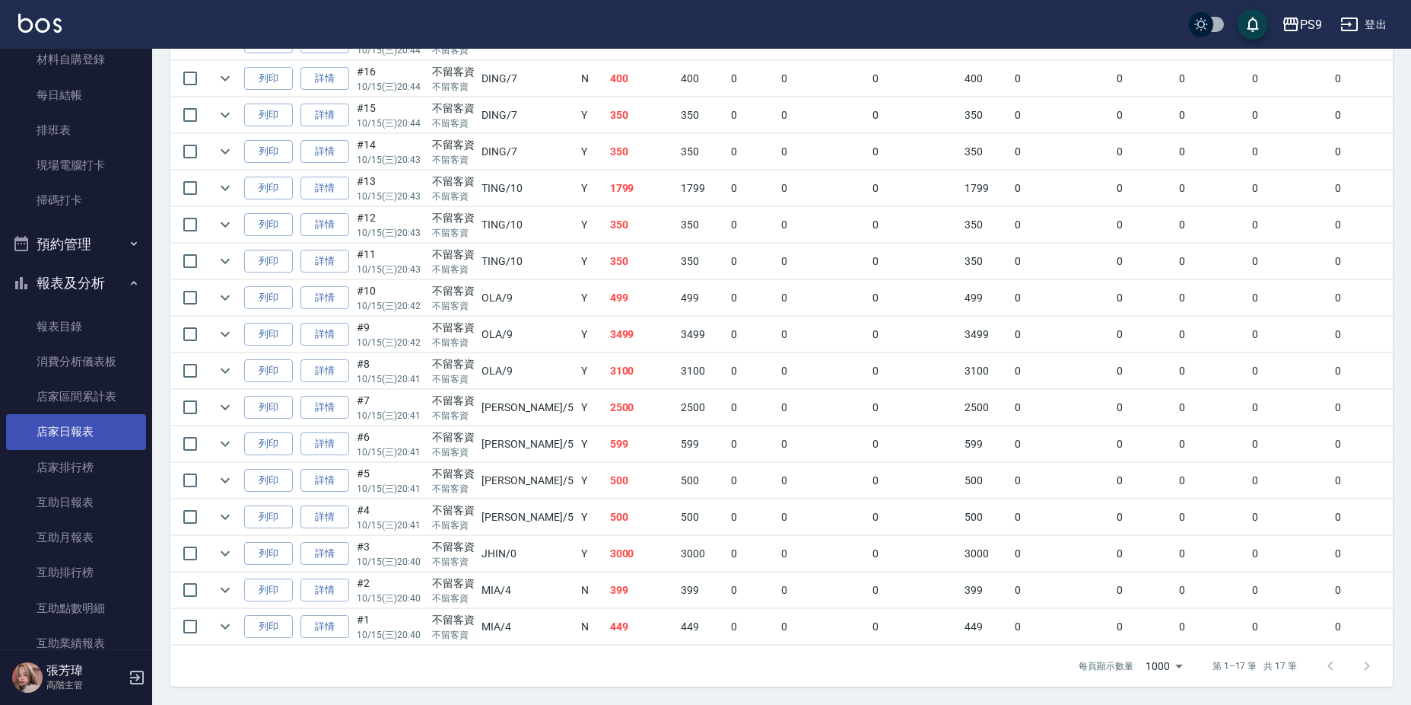
click at [88, 431] on link "店家日報表" at bounding box center [76, 431] width 140 height 35
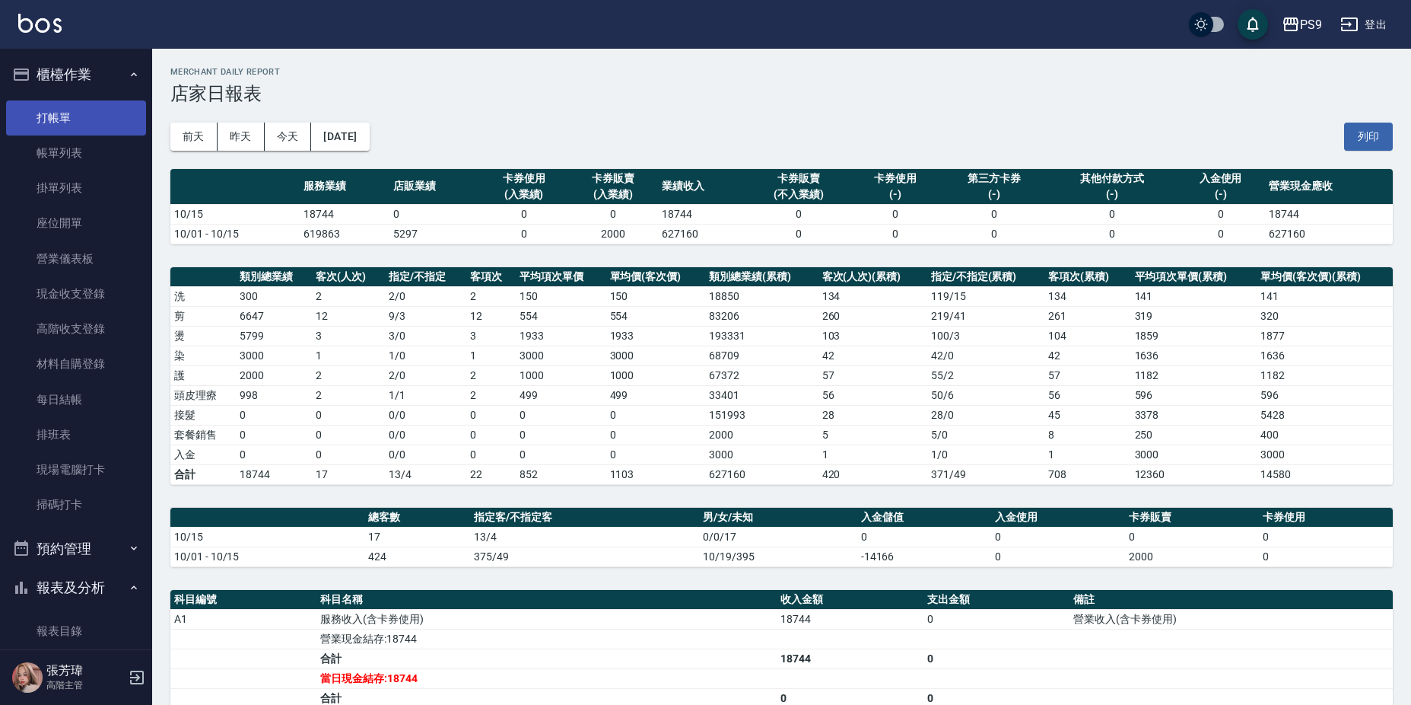
click at [93, 110] on link "打帳單" at bounding box center [76, 117] width 140 height 35
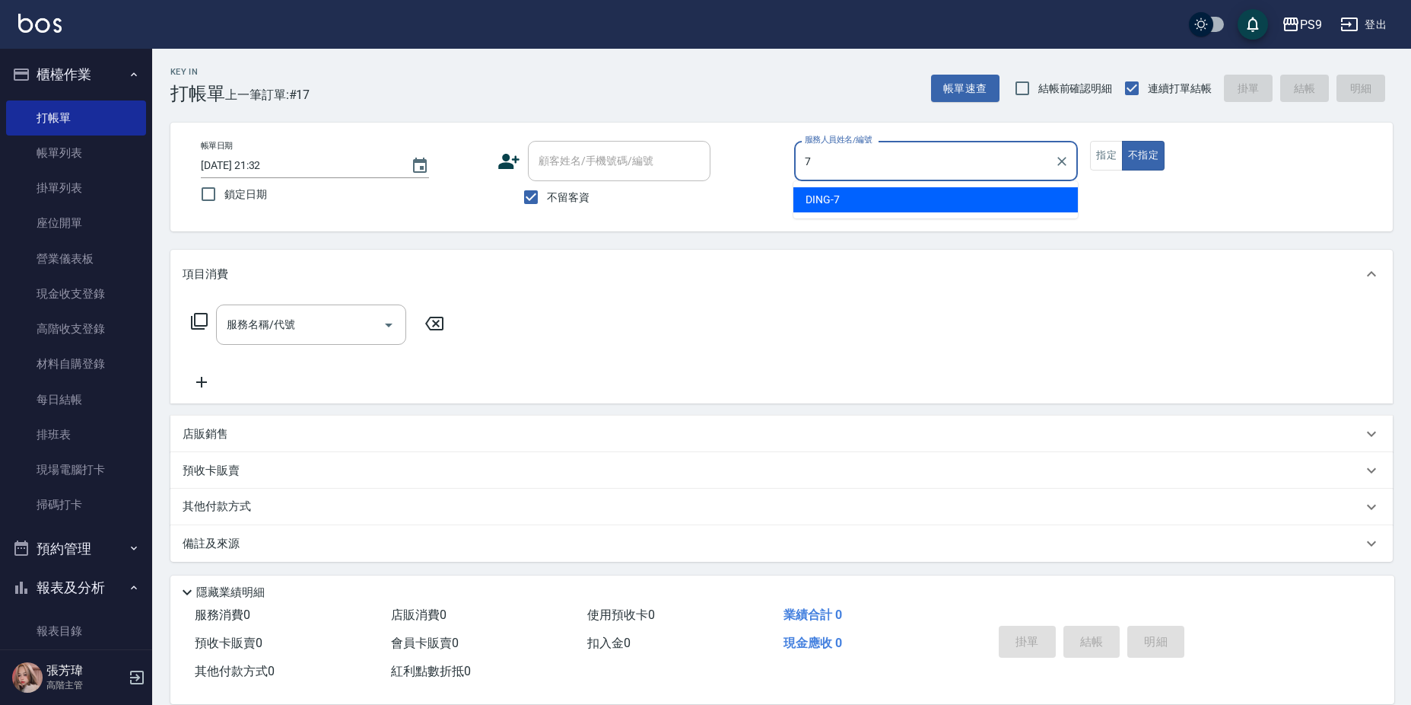
type input "DING-7"
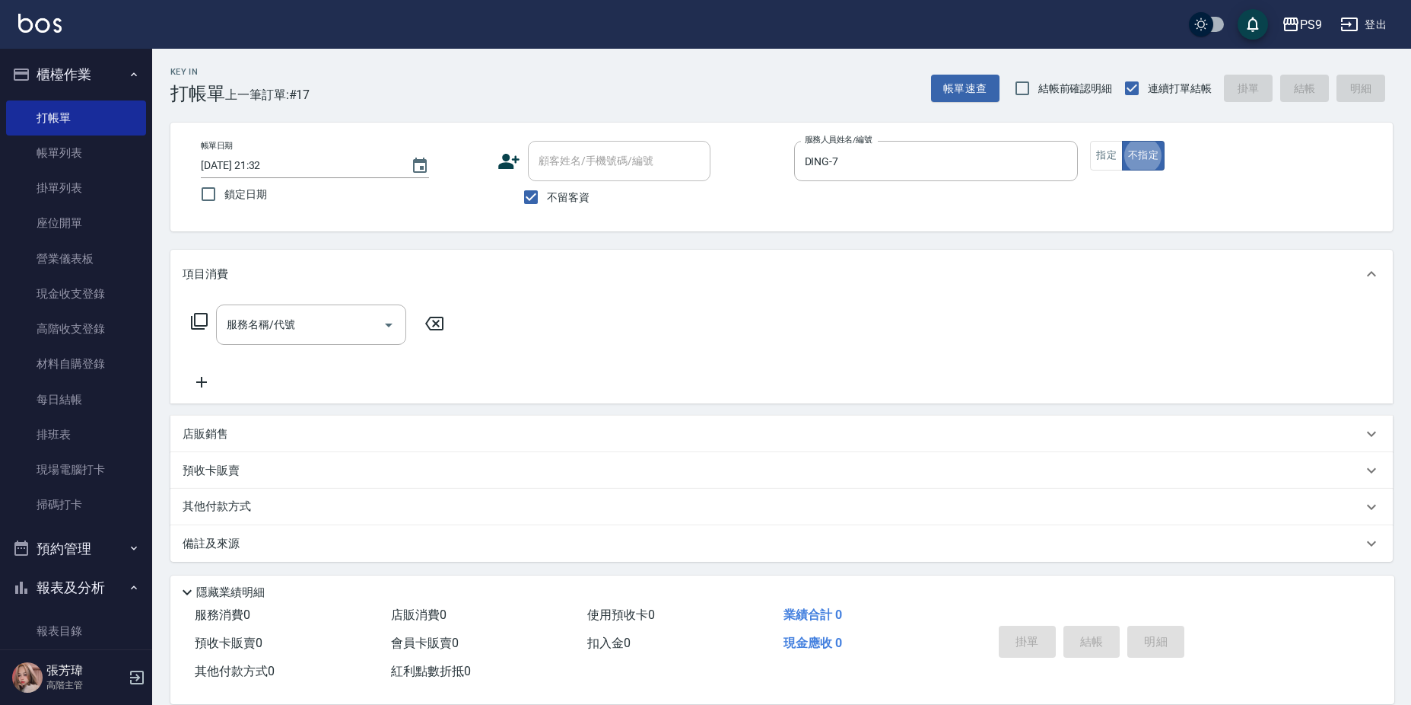
type button "false"
click at [1100, 166] on button "指定" at bounding box center [1106, 156] width 33 height 30
type button "true"
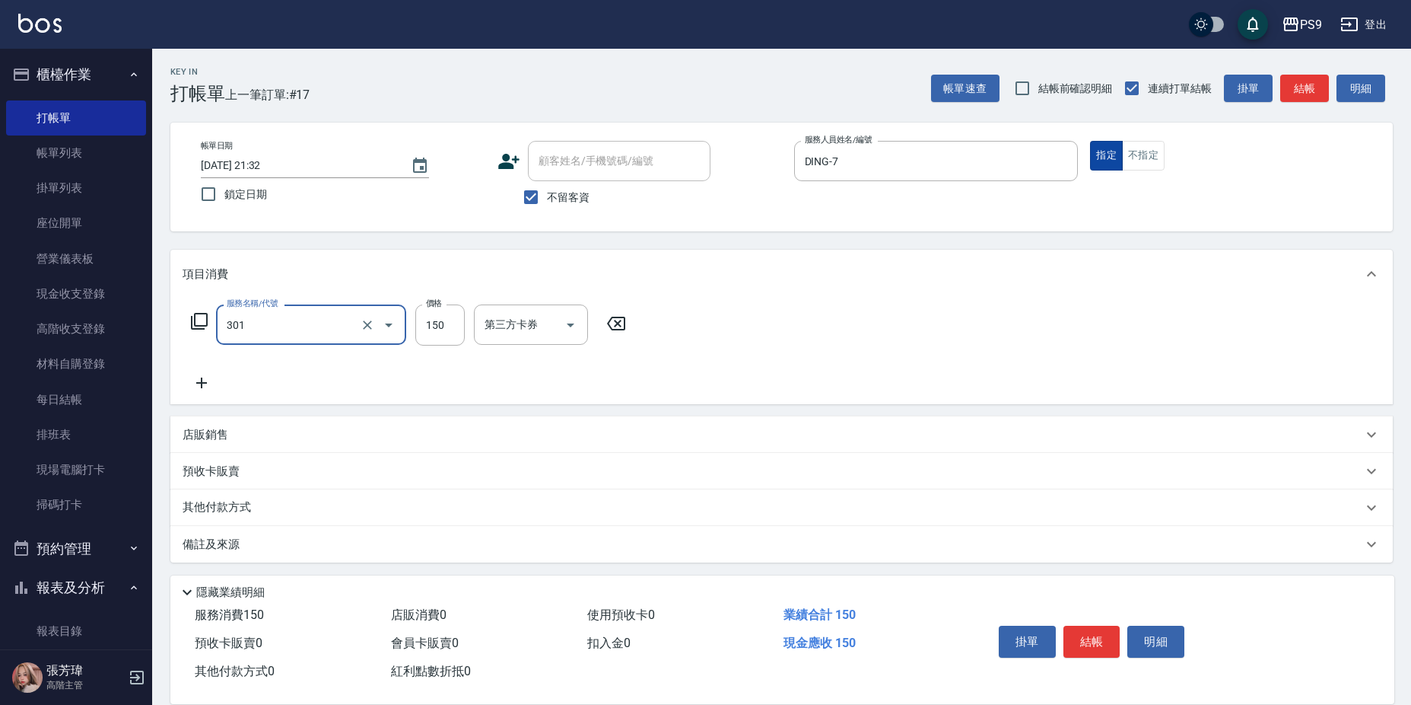
type input "剪-150(301)"
type input "500"
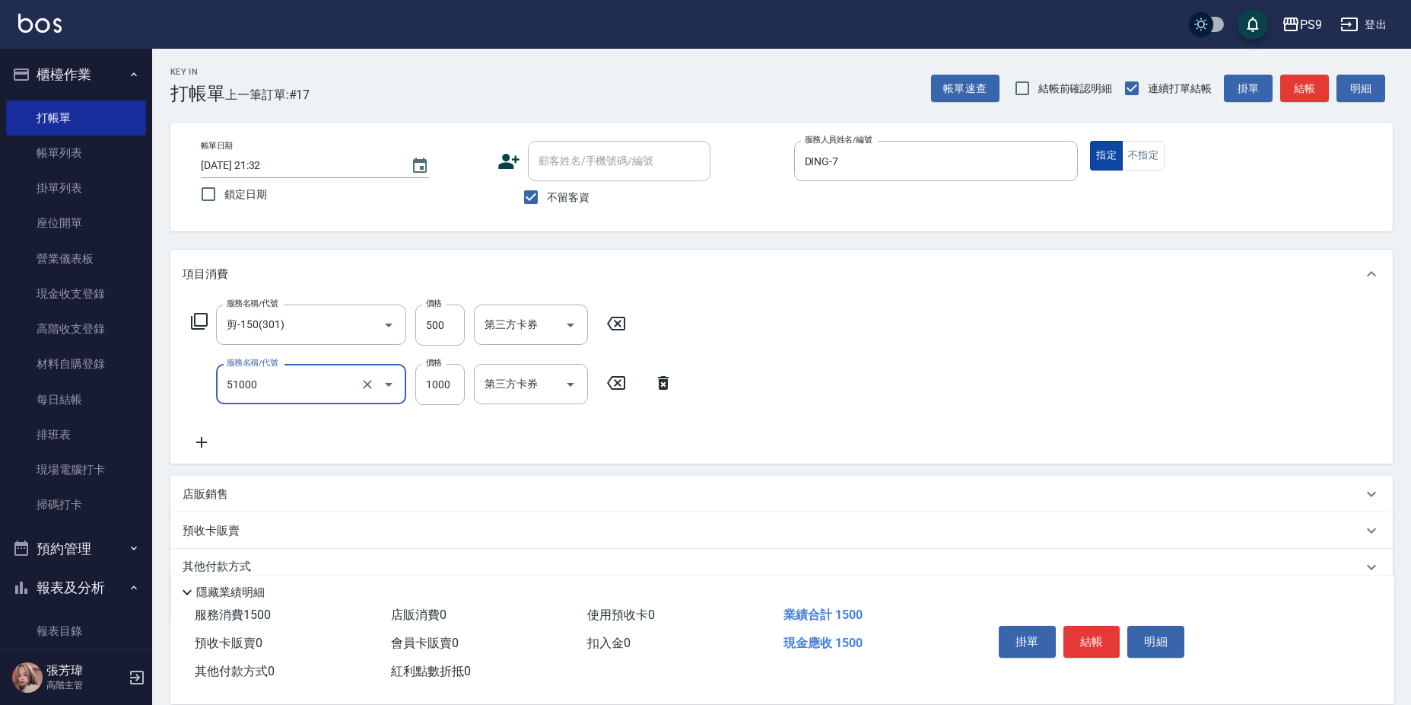
type input "燙髮1000(51000)"
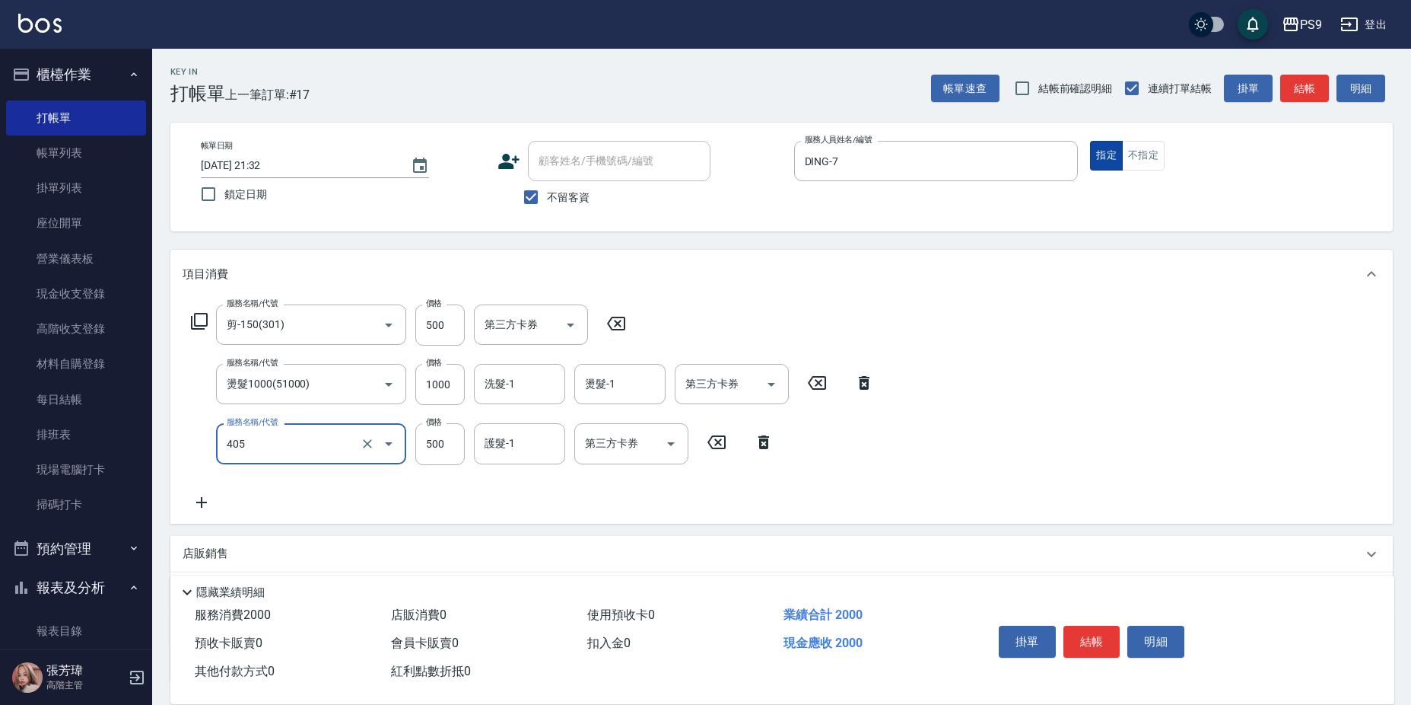
type input "護-500(405)"
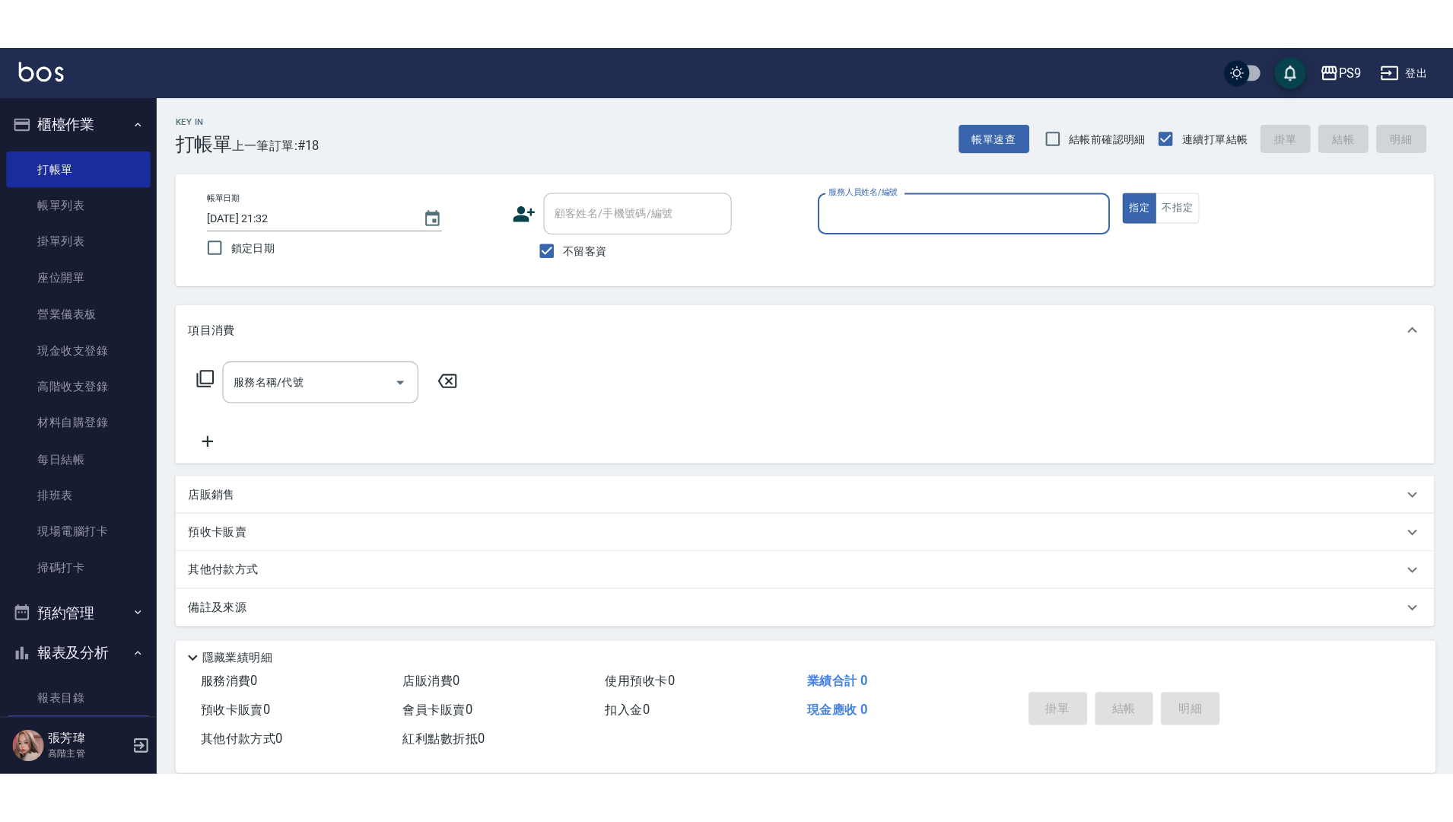
scroll to position [304, 0]
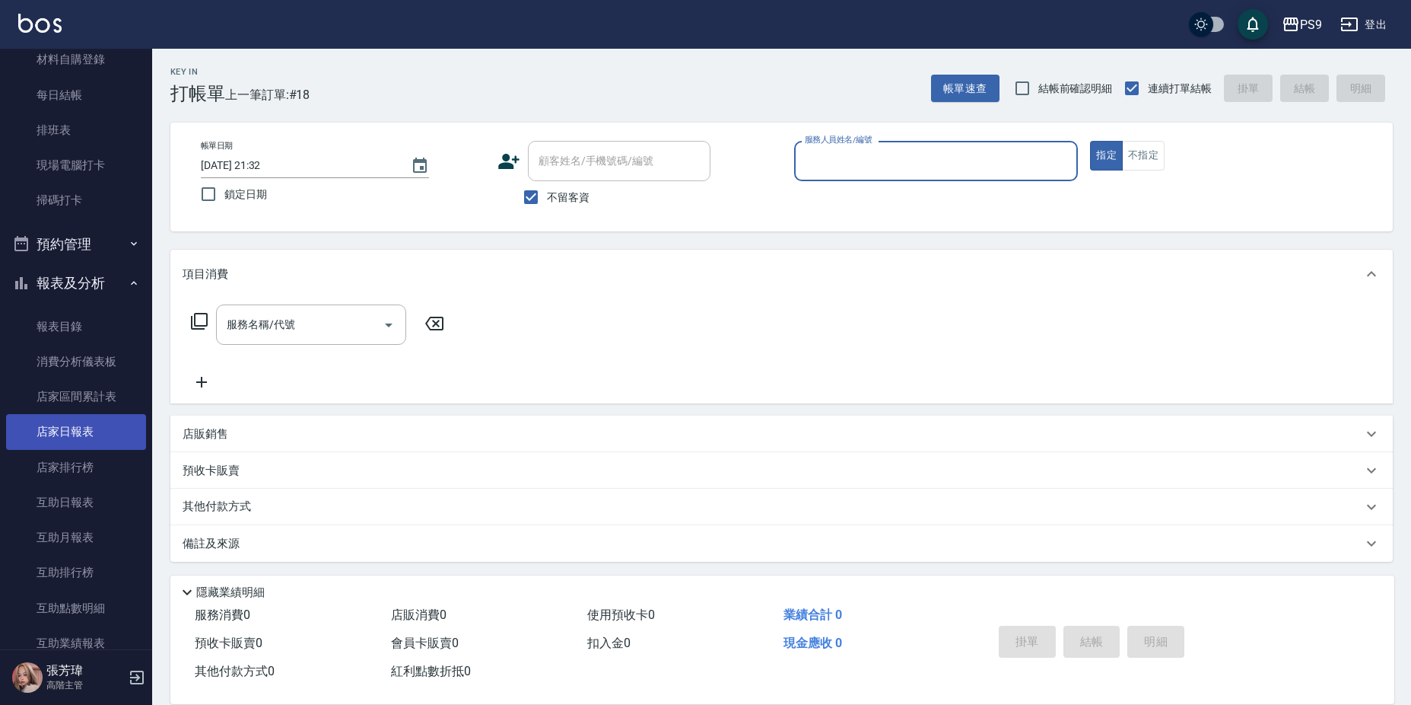
click at [85, 450] on link "店家排行榜" at bounding box center [76, 467] width 140 height 35
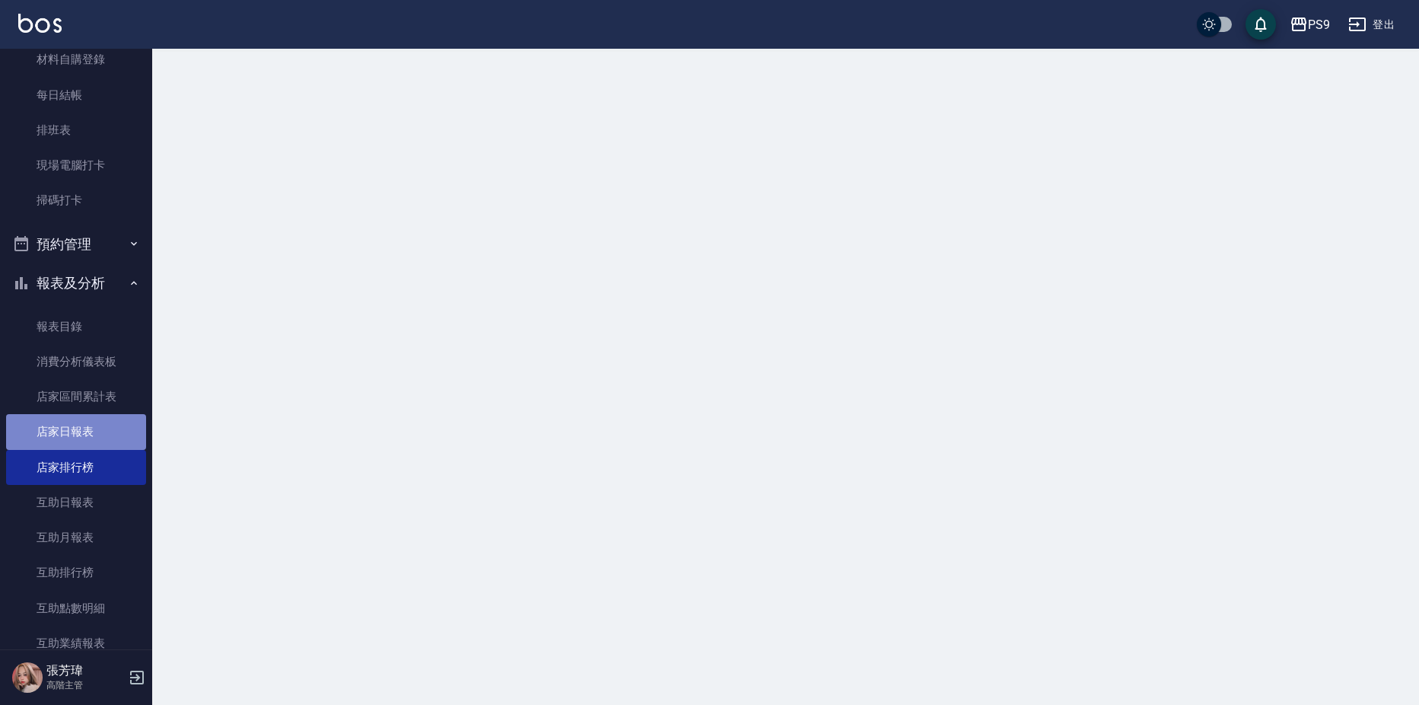
click at [85, 430] on link "店家日報表" at bounding box center [76, 431] width 140 height 35
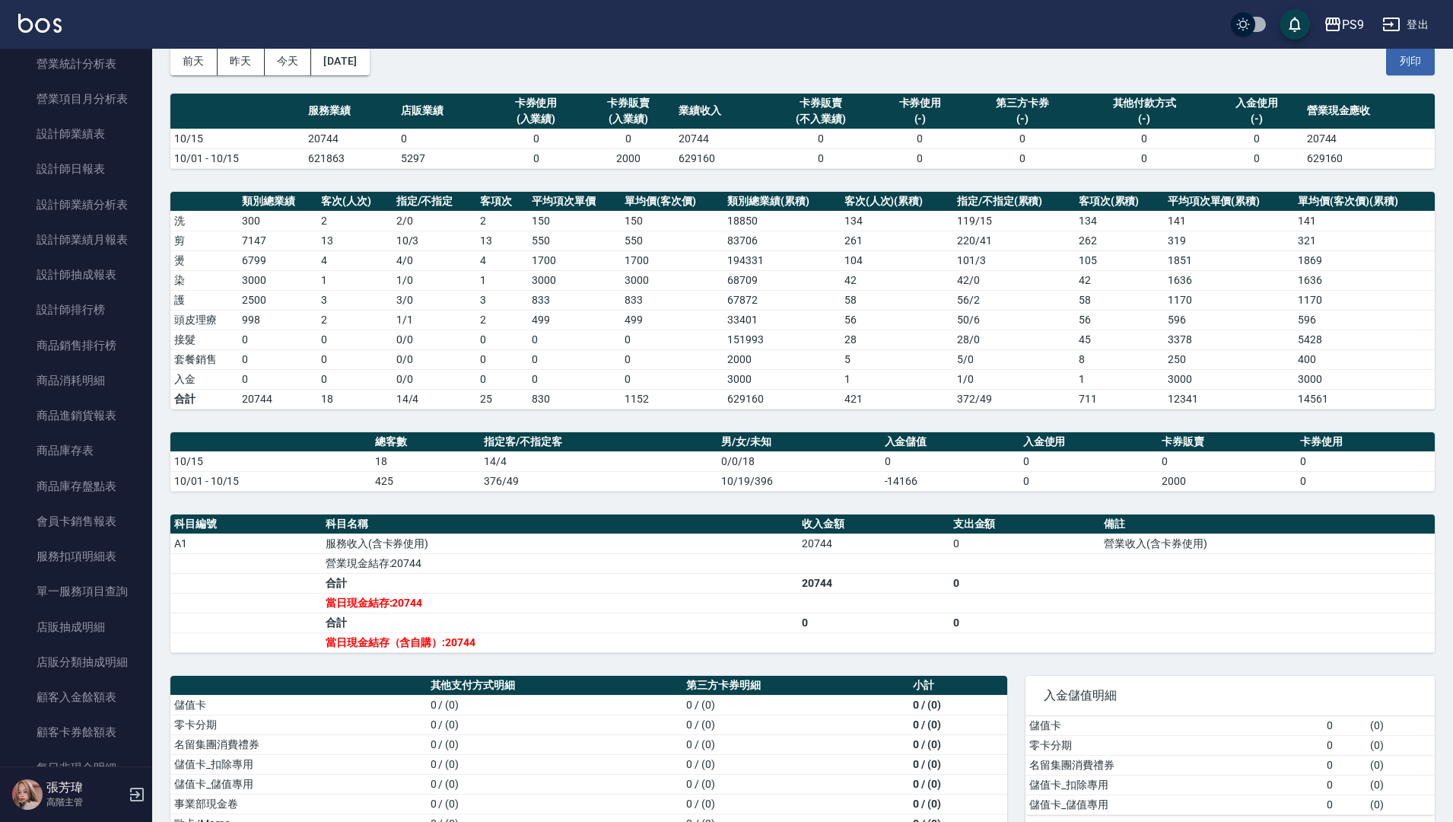
scroll to position [126, 0]
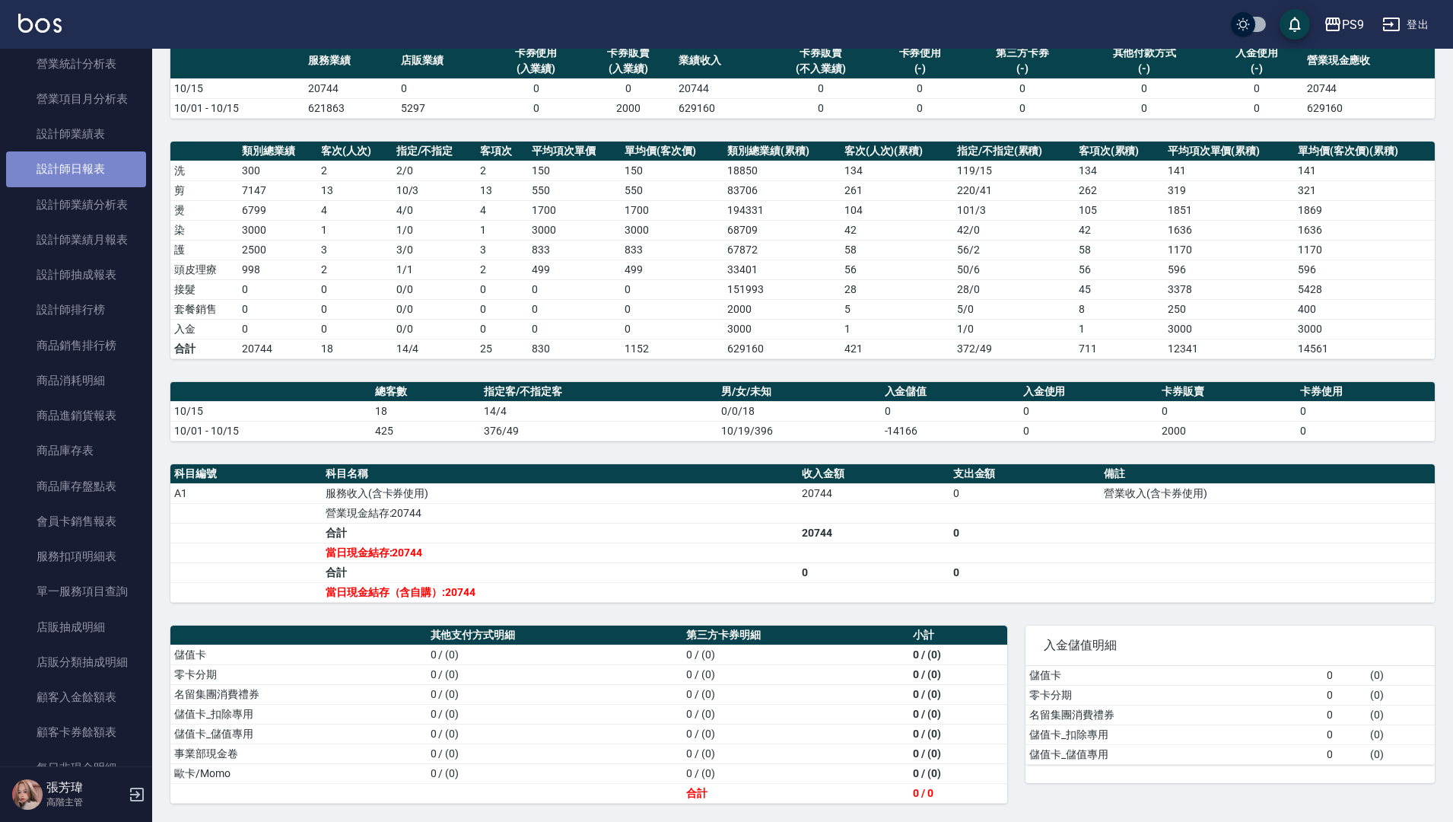
click at [97, 179] on link "設計師日報表" at bounding box center [76, 168] width 140 height 35
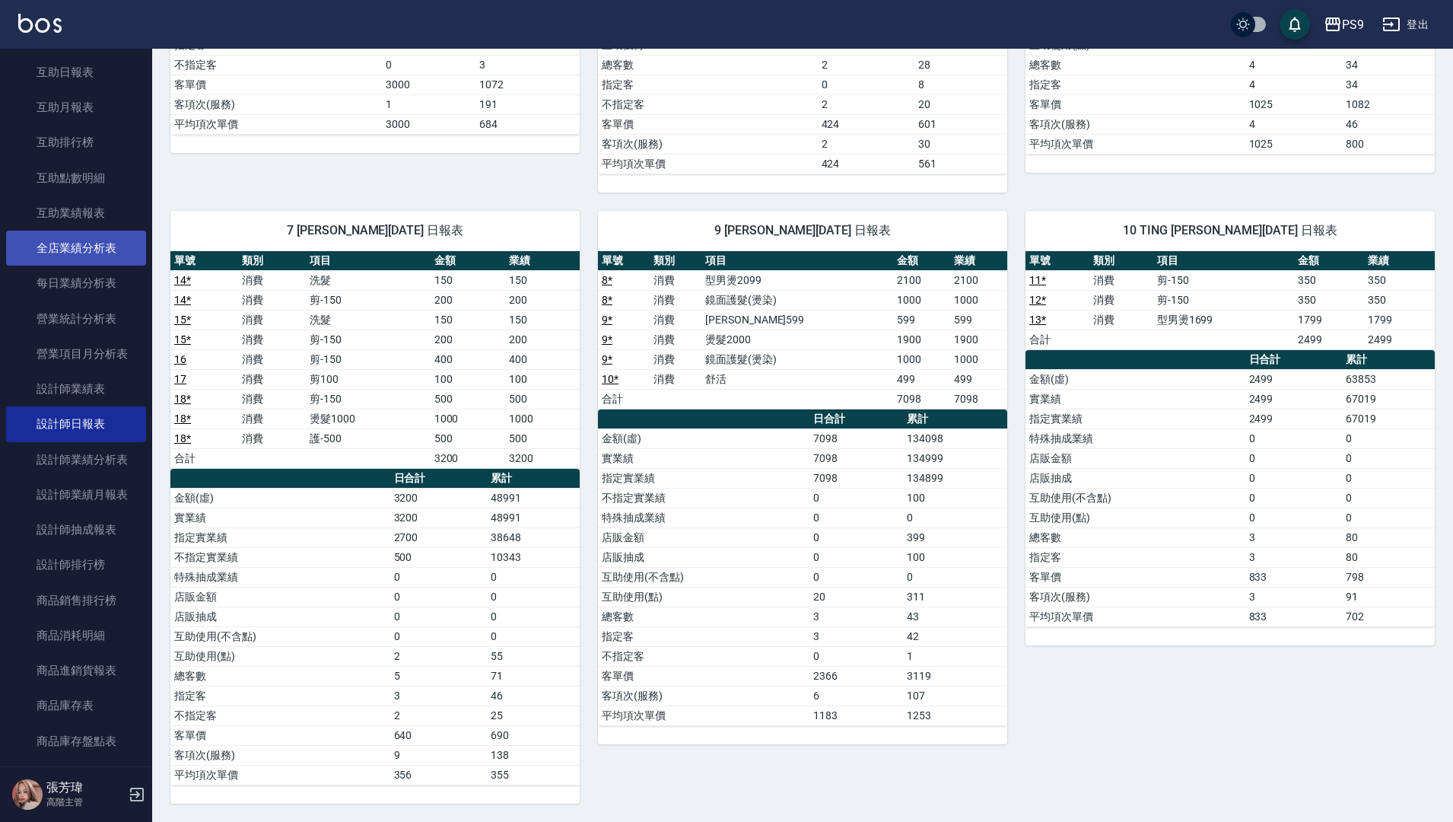
scroll to position [533, 0]
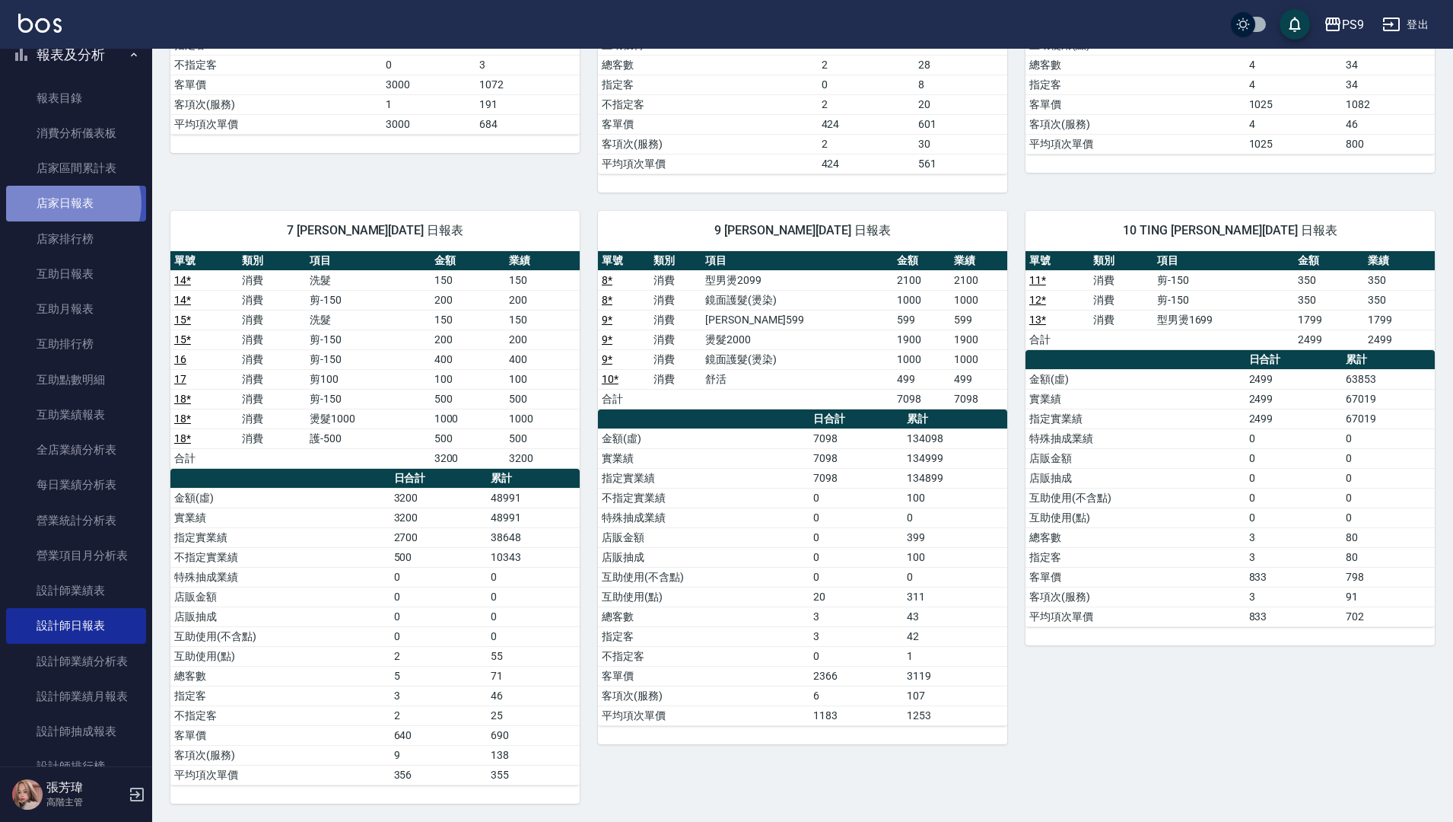
click at [72, 202] on link "店家日報表" at bounding box center [76, 203] width 140 height 35
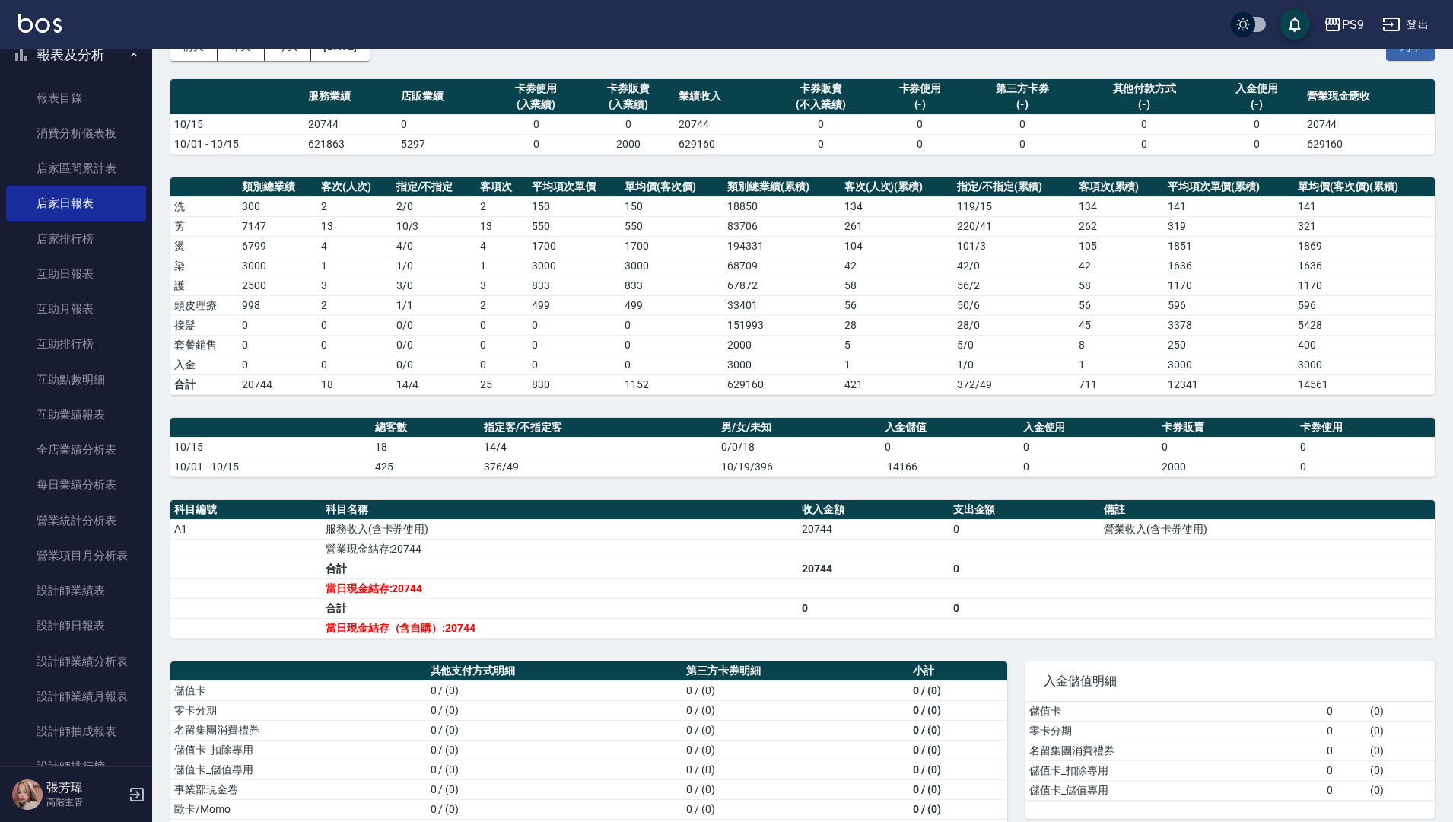
scroll to position [126, 0]
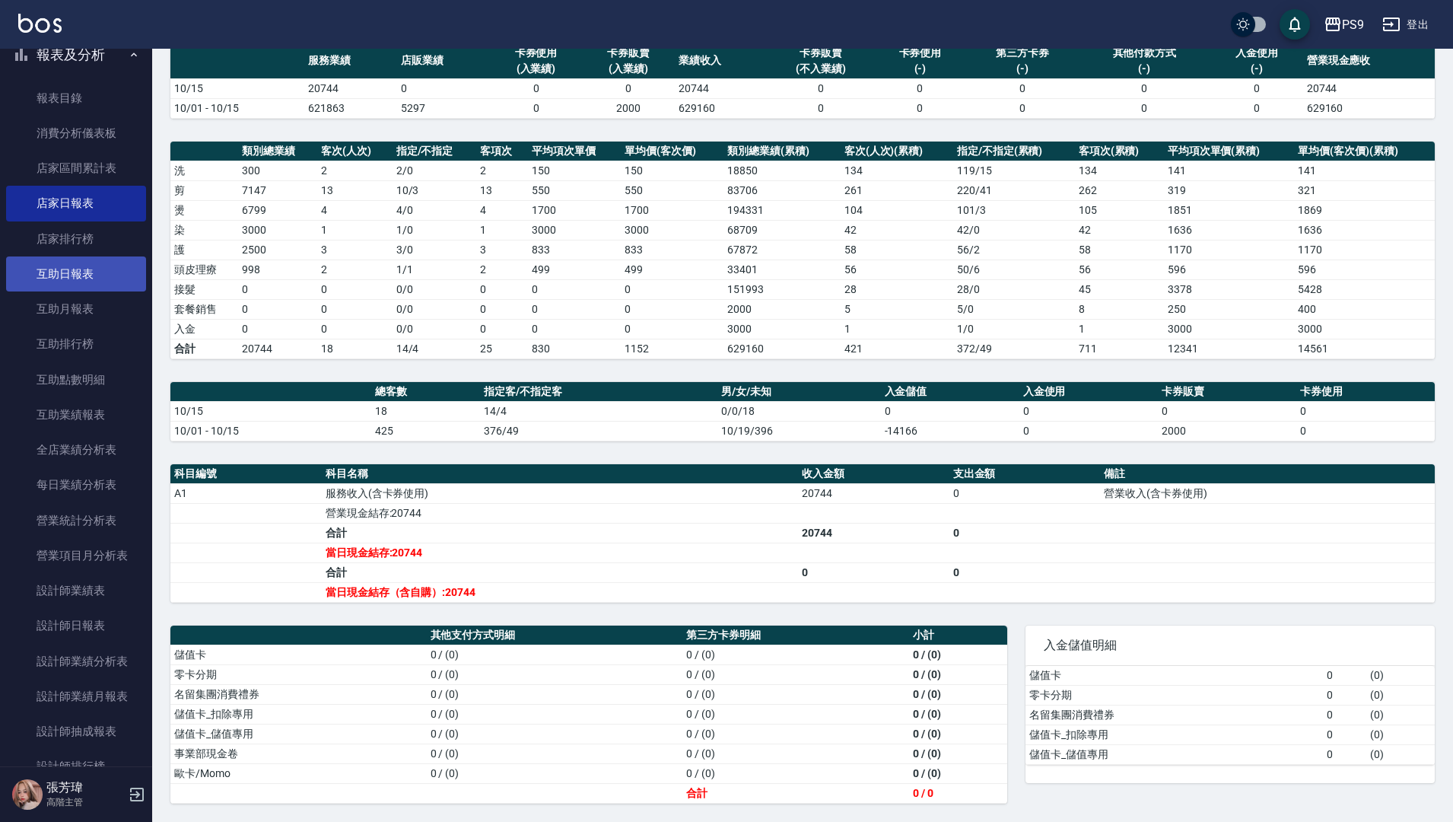
click at [91, 263] on link "互助日報表" at bounding box center [76, 273] width 140 height 35
